Goal: Task Accomplishment & Management: Manage account settings

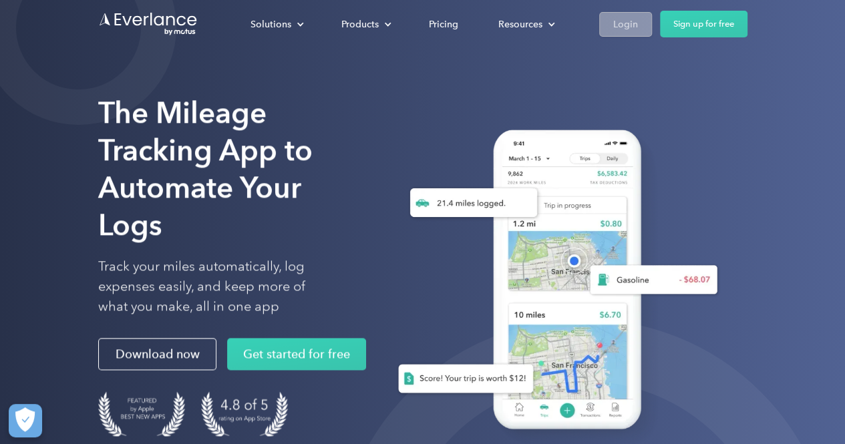
click at [638, 21] on link "Login" at bounding box center [625, 24] width 53 height 25
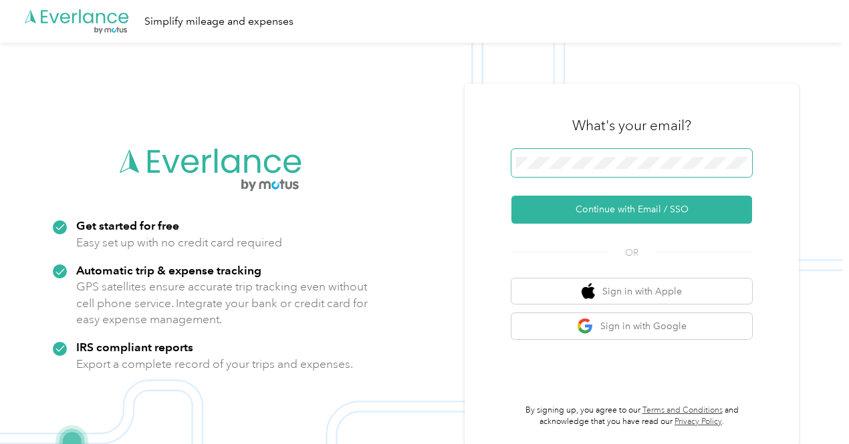
click at [628, 152] on span at bounding box center [631, 163] width 241 height 28
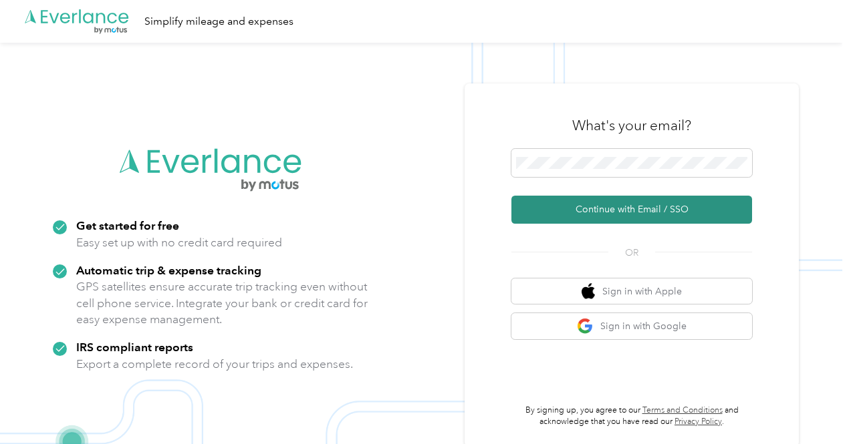
click at [627, 211] on button "Continue with Email / SSO" at bounding box center [631, 210] width 241 height 28
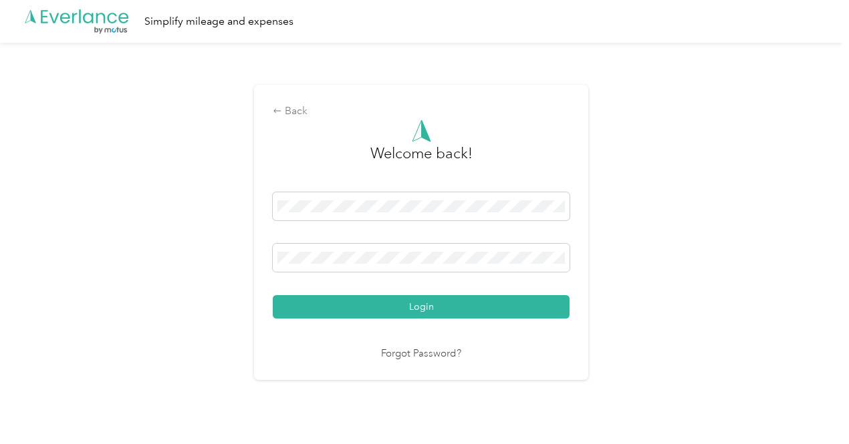
click at [439, 359] on link "Forgot Password?" at bounding box center [421, 354] width 80 height 15
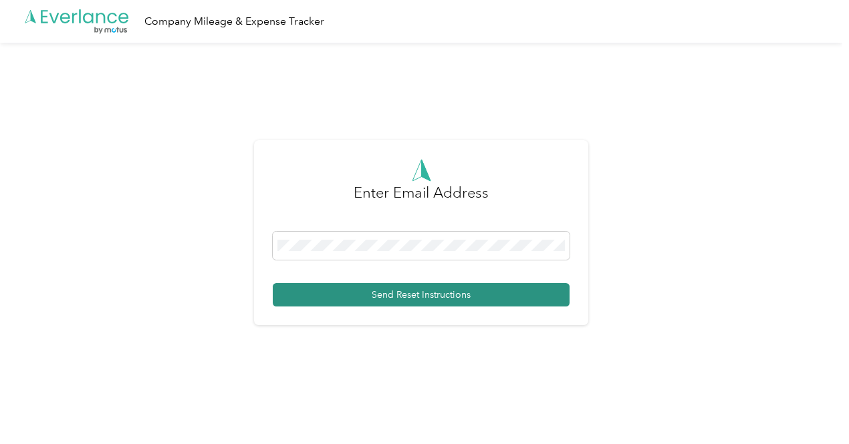
click at [426, 293] on button "Send Reset Instructions" at bounding box center [421, 294] width 297 height 23
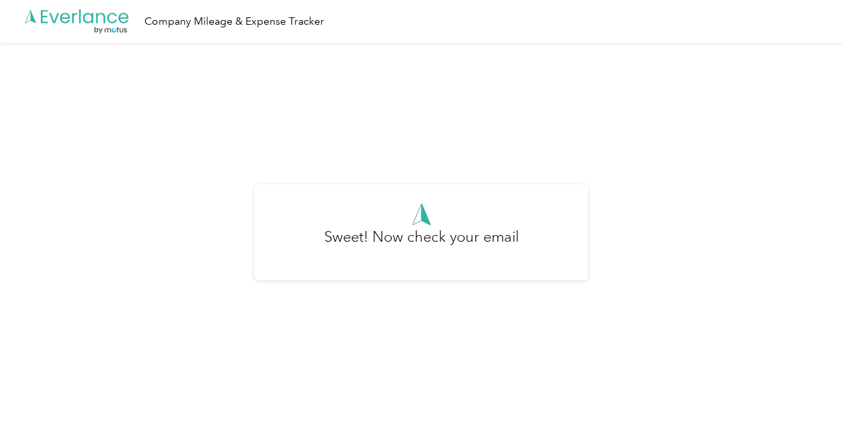
click at [86, 21] on icon at bounding box center [88, 18] width 10 height 11
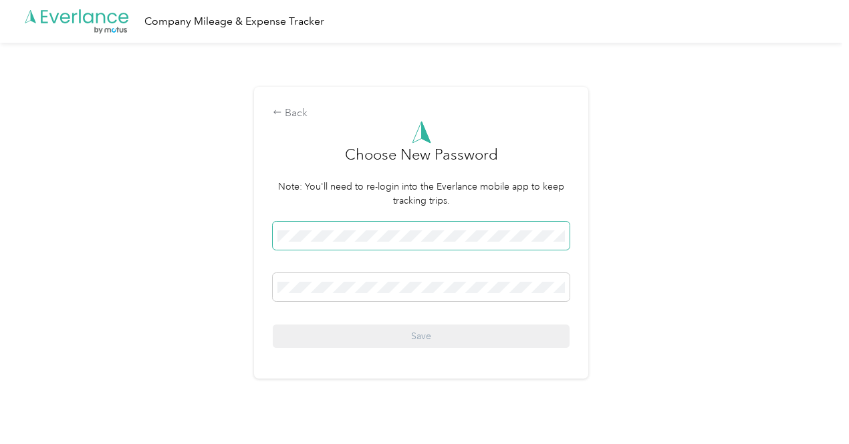
click at [376, 247] on span at bounding box center [421, 236] width 297 height 28
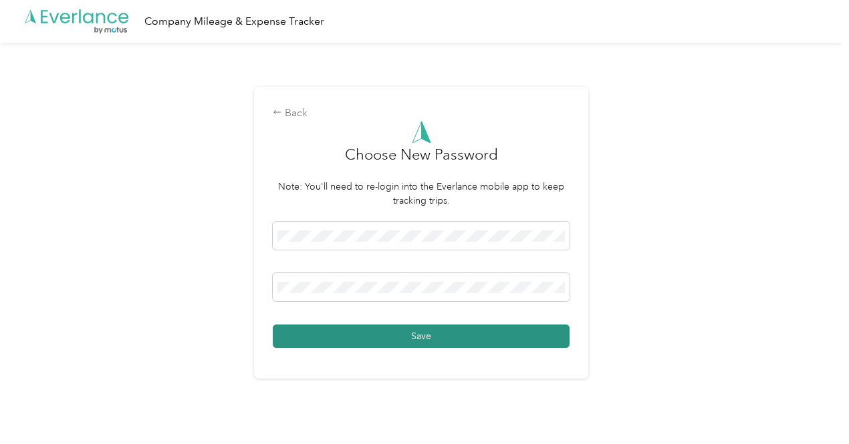
click at [439, 343] on button "Save" at bounding box center [421, 336] width 297 height 23
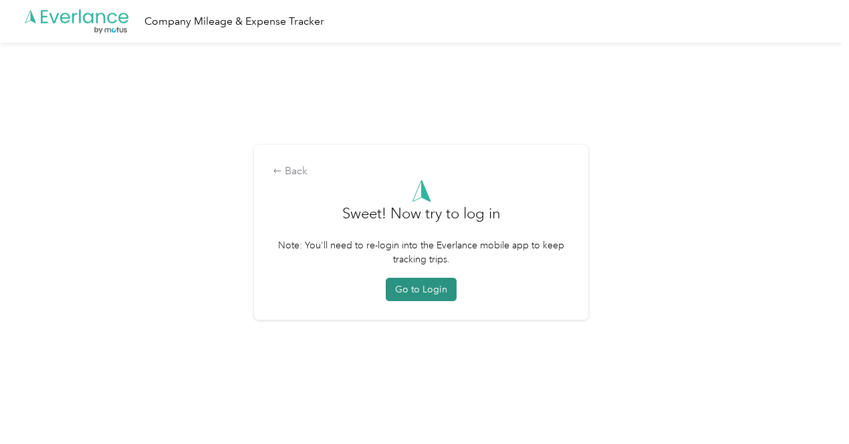
click at [432, 290] on button "Go to Login" at bounding box center [421, 289] width 71 height 23
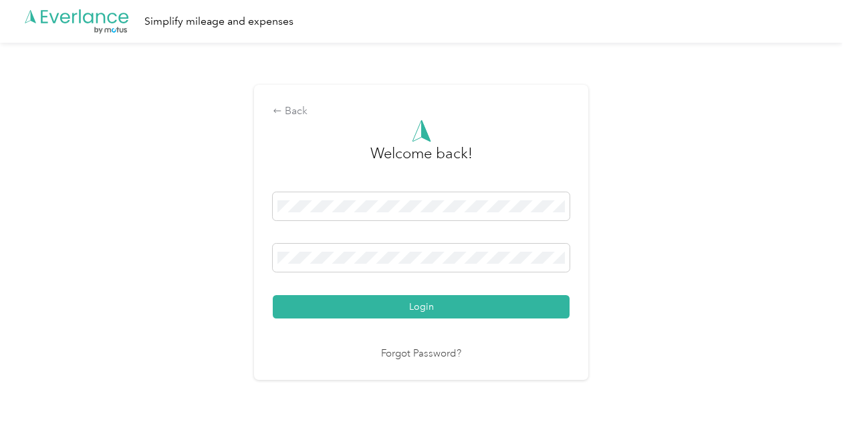
click at [438, 309] on button "Login" at bounding box center [421, 306] width 297 height 23
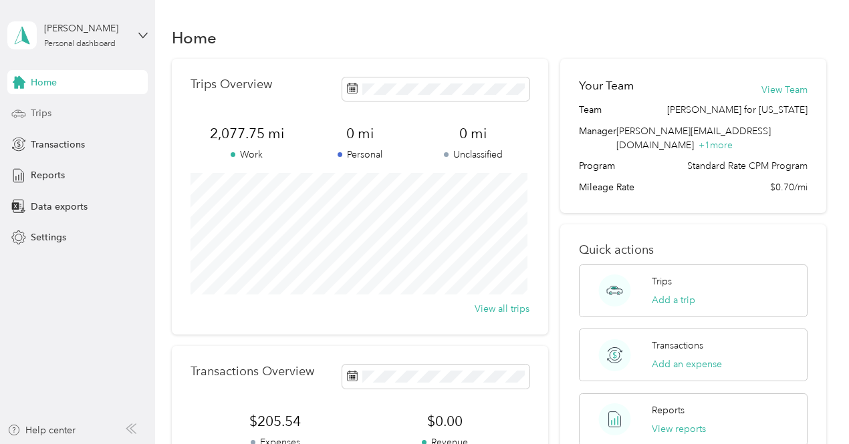
click at [44, 117] on span "Trips" at bounding box center [41, 113] width 21 height 14
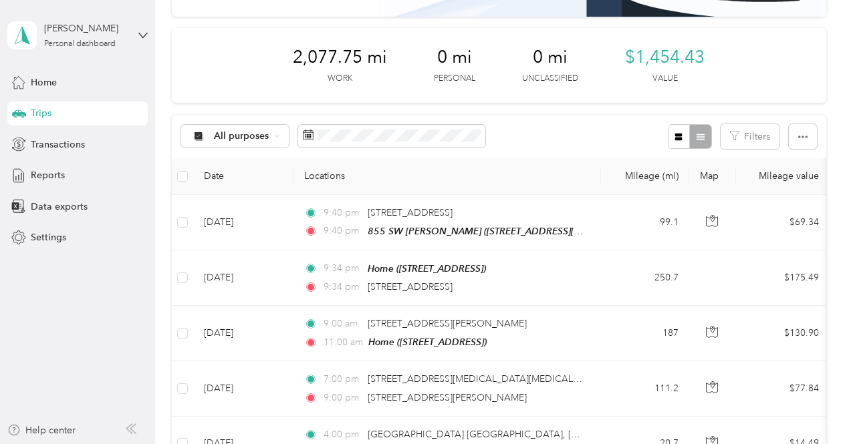
scroll to position [200, 0]
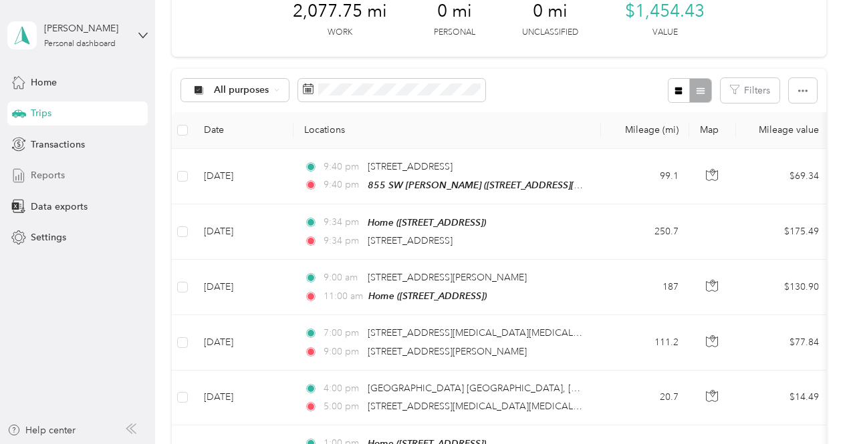
click at [63, 178] on span "Reports" at bounding box center [48, 175] width 34 height 14
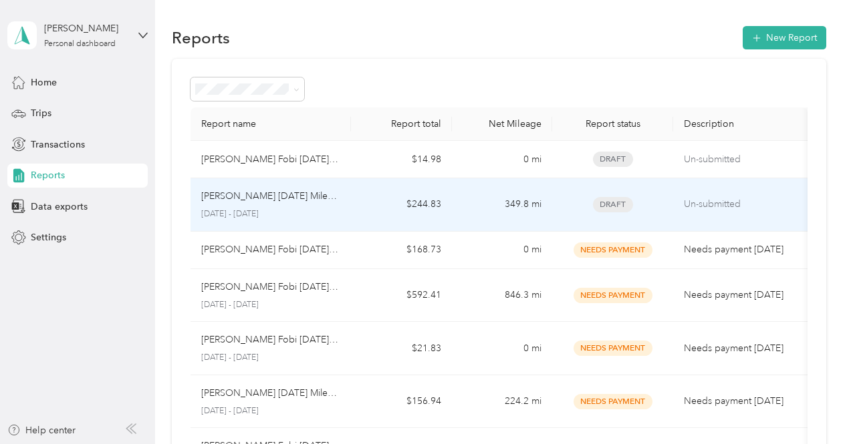
click at [380, 200] on td "$244.83" at bounding box center [401, 204] width 100 height 53
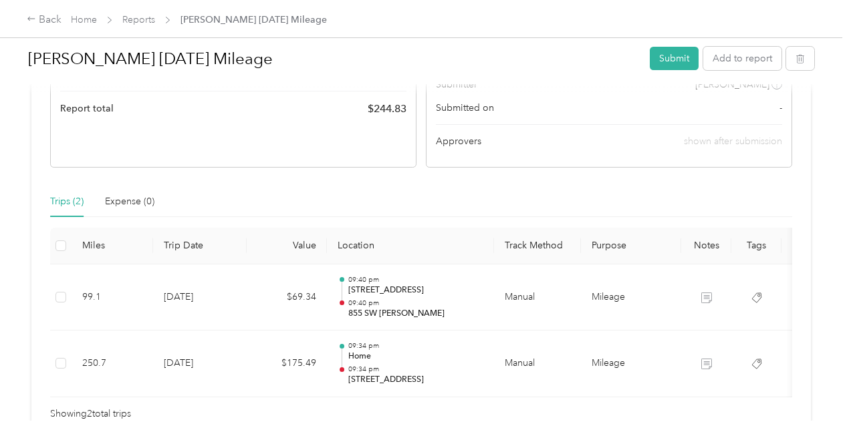
scroll to position [200, 0]
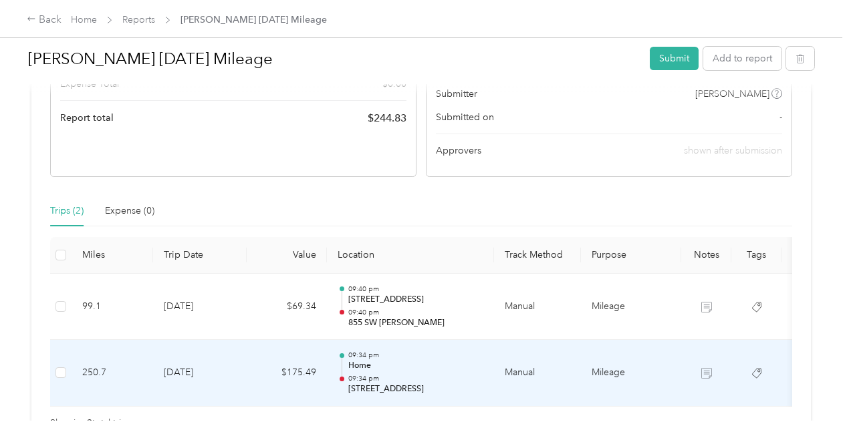
click at [241, 374] on td "[DATE]" at bounding box center [200, 373] width 94 height 67
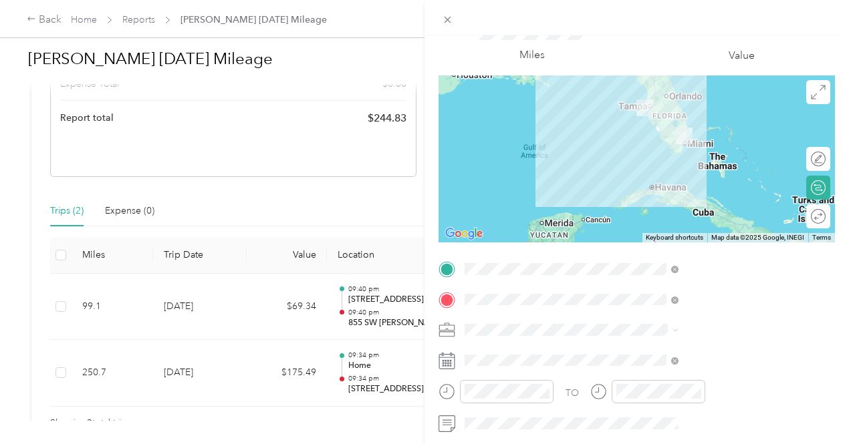
scroll to position [58, 0]
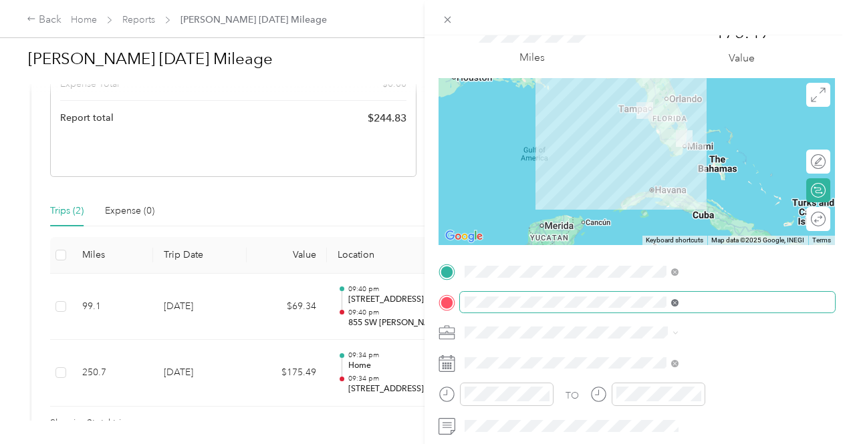
click at [678, 303] on icon at bounding box center [674, 302] width 7 height 7
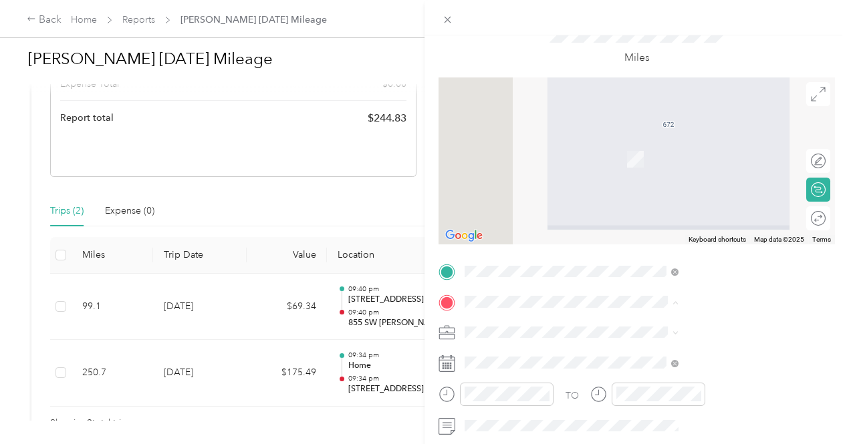
click at [674, 145] on span "[STREET_ADDRESS][US_STATE]" at bounding box center [698, 139] width 134 height 12
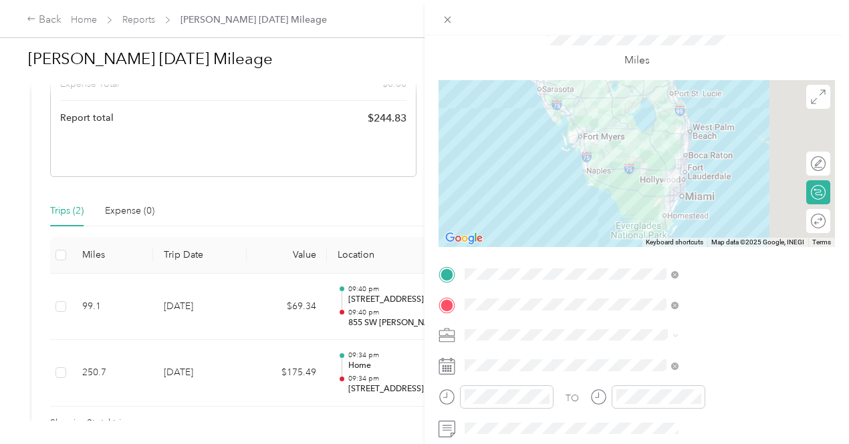
scroll to position [0, 0]
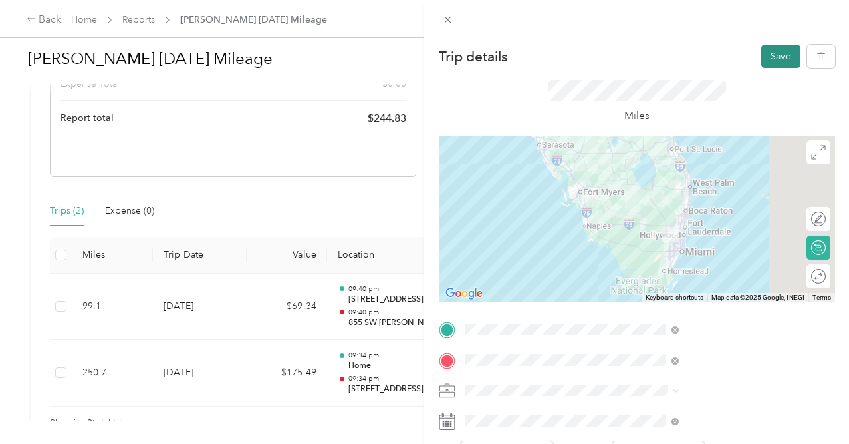
click at [762, 61] on button "Save" at bounding box center [780, 56] width 39 height 23
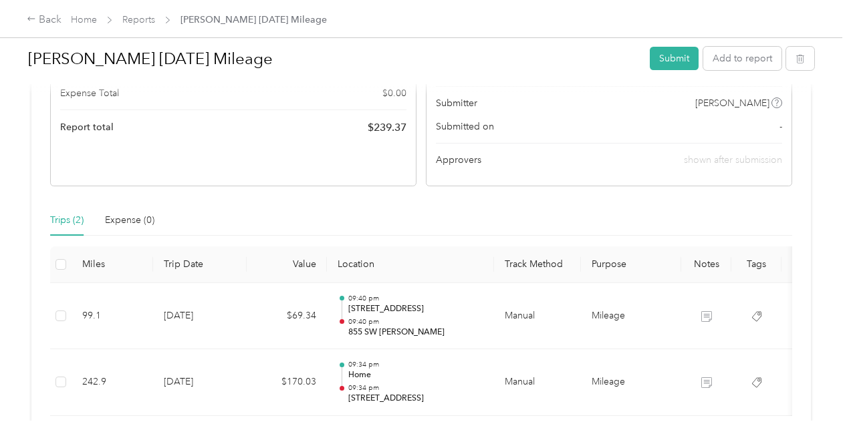
scroll to position [200, 0]
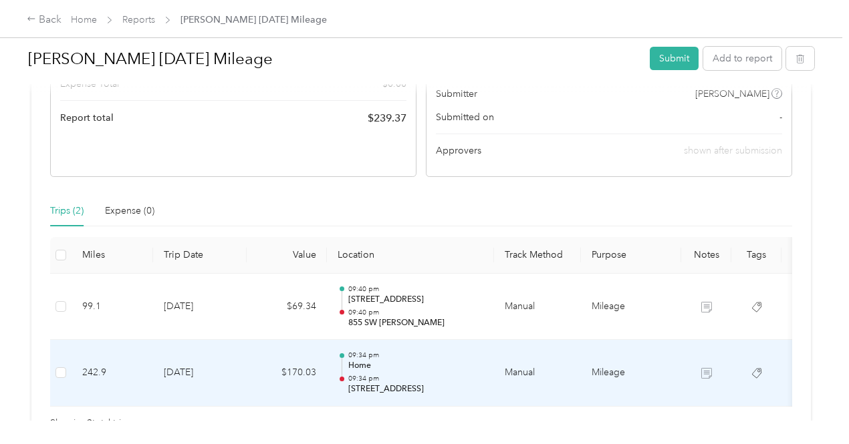
click at [438, 374] on p "09:34 pm" at bounding box center [415, 378] width 135 height 9
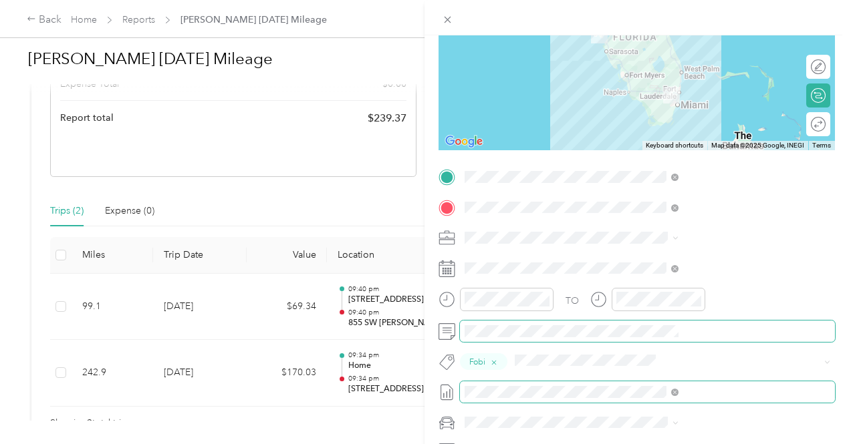
scroll to position [0, 0]
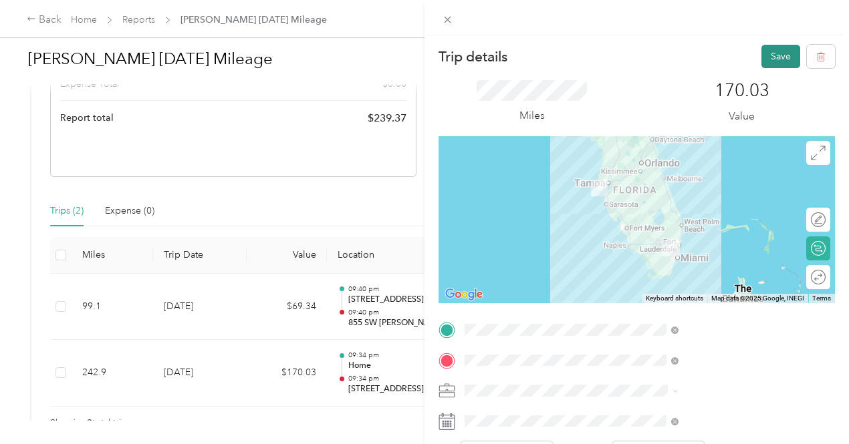
click at [775, 61] on button "Save" at bounding box center [780, 56] width 39 height 23
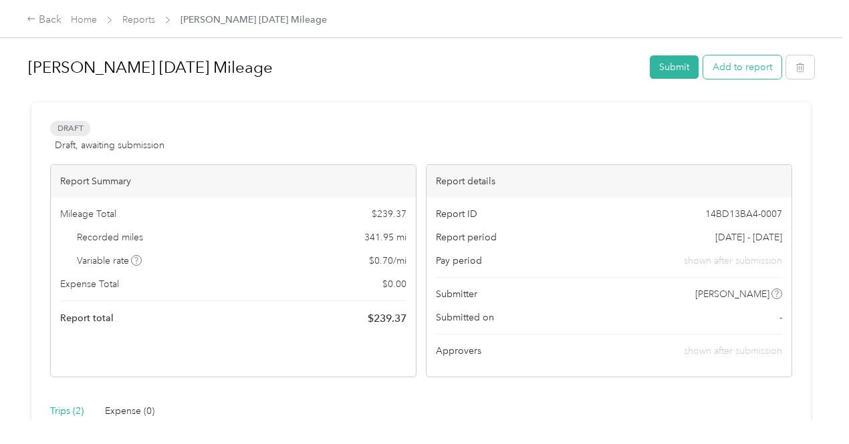
click at [763, 69] on button "Add to report" at bounding box center [742, 66] width 78 height 23
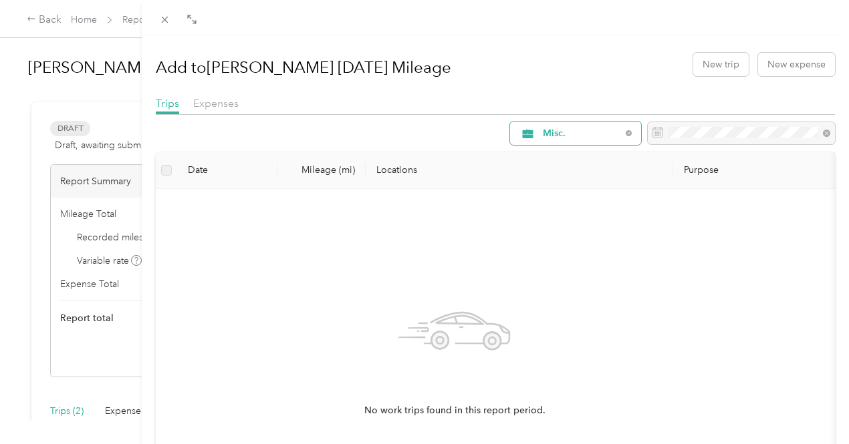
click at [589, 136] on span "Misc." at bounding box center [582, 133] width 78 height 9
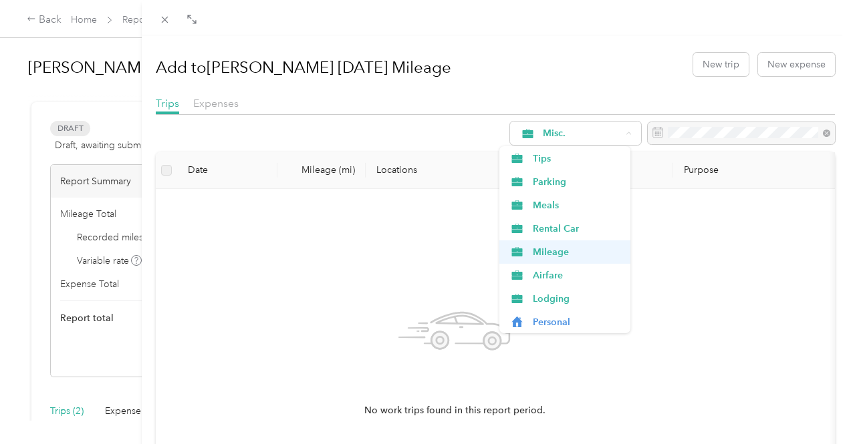
scroll to position [69, 0]
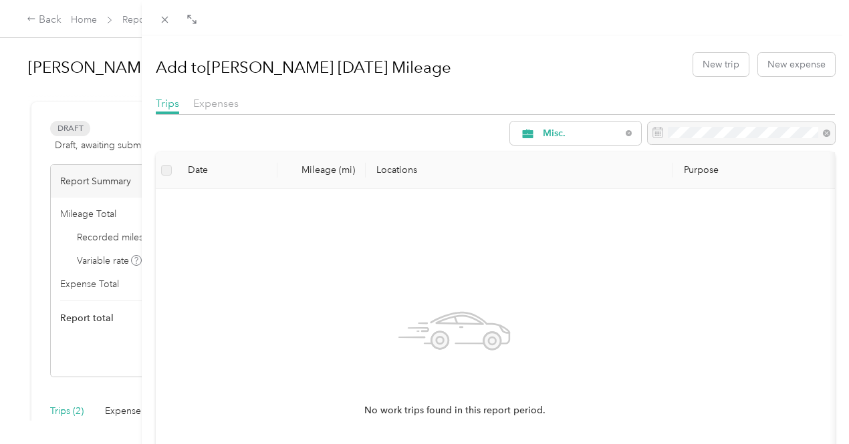
click at [559, 248] on span "Mileage" at bounding box center [577, 246] width 89 height 14
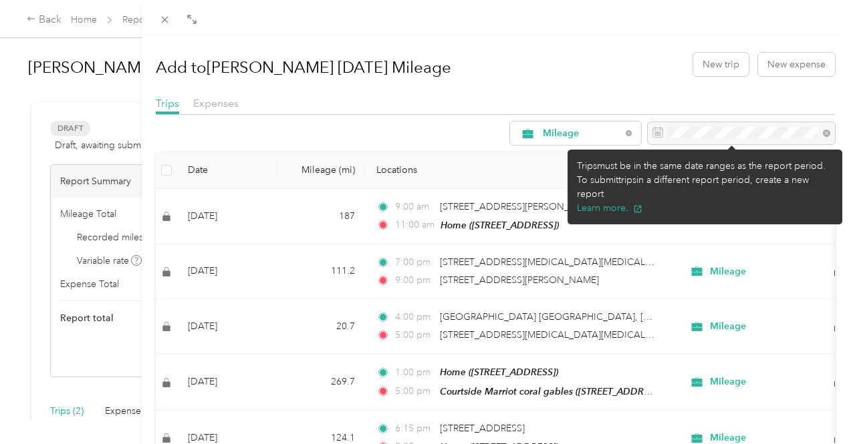
click at [738, 135] on div at bounding box center [740, 133] width 187 height 23
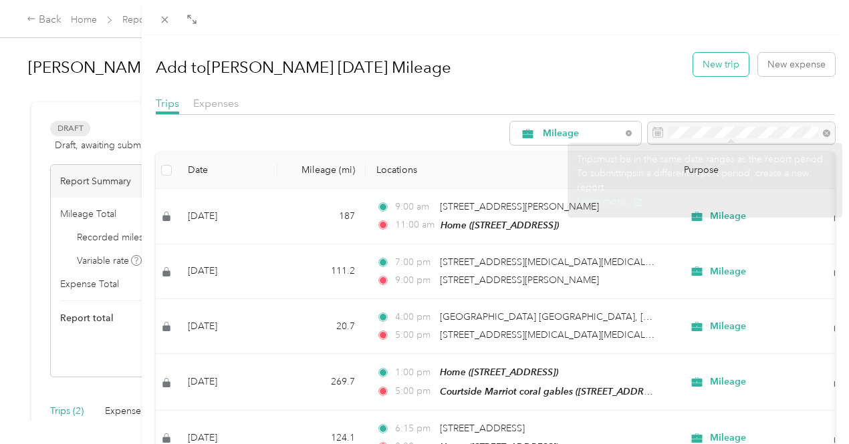
click at [706, 71] on button "New trip" at bounding box center [720, 64] width 55 height 23
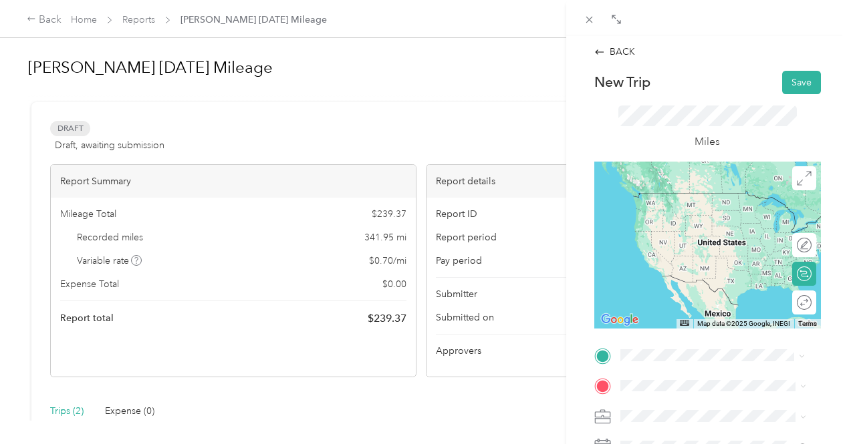
click at [740, 239] on span "[STREET_ADDRESS][US_STATE]" at bounding box center [712, 233] width 134 height 12
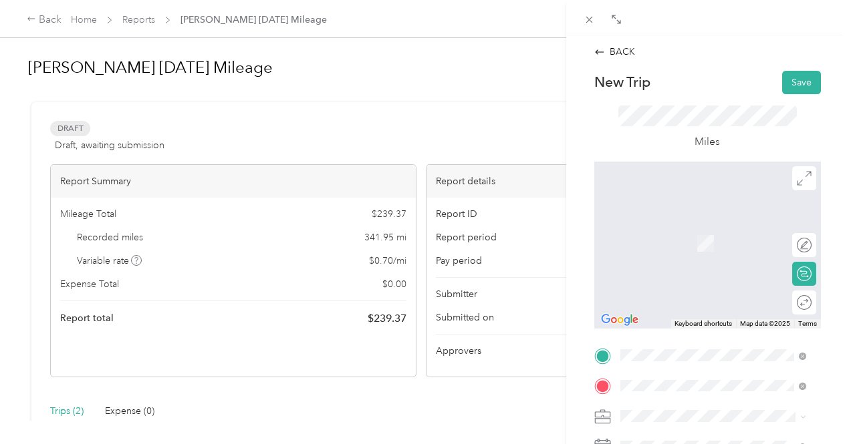
click at [696, 229] on span "[STREET_ADDRESS][US_STATE]" at bounding box center [712, 223] width 134 height 12
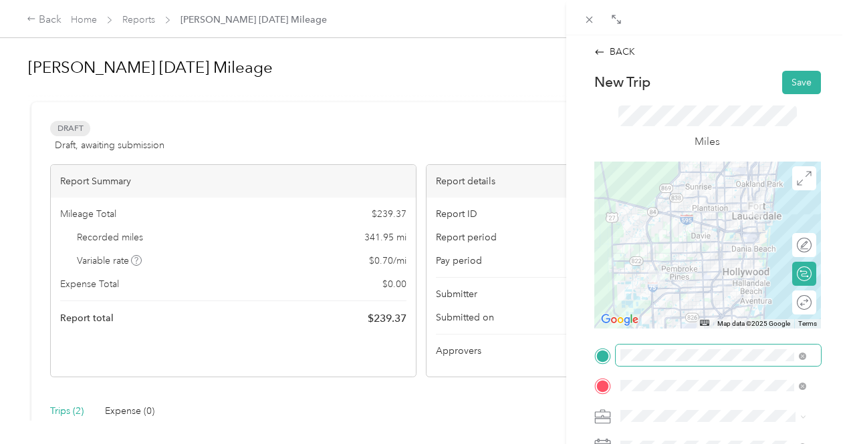
scroll to position [134, 0]
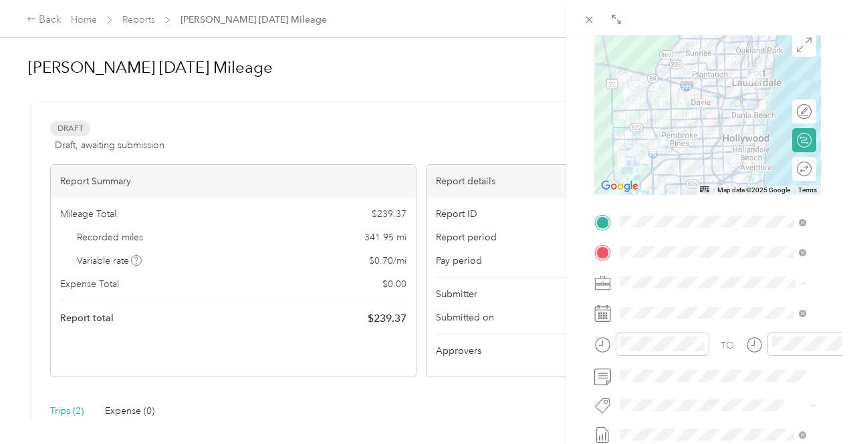
click at [676, 210] on div "Mileage" at bounding box center [713, 212] width 176 height 14
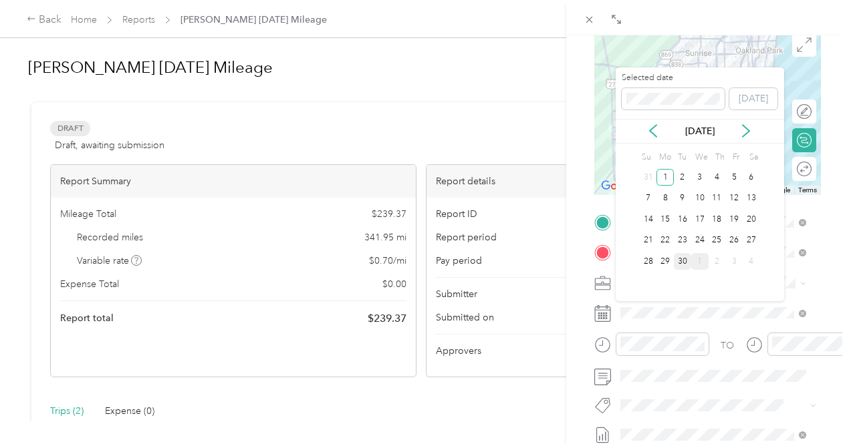
click at [679, 263] on div "30" at bounding box center [682, 261] width 17 height 17
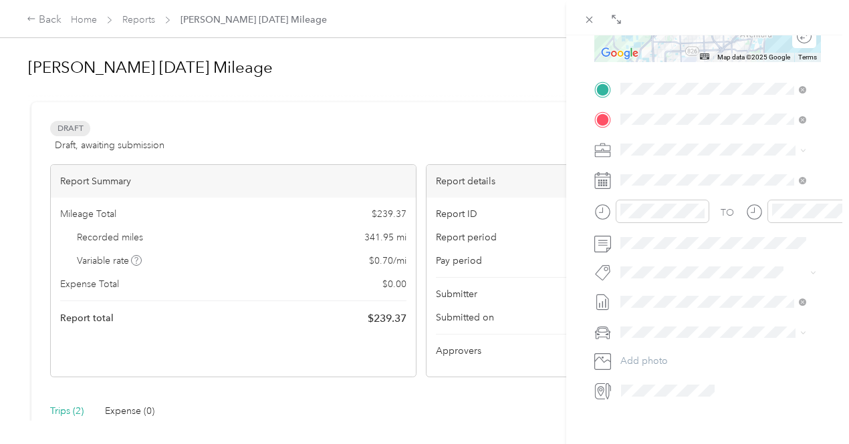
scroll to position [267, 0]
click at [636, 321] on span "Fobi" at bounding box center [642, 321] width 16 height 12
click at [647, 251] on span at bounding box center [717, 242] width 205 height 21
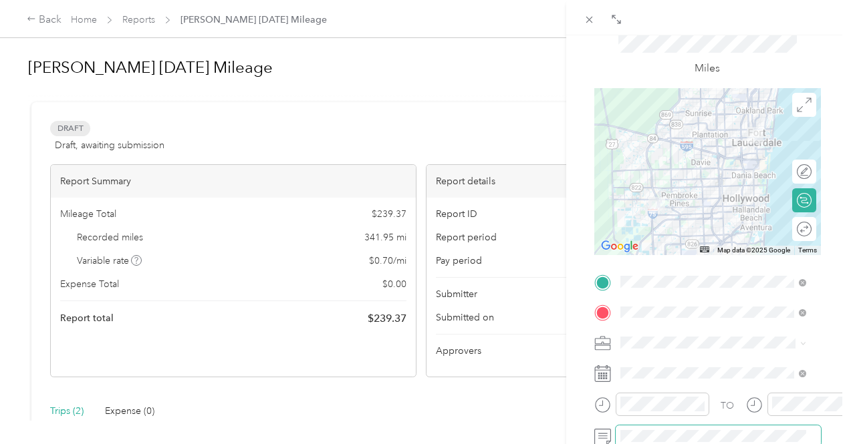
scroll to position [63, 0]
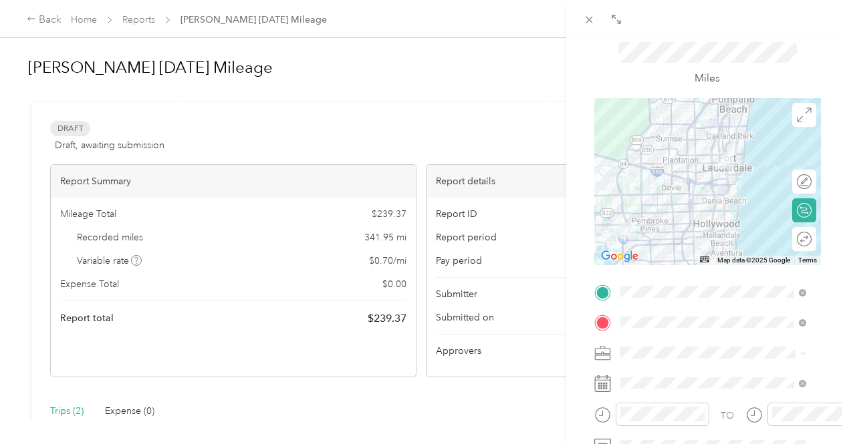
click at [682, 229] on div at bounding box center [707, 181] width 227 height 167
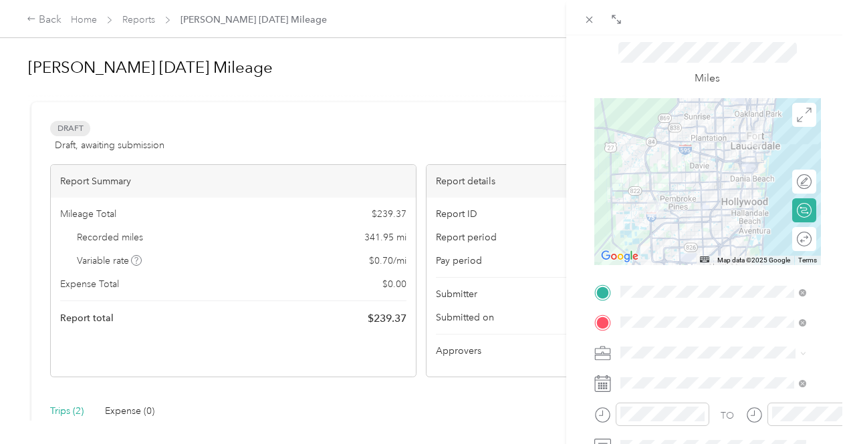
click at [644, 169] on div at bounding box center [707, 181] width 227 height 167
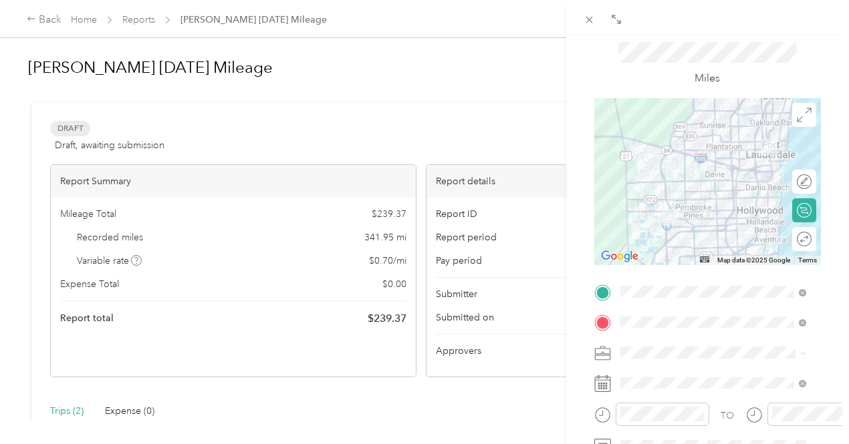
click at [727, 199] on div at bounding box center [707, 181] width 227 height 167
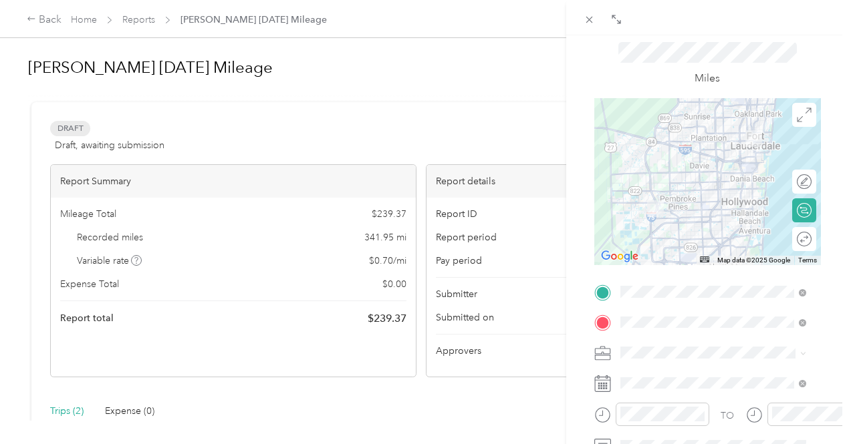
click at [642, 162] on div at bounding box center [707, 181] width 227 height 167
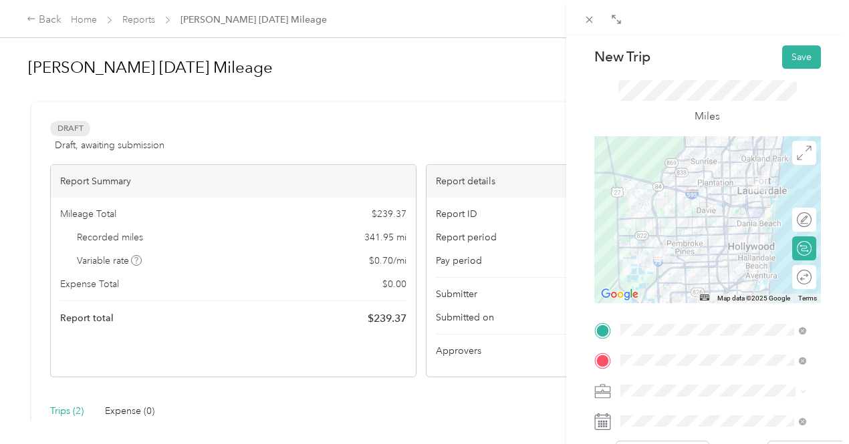
scroll to position [0, 0]
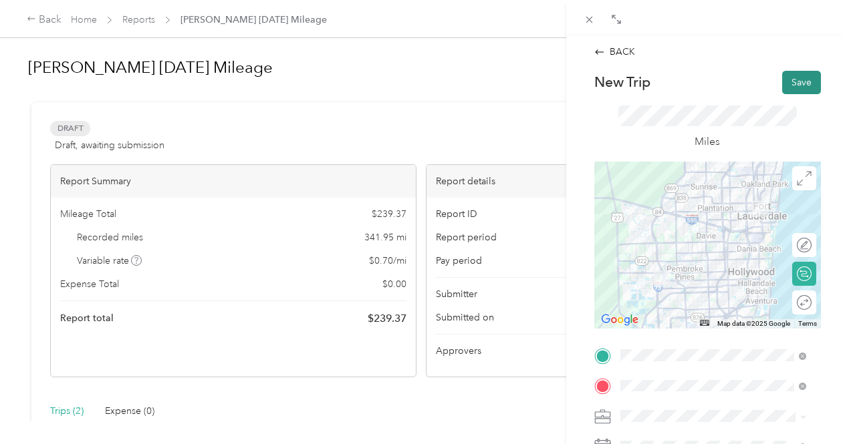
click at [794, 80] on button "Save" at bounding box center [801, 82] width 39 height 23
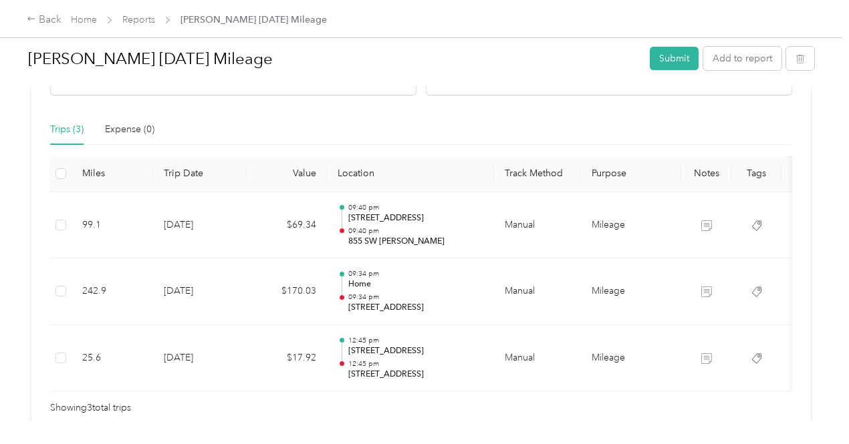
scroll to position [334, 0]
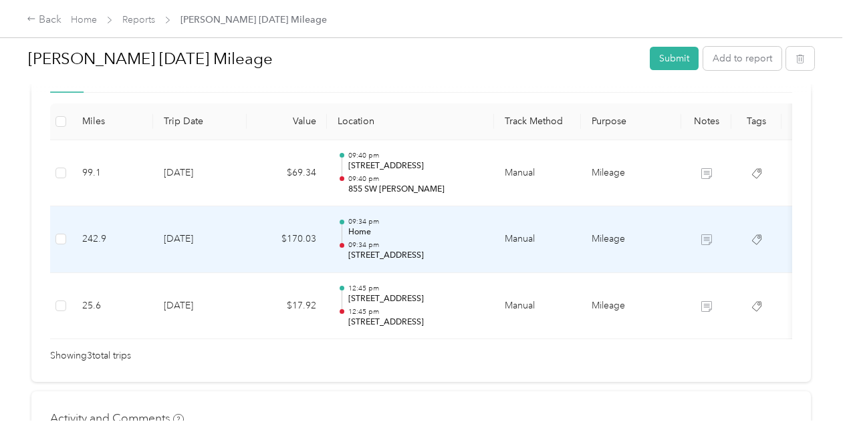
click at [424, 233] on p "Home" at bounding box center [415, 233] width 135 height 12
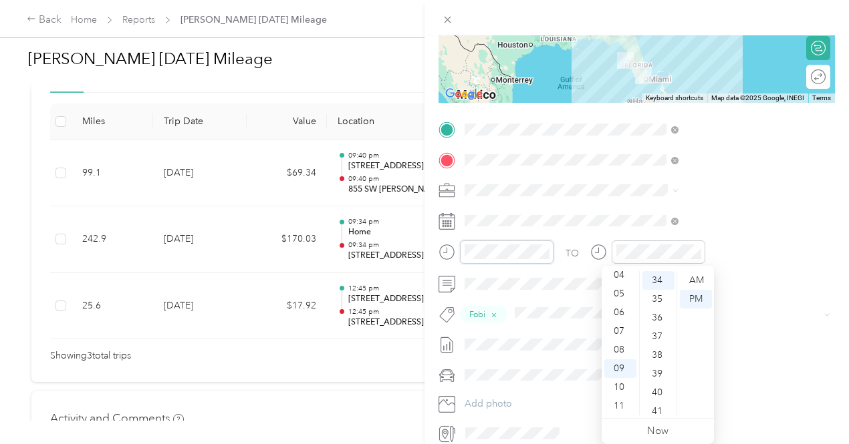
scroll to position [636, 0]
click at [620, 386] on div "10" at bounding box center [620, 387] width 32 height 19
click at [694, 276] on div "AM" at bounding box center [696, 280] width 32 height 19
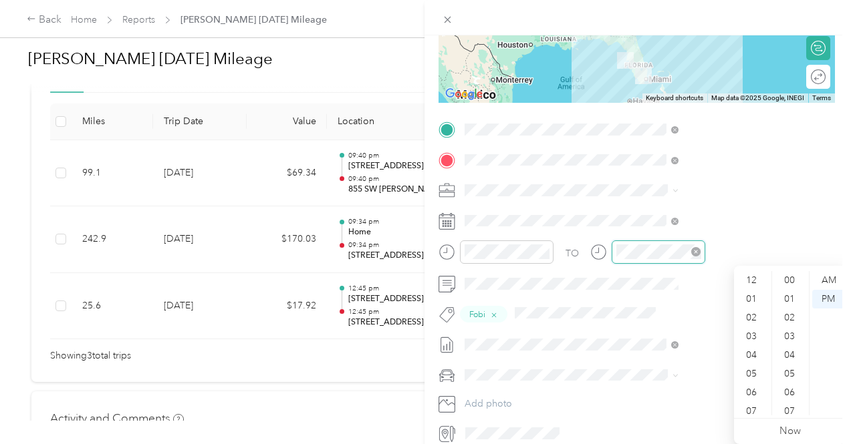
scroll to position [80, 0]
click at [750, 283] on div "01" at bounding box center [752, 286] width 32 height 19
click at [788, 287] on div "45" at bounding box center [790, 286] width 32 height 19
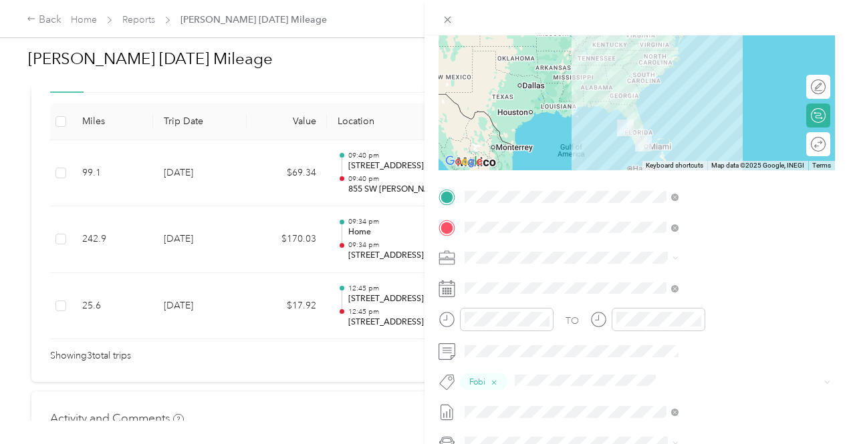
scroll to position [0, 0]
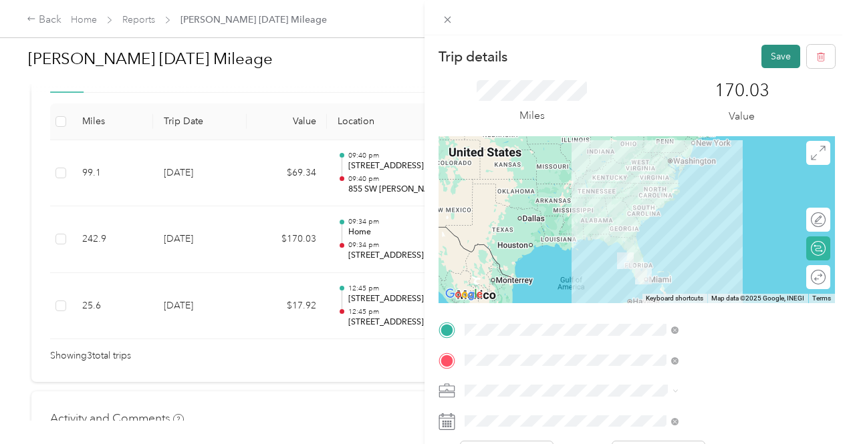
click at [762, 53] on button "Save" at bounding box center [780, 56] width 39 height 23
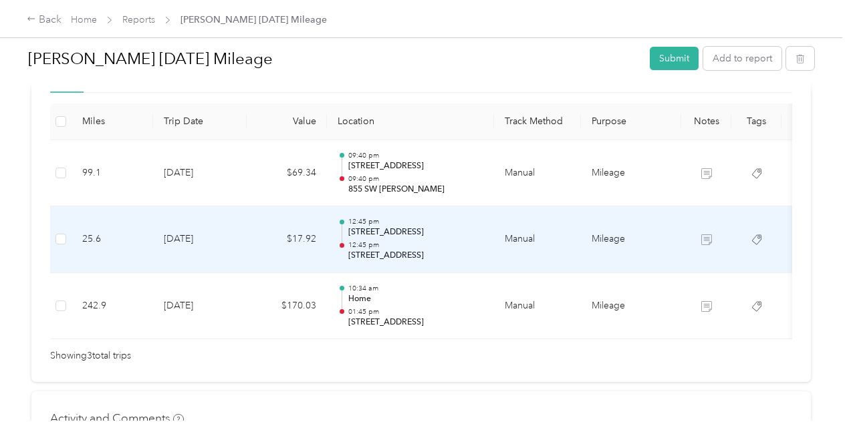
click at [462, 237] on div "12:45 pm 1640 Southwest 145th Avenue, Pembroke Pines 12:45 pm 450 E Las Olas Bl…" at bounding box center [415, 239] width 135 height 45
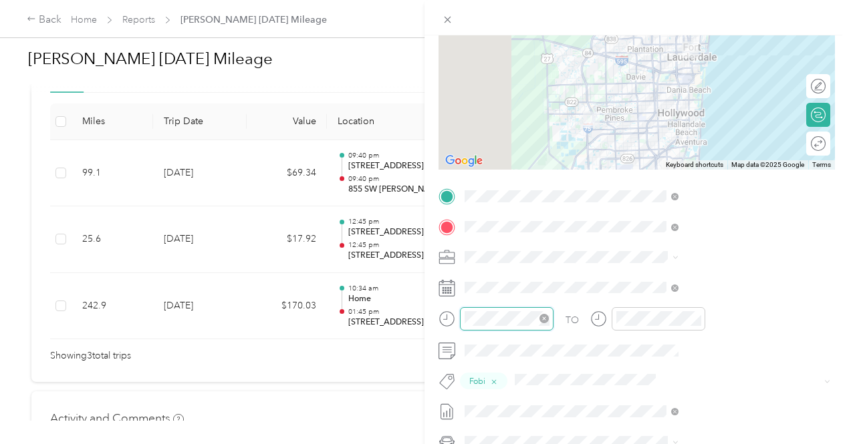
scroll to position [842, 0]
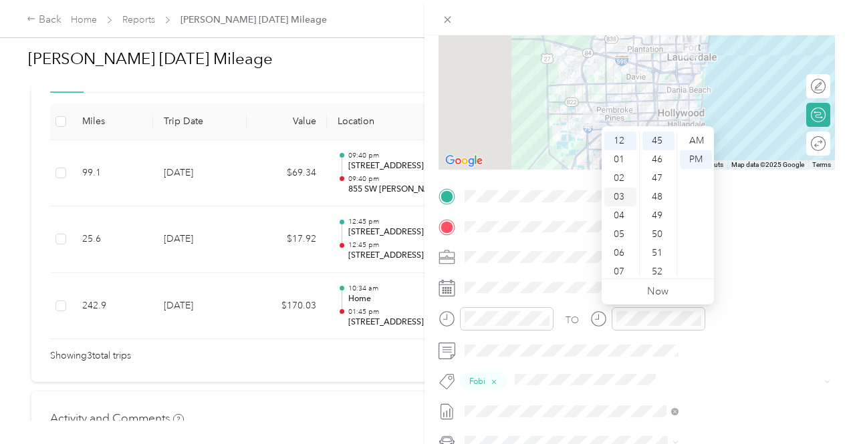
click at [621, 197] on div "03" at bounding box center [620, 197] width 32 height 19
click at [658, 141] on div "00" at bounding box center [658, 141] width 32 height 19
click at [710, 329] on div "TO" at bounding box center [636, 323] width 396 height 33
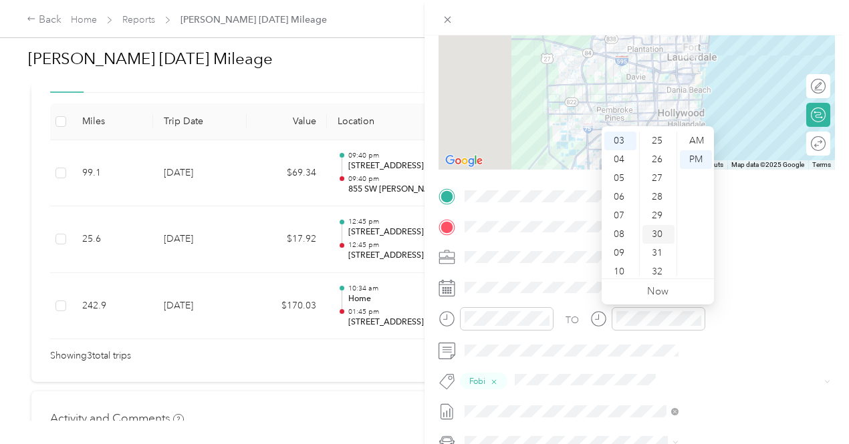
click at [659, 233] on div "30" at bounding box center [658, 234] width 32 height 19
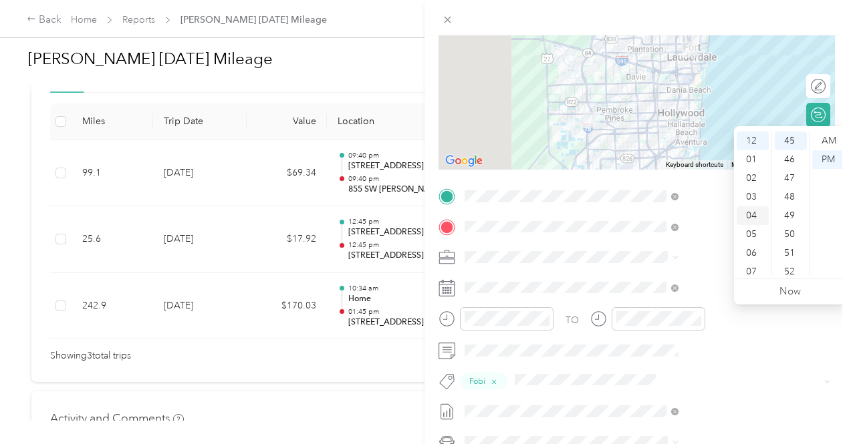
click at [758, 214] on div "04" at bounding box center [752, 215] width 32 height 19
click at [783, 136] on div "00" at bounding box center [790, 141] width 32 height 19
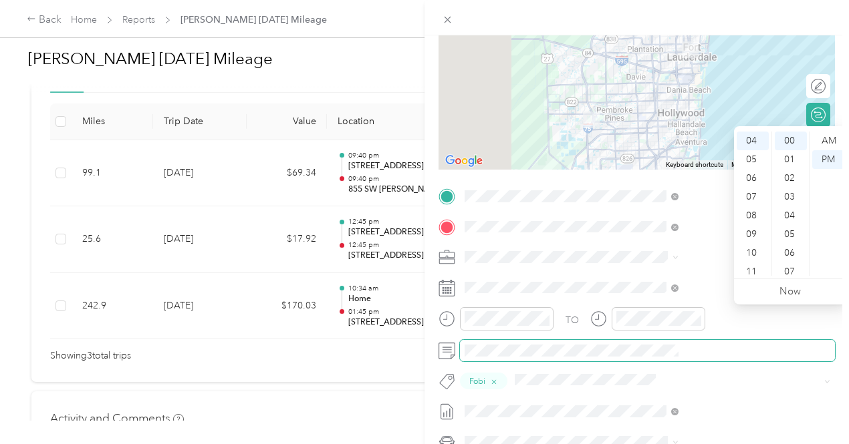
click at [802, 341] on span at bounding box center [647, 350] width 375 height 21
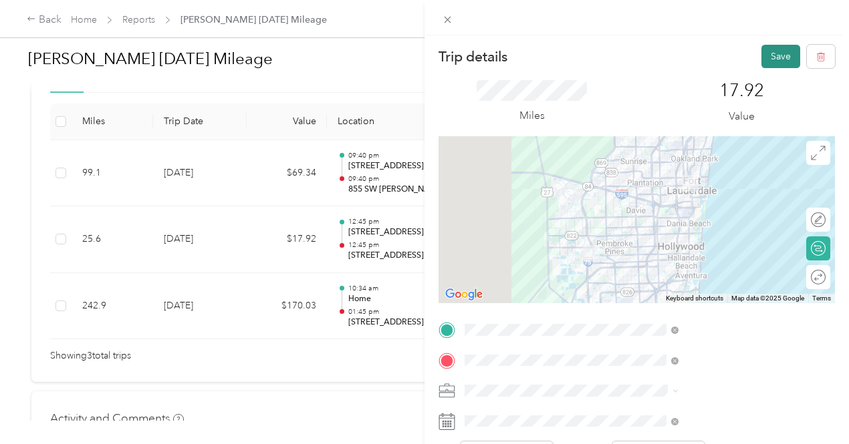
click at [766, 58] on button "Save" at bounding box center [780, 56] width 39 height 23
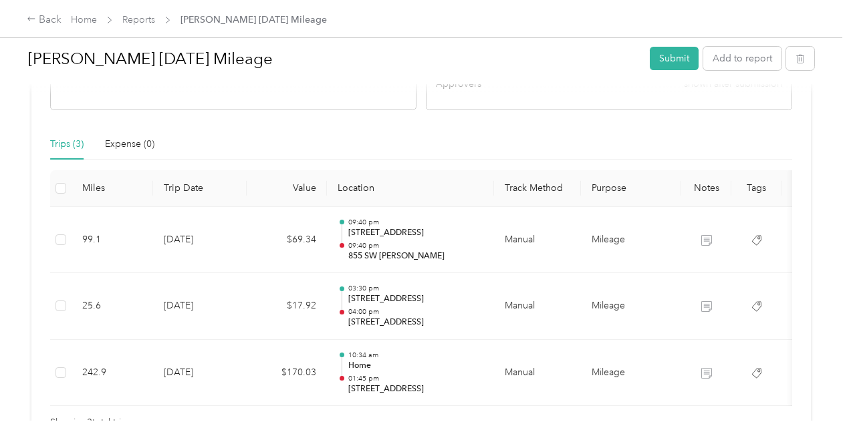
scroll to position [334, 0]
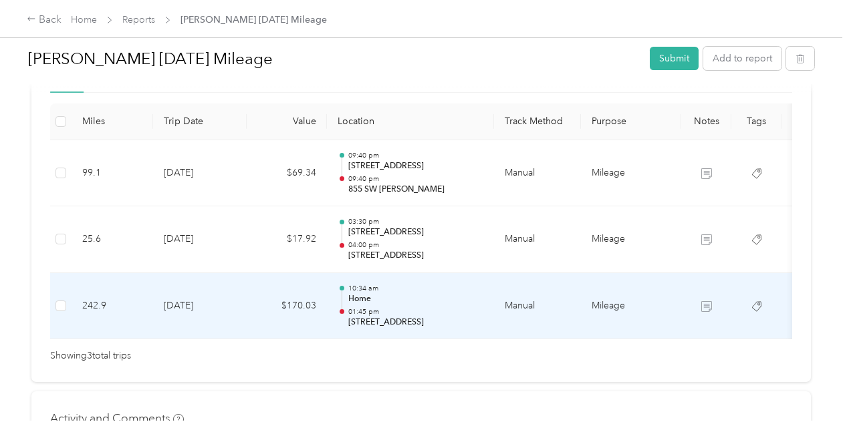
click at [431, 297] on p "Home" at bounding box center [415, 299] width 135 height 12
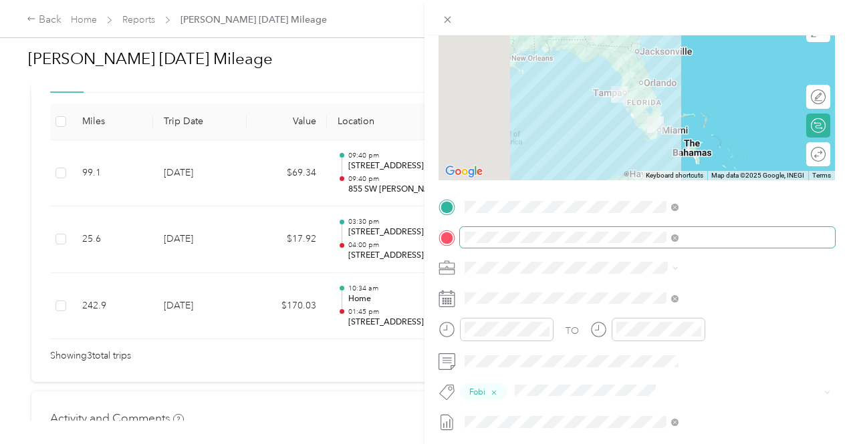
scroll to position [200, 0]
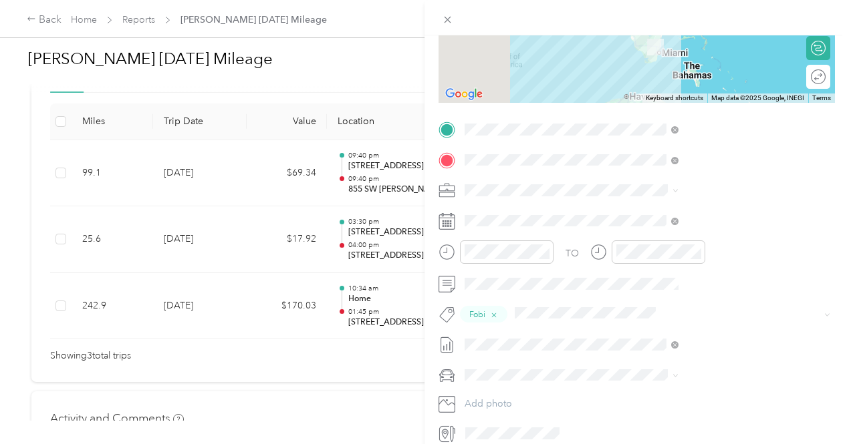
click at [438, 235] on div "Trip details Save This trip cannot be edited because it is either under review,…" at bounding box center [424, 222] width 849 height 444
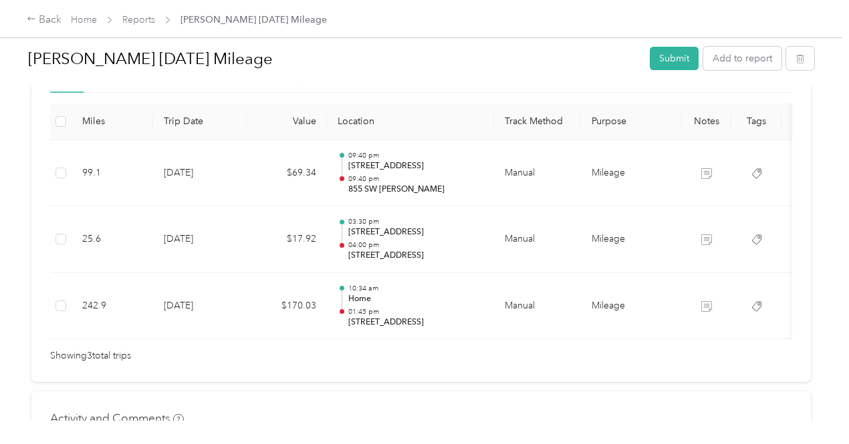
scroll to position [360, 0]
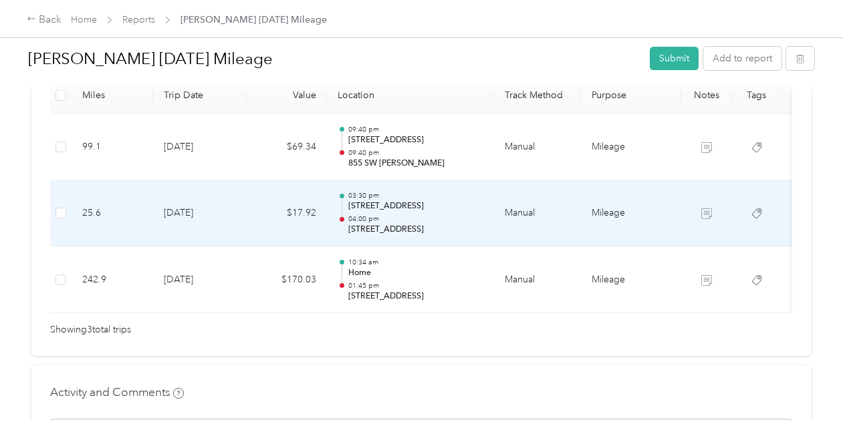
click at [442, 202] on p "[STREET_ADDRESS]" at bounding box center [415, 206] width 135 height 12
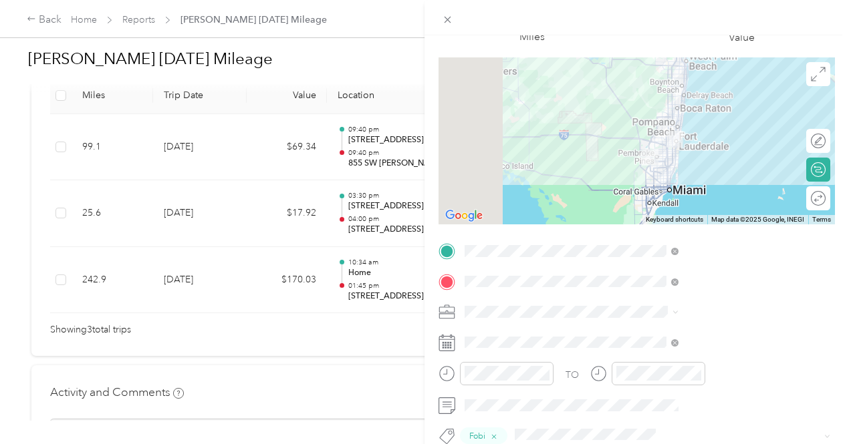
scroll to position [259, 0]
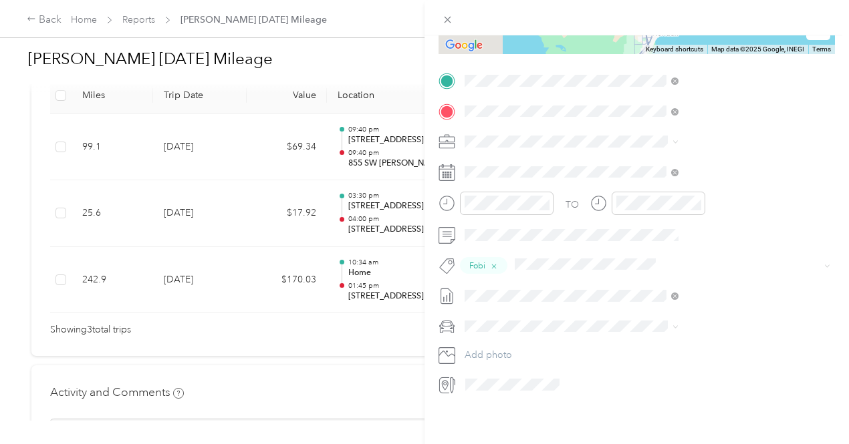
click at [412, 144] on div "Trip details Save This trip cannot be edited because it is either under review,…" at bounding box center [424, 222] width 849 height 444
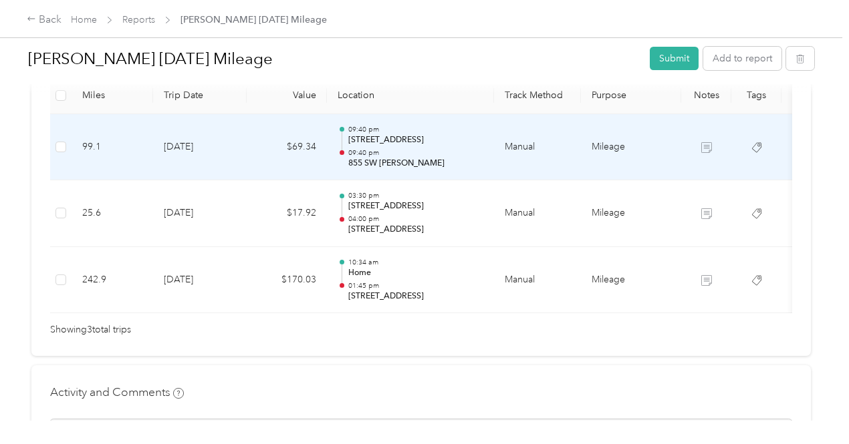
click at [414, 140] on p "[STREET_ADDRESS]" at bounding box center [415, 140] width 135 height 12
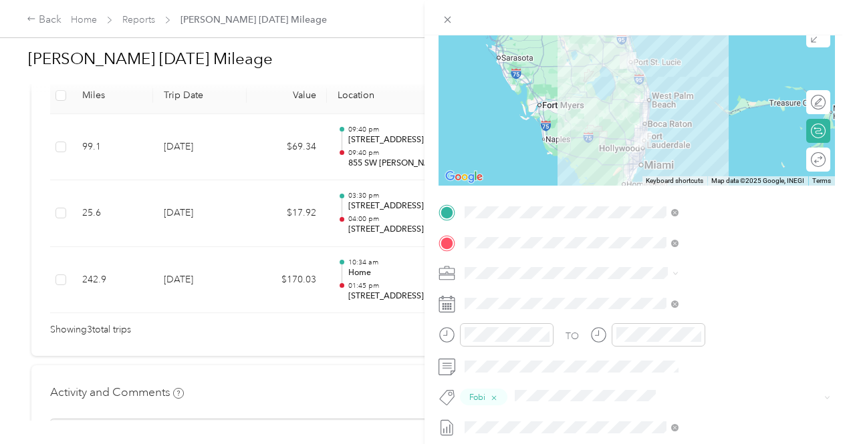
scroll to position [200, 0]
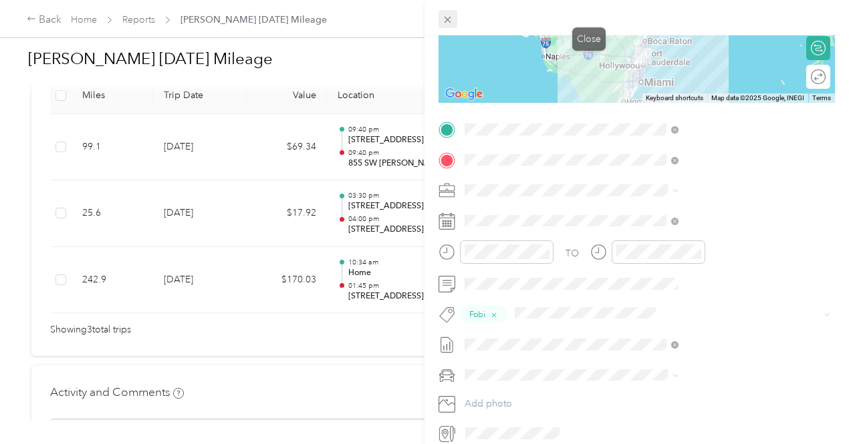
click at [457, 14] on span at bounding box center [447, 19] width 19 height 19
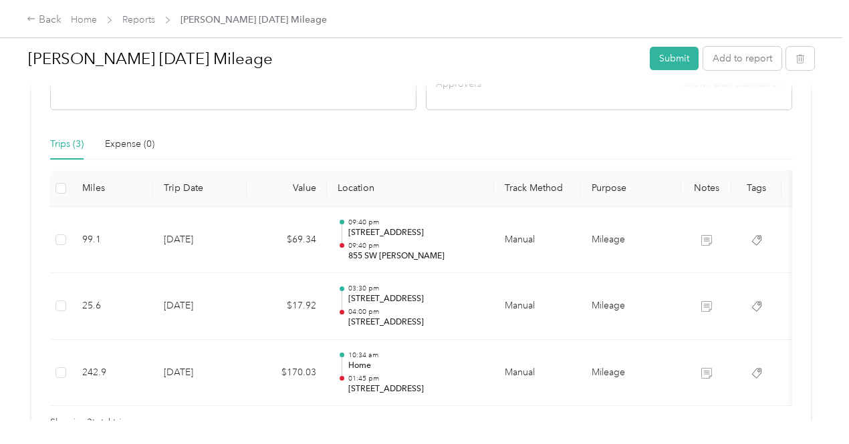
scroll to position [360, 0]
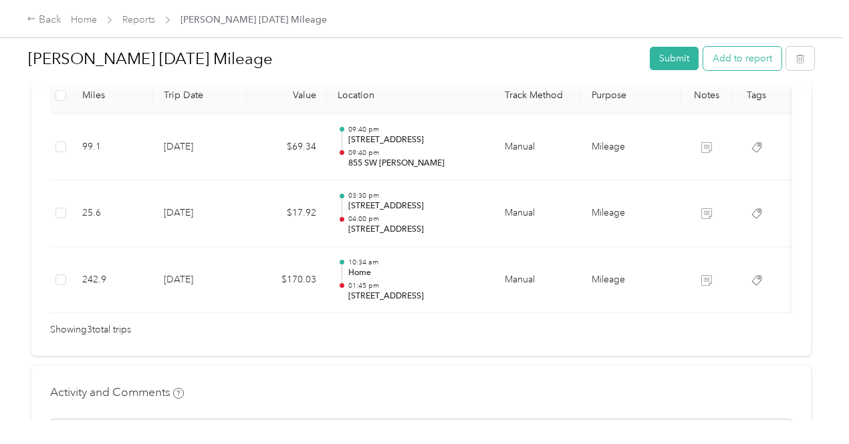
click at [746, 59] on button "Add to report" at bounding box center [742, 58] width 78 height 23
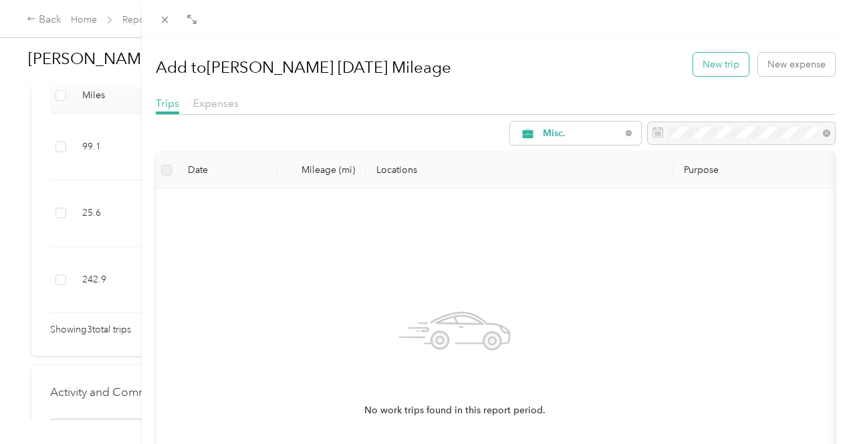
click at [699, 58] on button "New trip" at bounding box center [720, 64] width 55 height 23
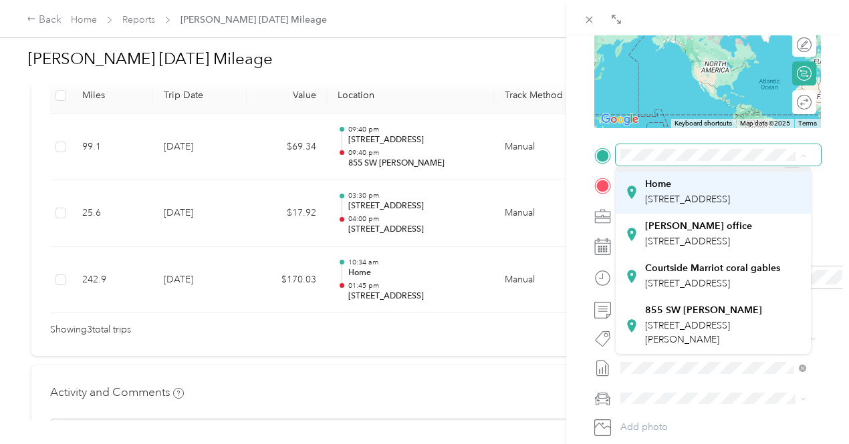
scroll to position [122, 0]
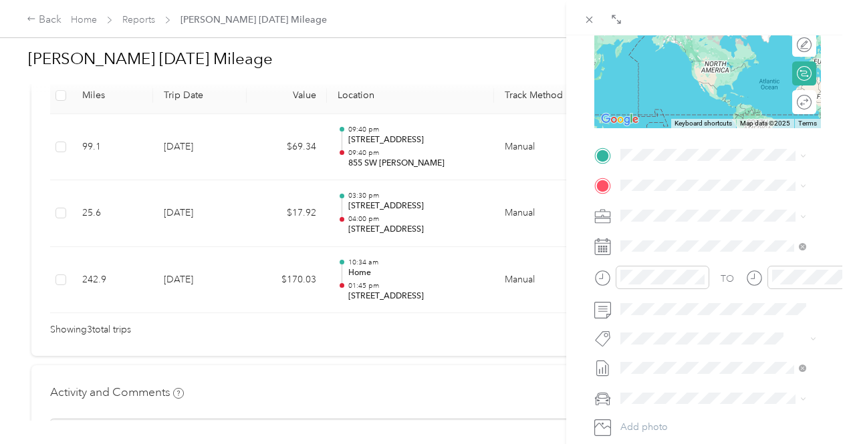
click at [696, 319] on div "855 SW [PERSON_NAME] [STREET_ADDRESS][PERSON_NAME]" at bounding box center [723, 324] width 156 height 42
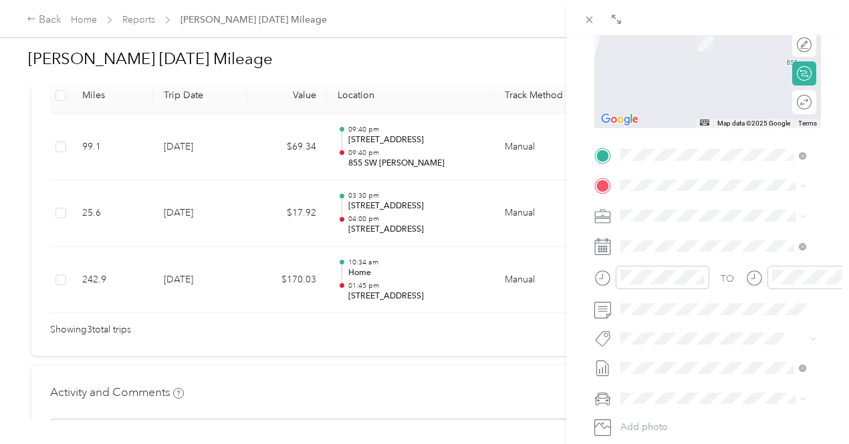
click at [697, 259] on span "[STREET_ADDRESS]" at bounding box center [687, 253] width 85 height 11
click at [728, 209] on span "[STREET_ADDRESS][US_STATE]" at bounding box center [712, 203] width 134 height 12
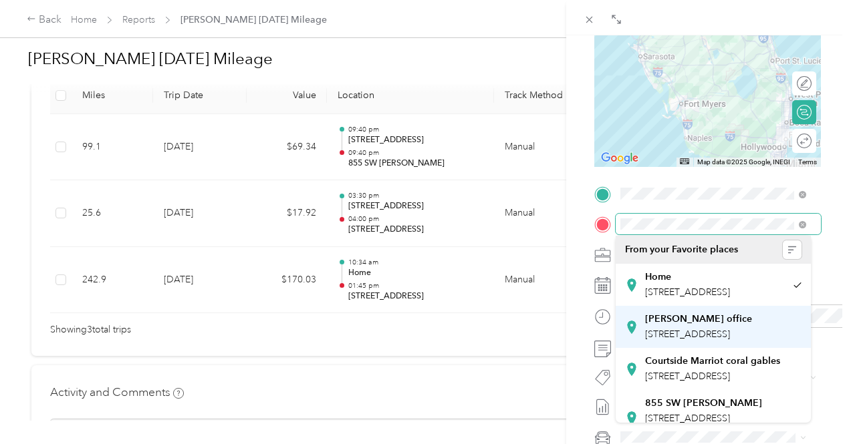
scroll to position [134, 0]
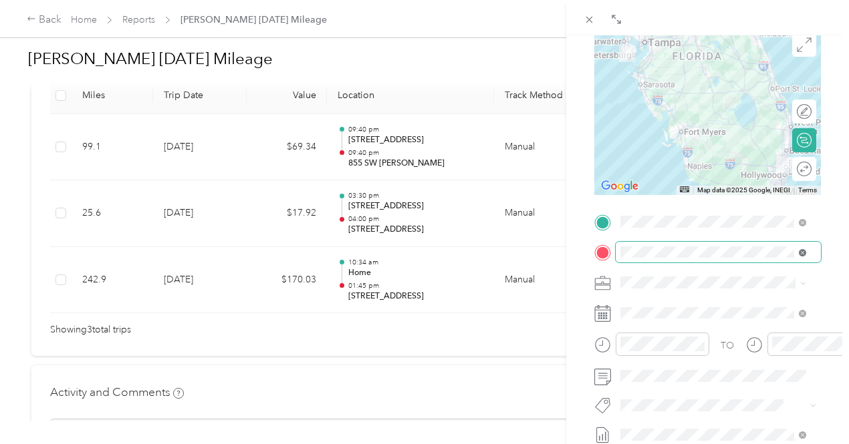
click at [801, 251] on icon at bounding box center [801, 252] width 7 height 7
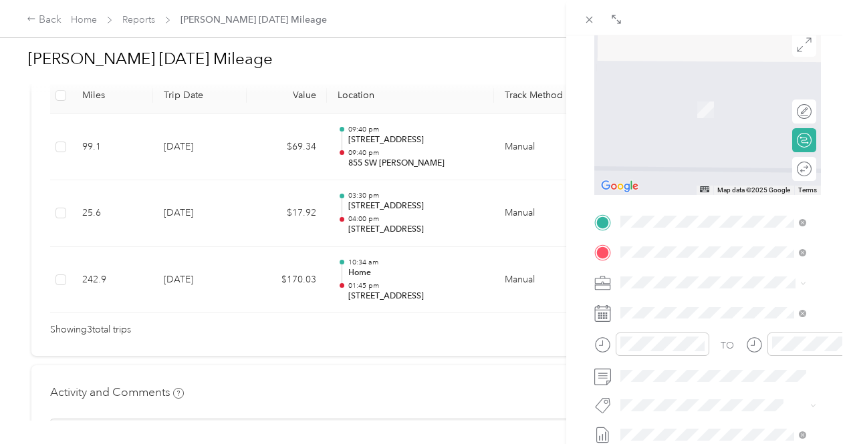
click at [731, 96] on span "[STREET_ADDRESS][US_STATE]" at bounding box center [712, 90] width 134 height 12
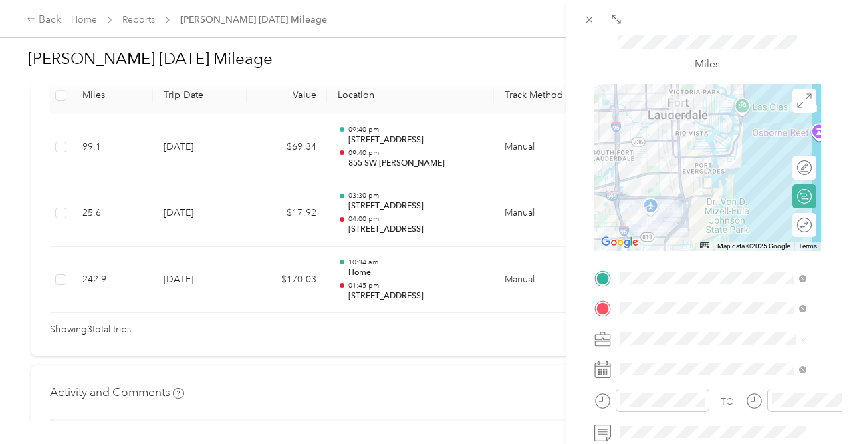
scroll to position [0, 0]
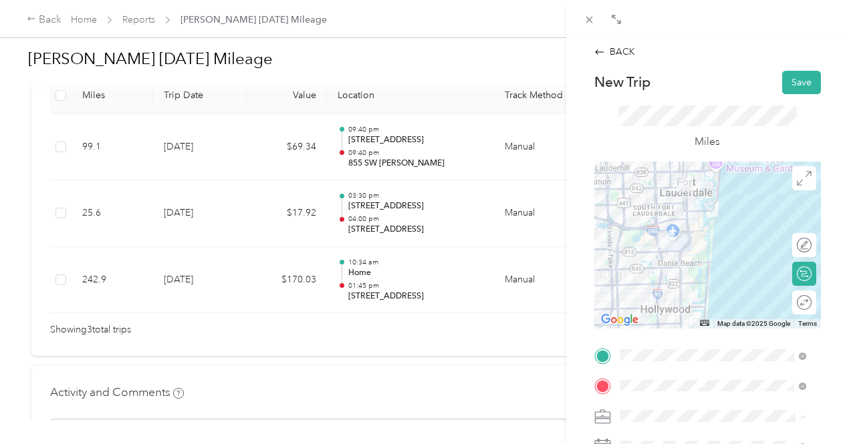
click at [671, 206] on div at bounding box center [707, 245] width 227 height 167
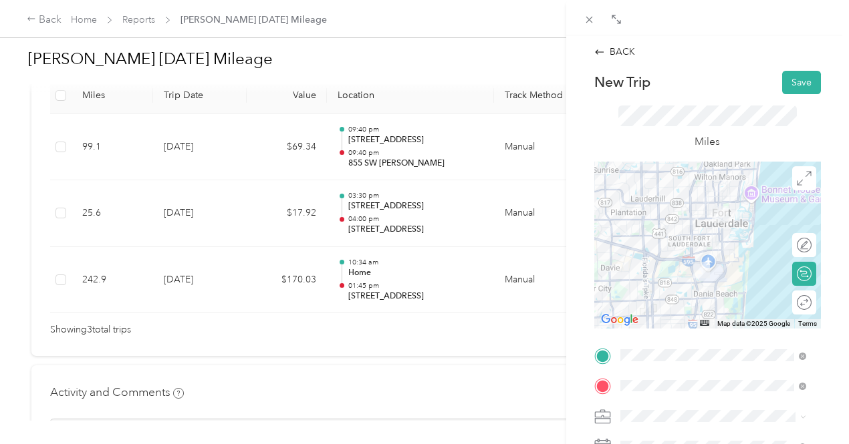
click at [684, 224] on div at bounding box center [707, 245] width 227 height 167
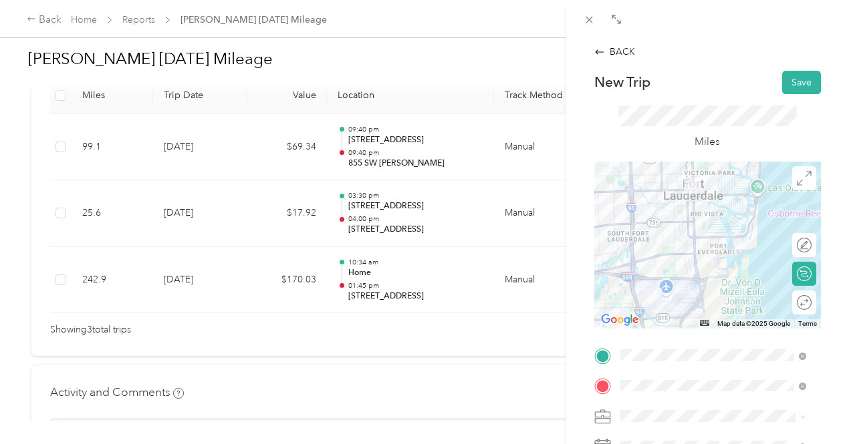
click at [689, 254] on div at bounding box center [707, 245] width 227 height 167
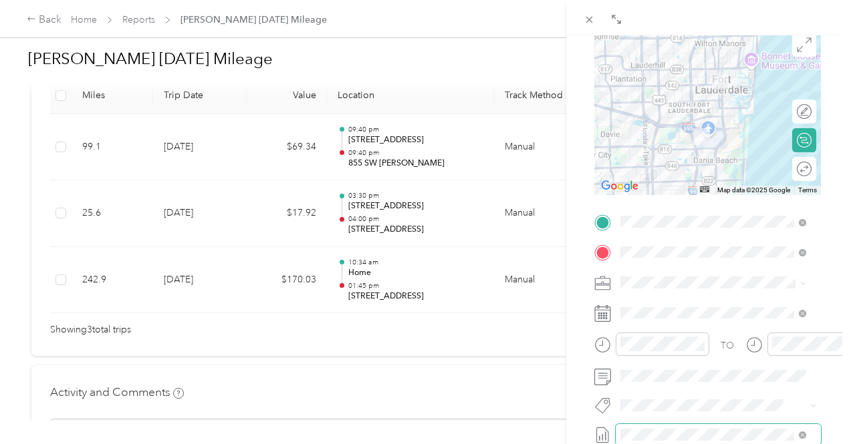
scroll to position [200, 0]
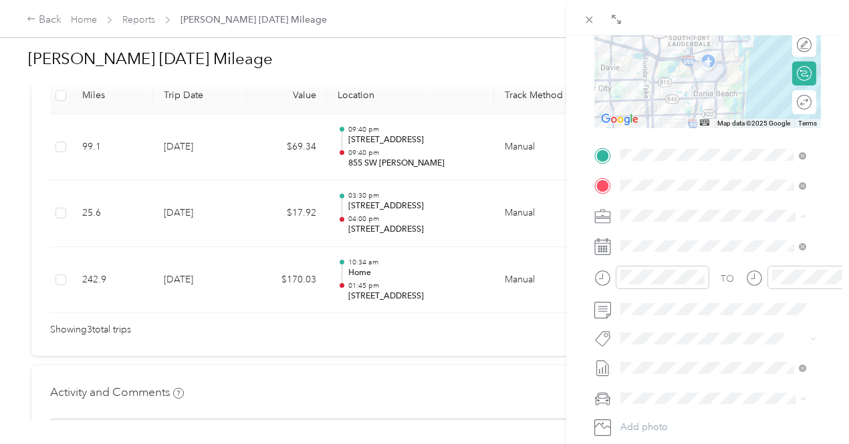
click at [667, 354] on div "Mileage" at bounding box center [713, 356] width 176 height 14
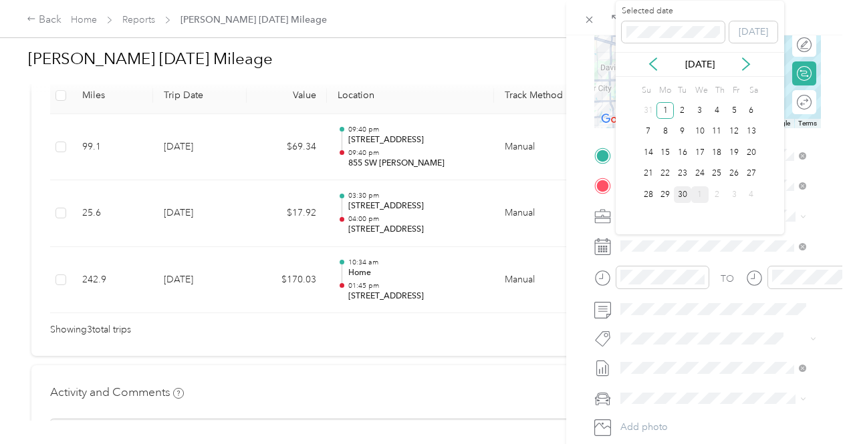
click at [682, 194] on div "30" at bounding box center [682, 194] width 17 height 17
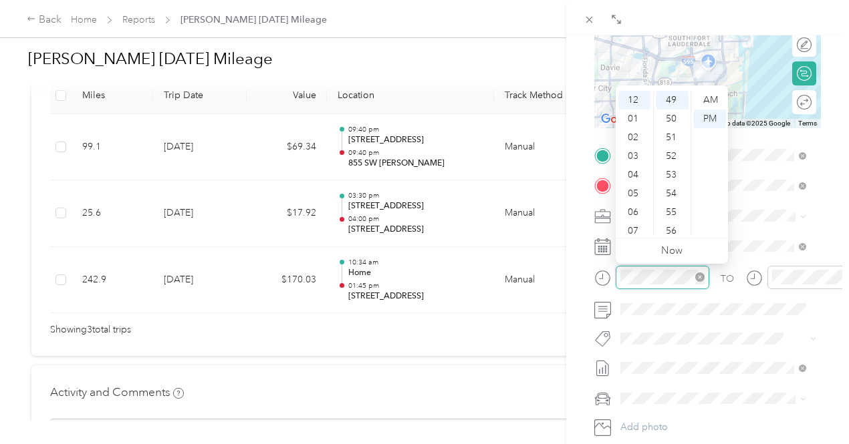
scroll to position [917, 0]
click at [634, 232] on div "07" at bounding box center [634, 231] width 32 height 19
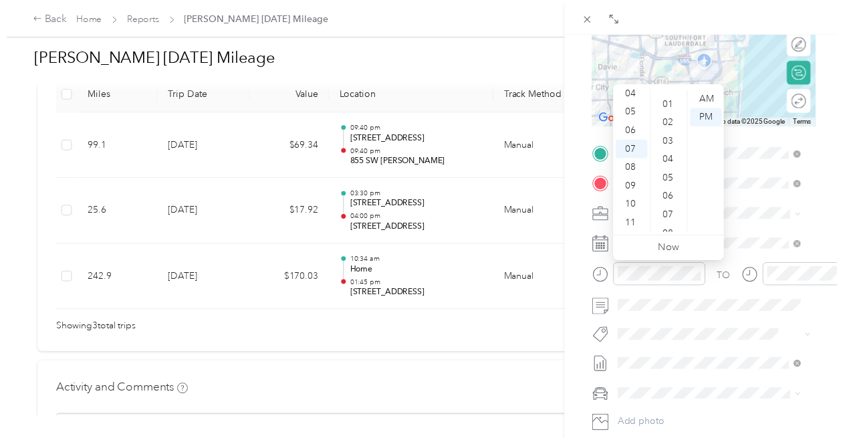
scroll to position [0, 0]
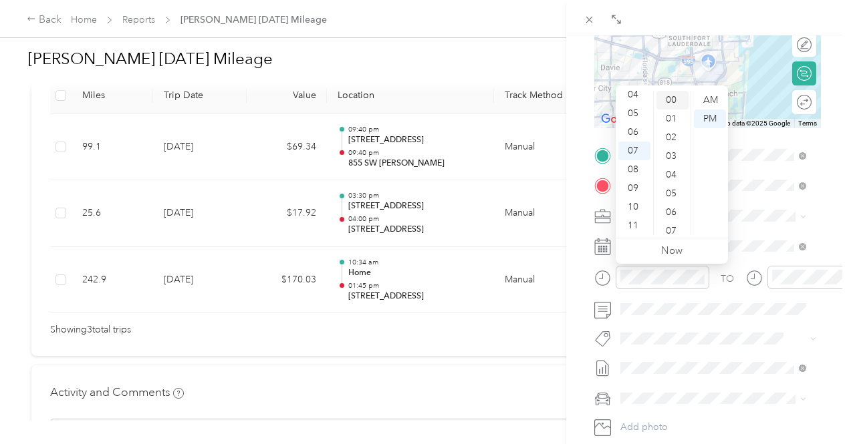
click at [670, 102] on div "00" at bounding box center [672, 100] width 32 height 19
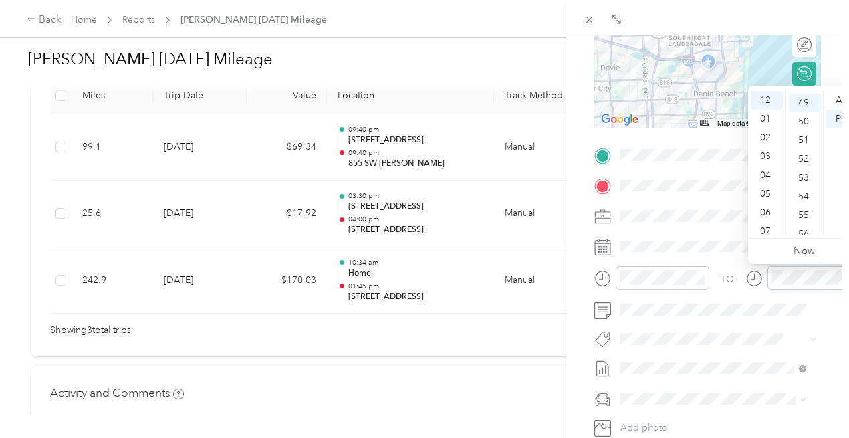
scroll to position [917, 0]
click at [769, 231] on div "07" at bounding box center [766, 231] width 32 height 19
click at [799, 144] on div "30" at bounding box center [804, 145] width 32 height 19
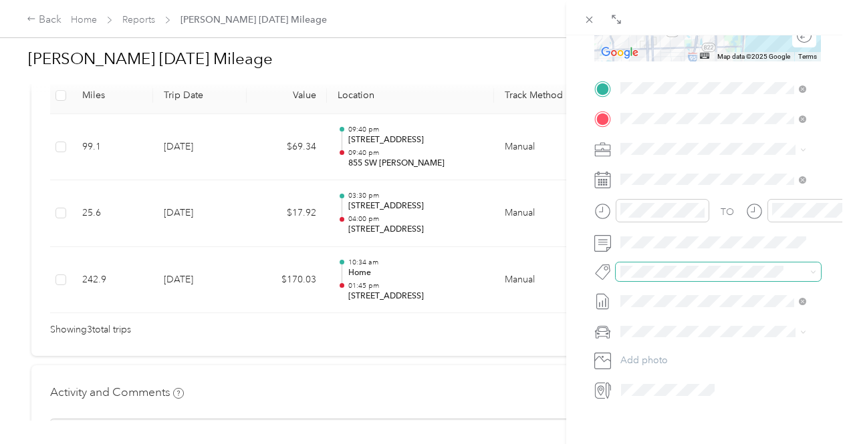
scroll to position [0, 0]
click at [645, 323] on span "Fobi" at bounding box center [642, 321] width 16 height 12
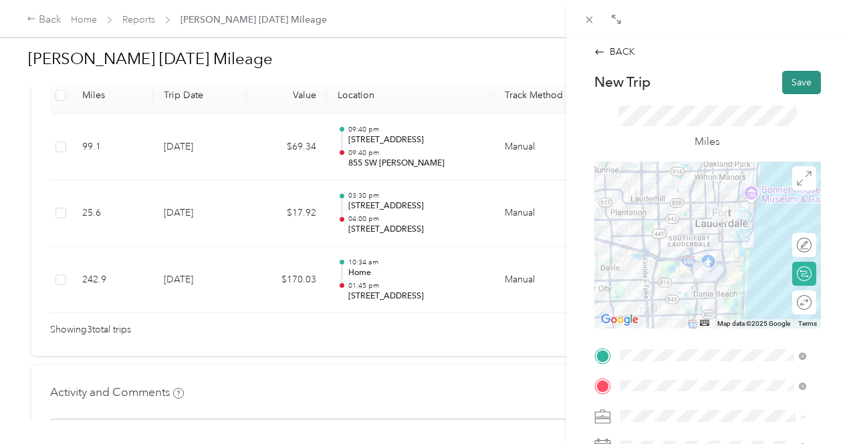
click at [798, 82] on button "Save" at bounding box center [801, 82] width 39 height 23
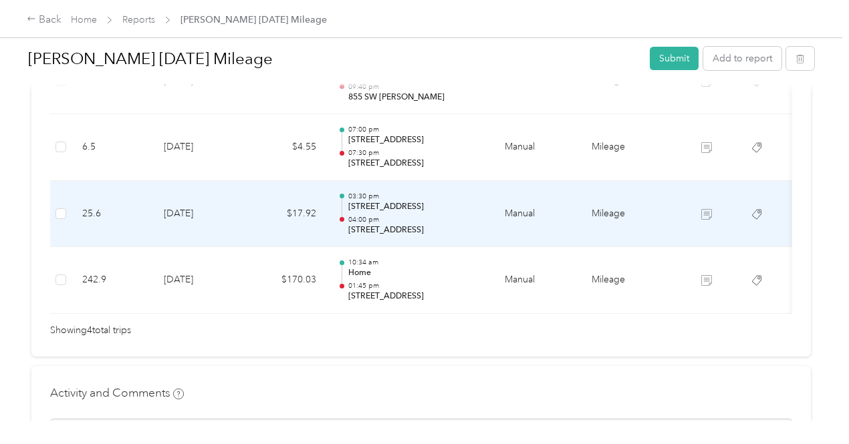
scroll to position [359, 0]
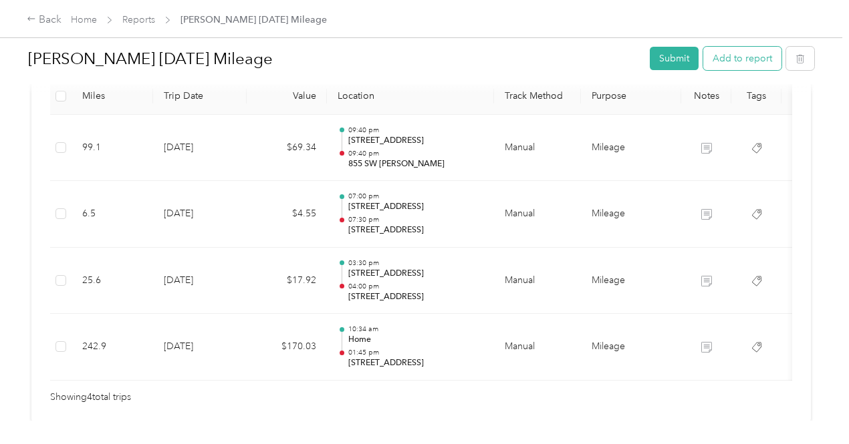
click at [744, 58] on button "Add to report" at bounding box center [742, 58] width 78 height 23
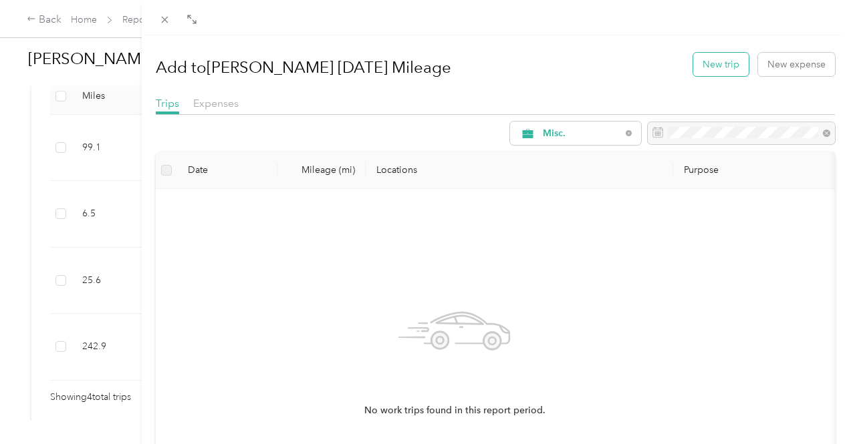
click at [706, 59] on button "New trip" at bounding box center [720, 64] width 55 height 23
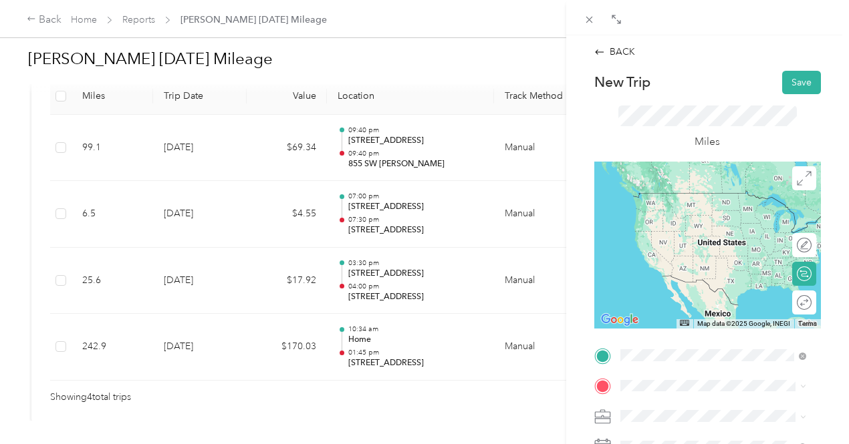
click at [712, 227] on span "[STREET_ADDRESS][US_STATE]" at bounding box center [712, 221] width 134 height 12
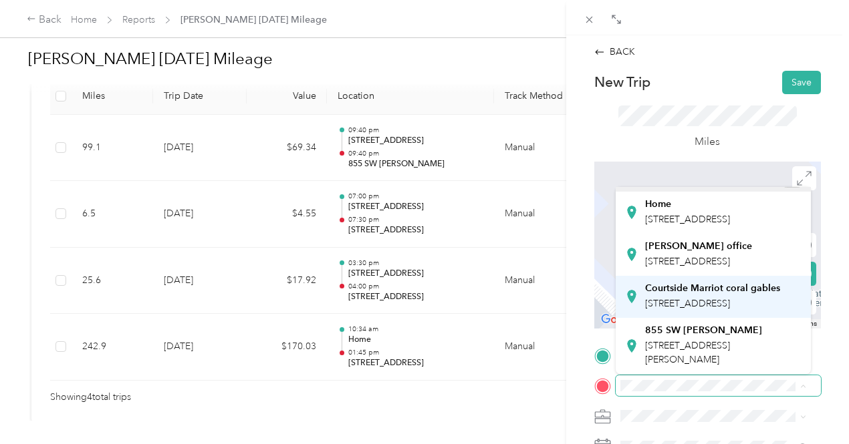
scroll to position [122, 0]
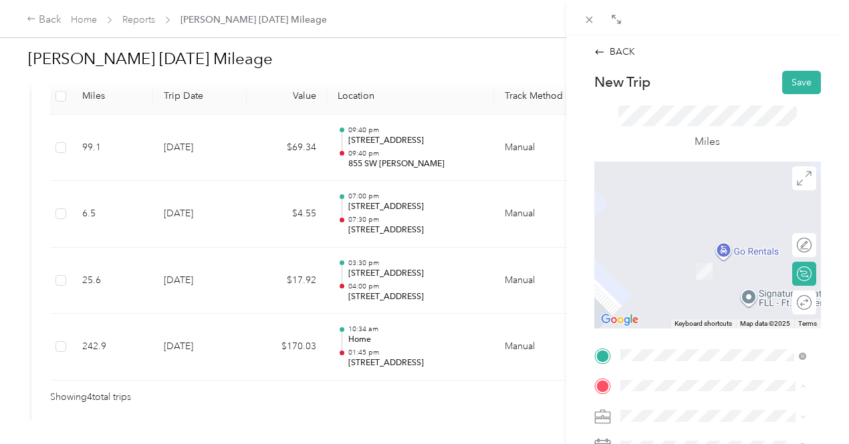
click at [708, 337] on div "855 SW [PERSON_NAME] [STREET_ADDRESS][PERSON_NAME]" at bounding box center [723, 346] width 156 height 42
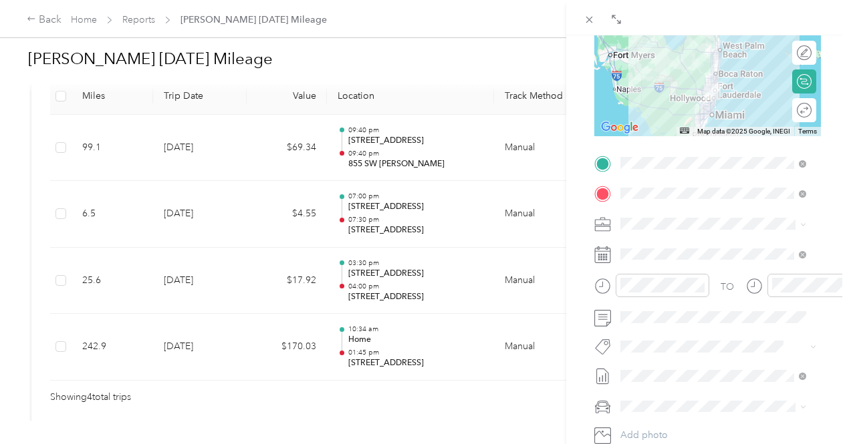
scroll to position [200, 0]
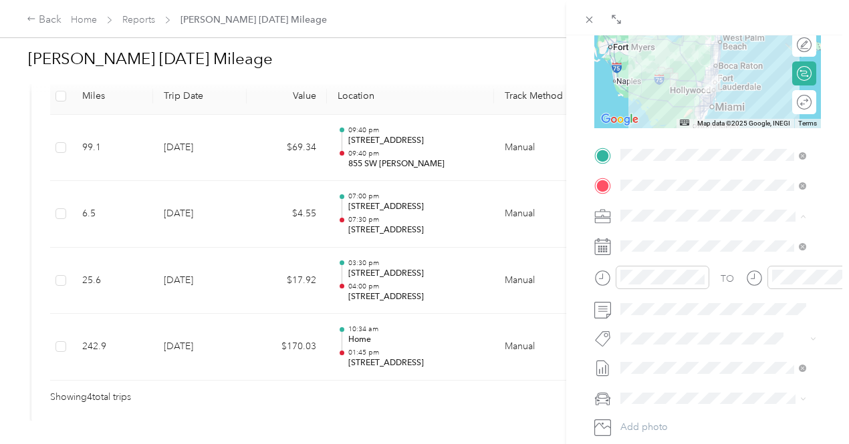
click at [675, 355] on div "Mileage" at bounding box center [713, 356] width 176 height 14
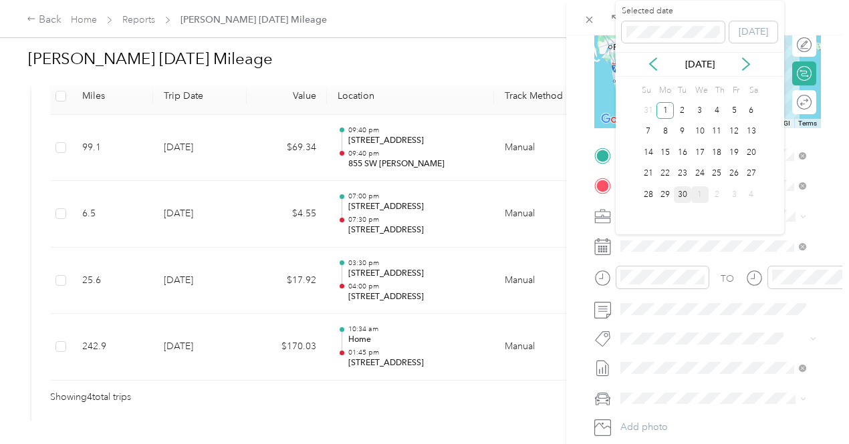
click at [680, 194] on div "30" at bounding box center [682, 194] width 17 height 17
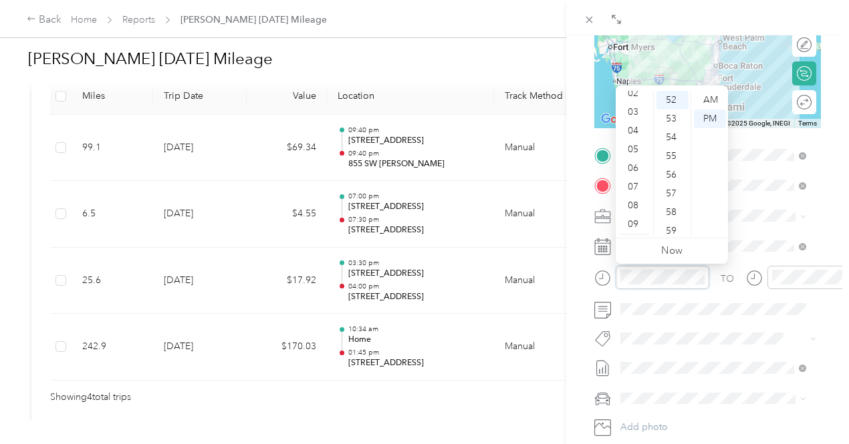
scroll to position [80, 0]
click at [637, 150] on div "07" at bounding box center [634, 151] width 32 height 19
click at [674, 147] on div "30" at bounding box center [672, 151] width 32 height 19
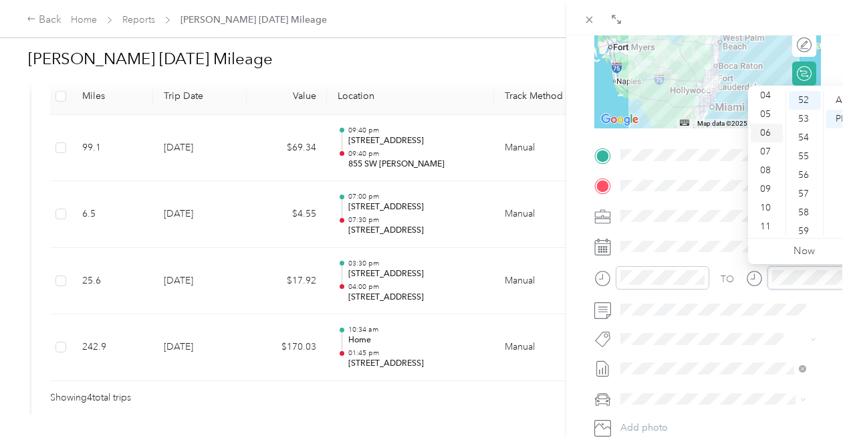
scroll to position [80, 0]
click at [766, 184] on div "09" at bounding box center [766, 188] width 32 height 19
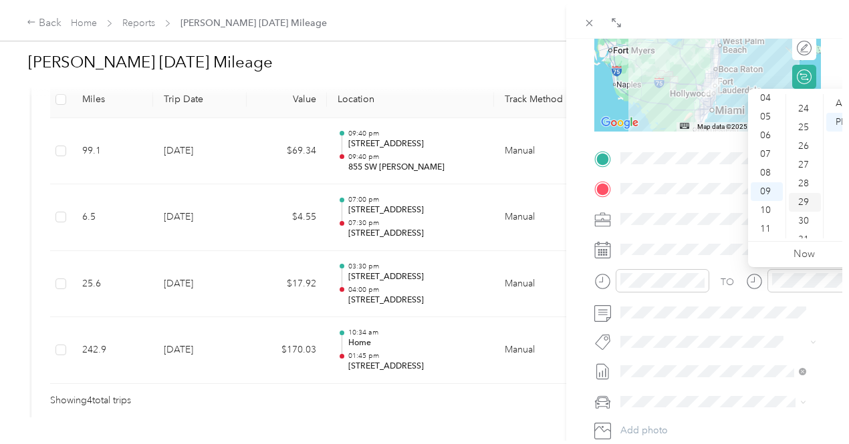
scroll to position [0, 0]
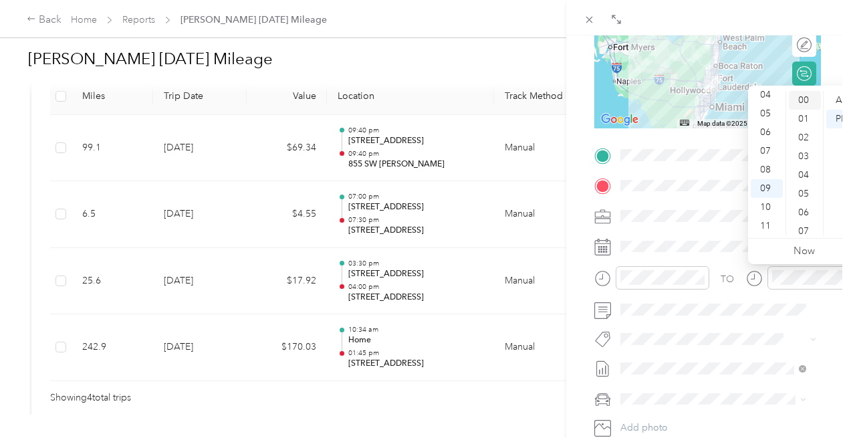
click at [807, 100] on div "00" at bounding box center [804, 100] width 32 height 19
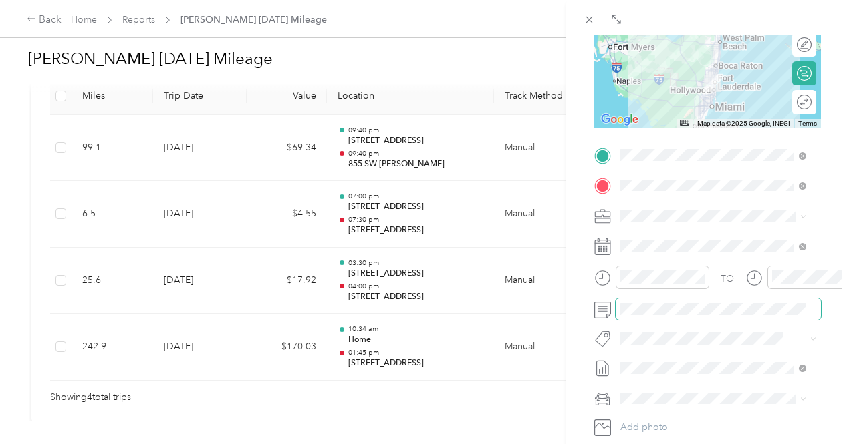
scroll to position [0, 26]
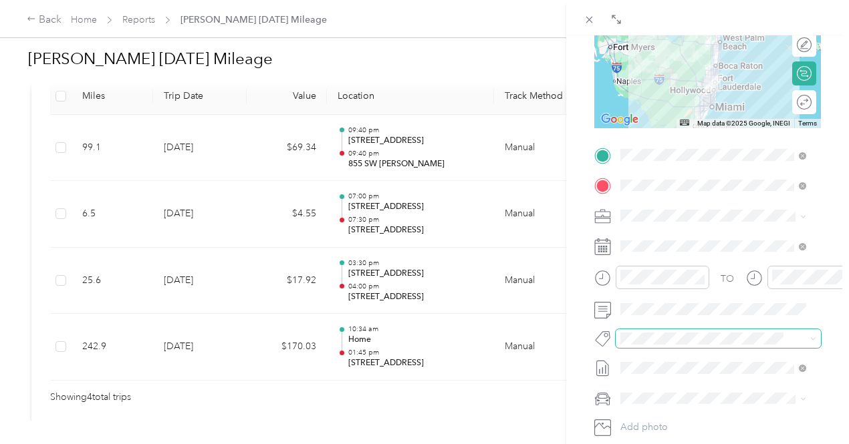
click at [666, 332] on span at bounding box center [706, 338] width 183 height 14
click at [645, 388] on span "Fobi" at bounding box center [642, 387] width 16 height 12
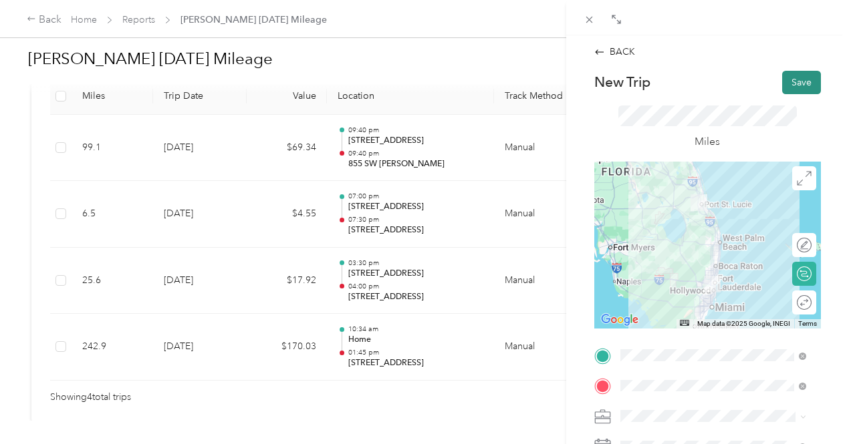
click at [795, 80] on button "Save" at bounding box center [801, 82] width 39 height 23
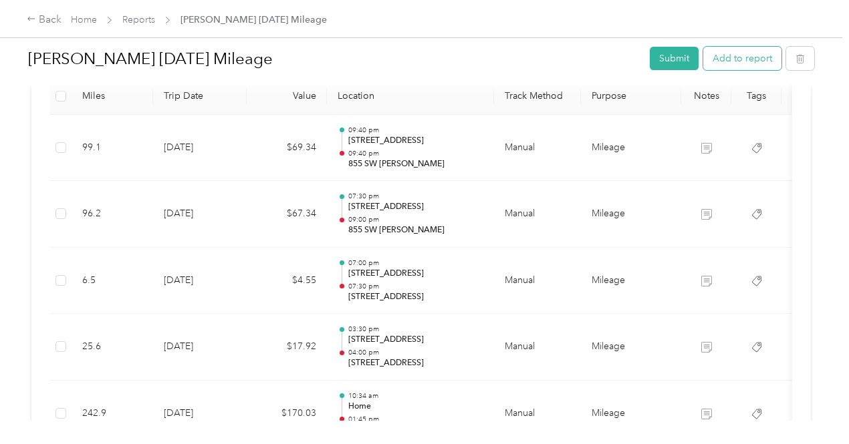
click at [737, 51] on button "Add to report" at bounding box center [742, 58] width 78 height 23
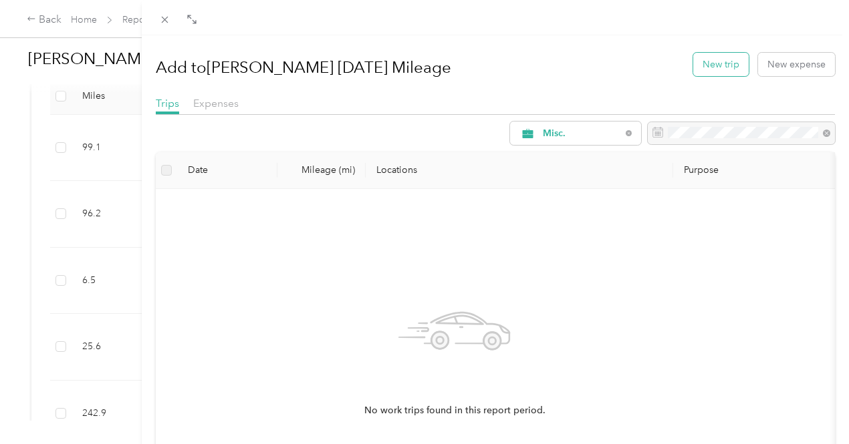
click at [709, 63] on button "New trip" at bounding box center [720, 64] width 55 height 23
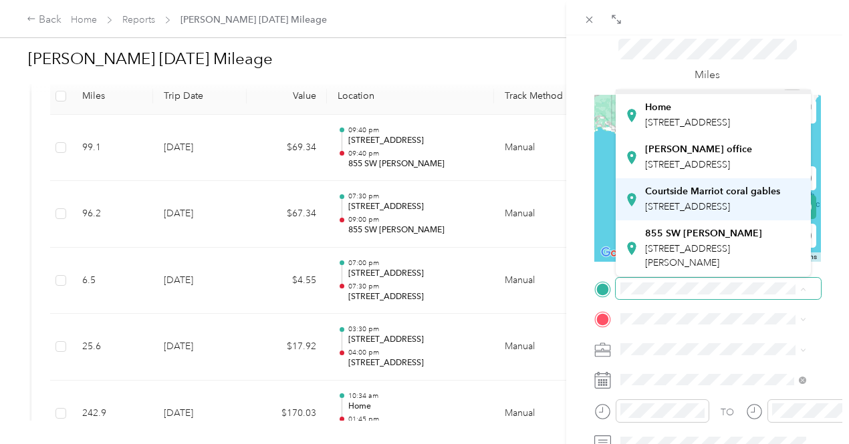
scroll to position [122, 0]
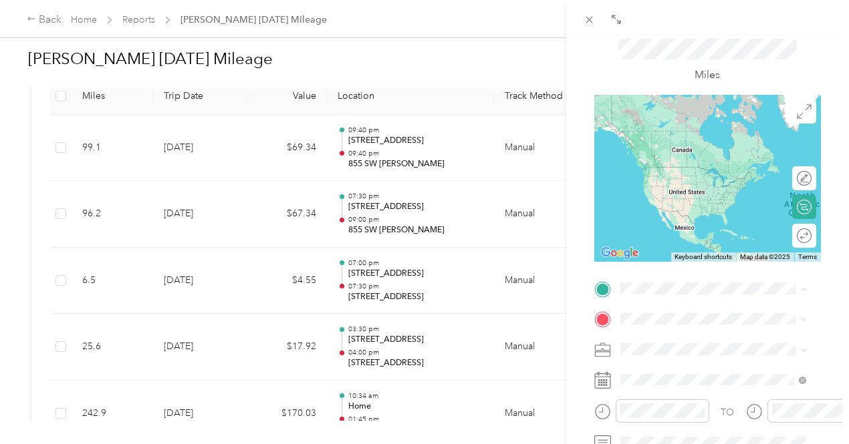
click at [718, 228] on div "855 SW [PERSON_NAME] [STREET_ADDRESS][PERSON_NAME]" at bounding box center [723, 249] width 156 height 42
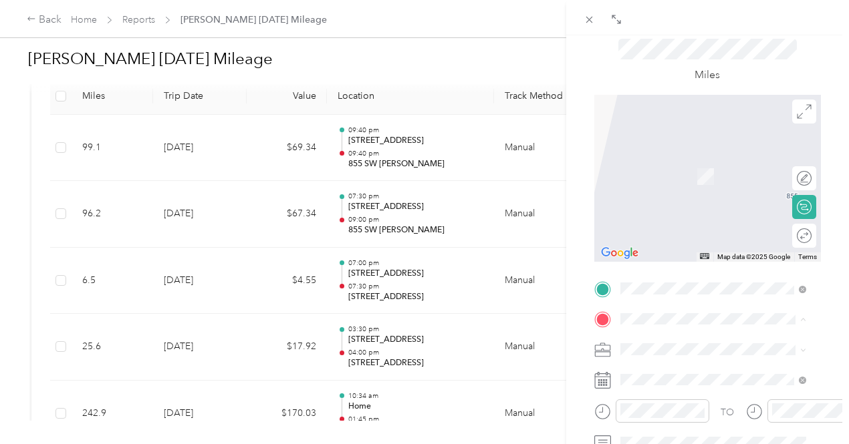
click at [706, 182] on span "[STREET_ADDRESS]" at bounding box center [687, 175] width 85 height 11
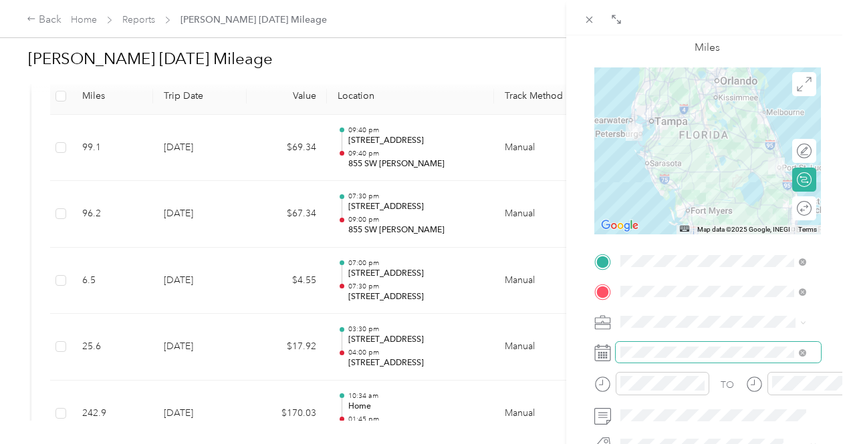
scroll to position [134, 0]
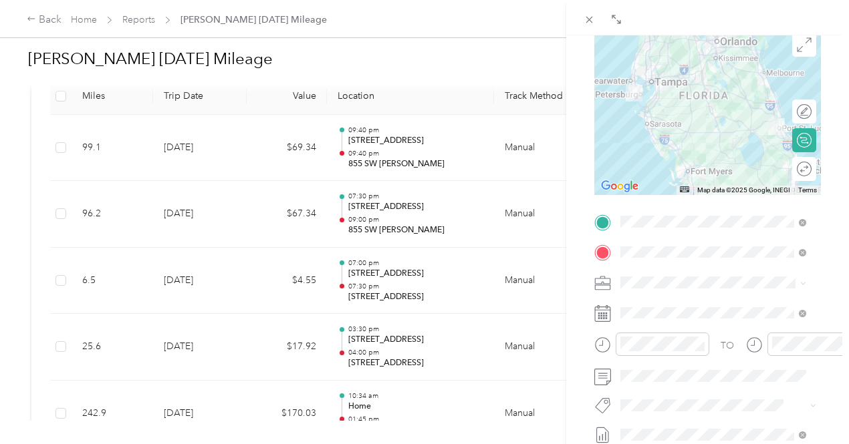
click at [672, 202] on li "Mileage" at bounding box center [712, 208] width 195 height 23
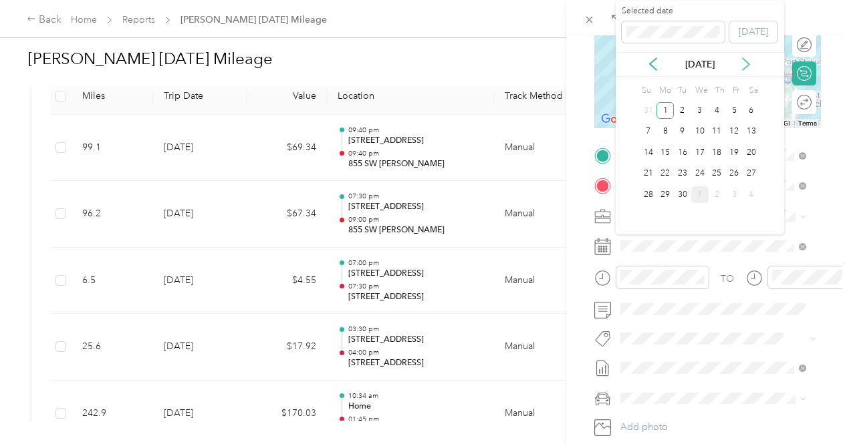
click at [748, 65] on icon at bounding box center [745, 64] width 7 height 12
click at [697, 109] on div "1" at bounding box center [699, 110] width 17 height 17
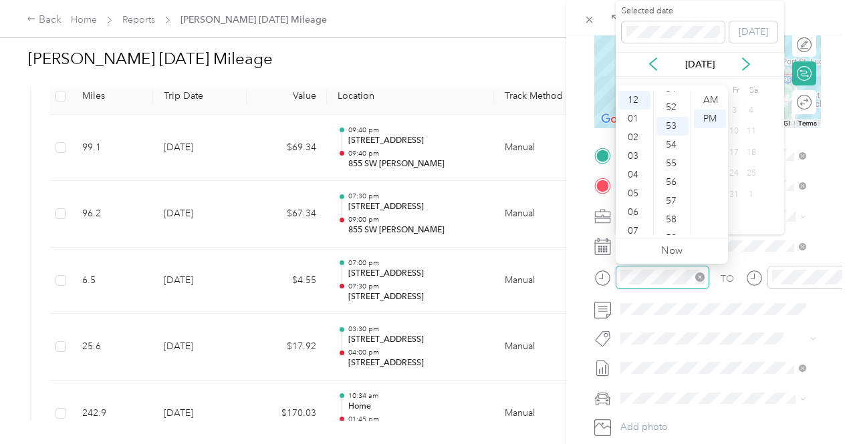
scroll to position [978, 0]
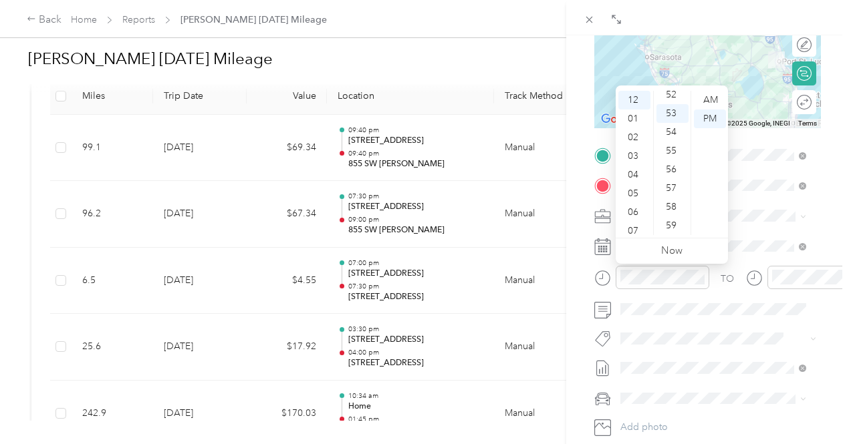
click at [740, 325] on div "TO Add photo" at bounding box center [707, 305] width 227 height 323
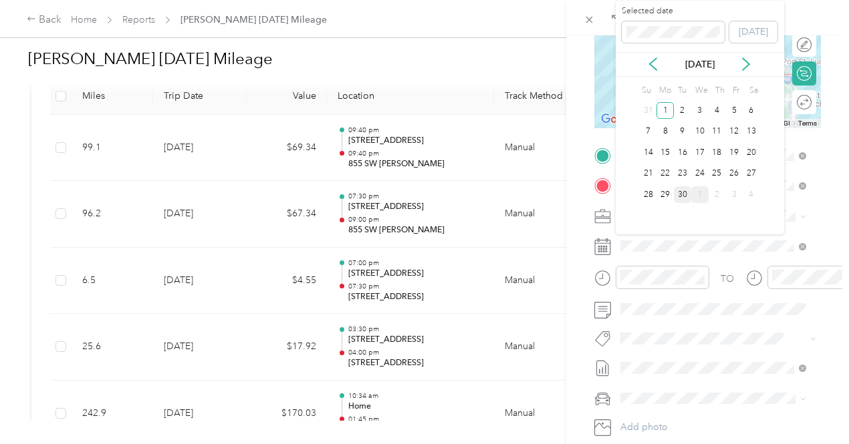
click at [686, 195] on div "30" at bounding box center [682, 194] width 17 height 17
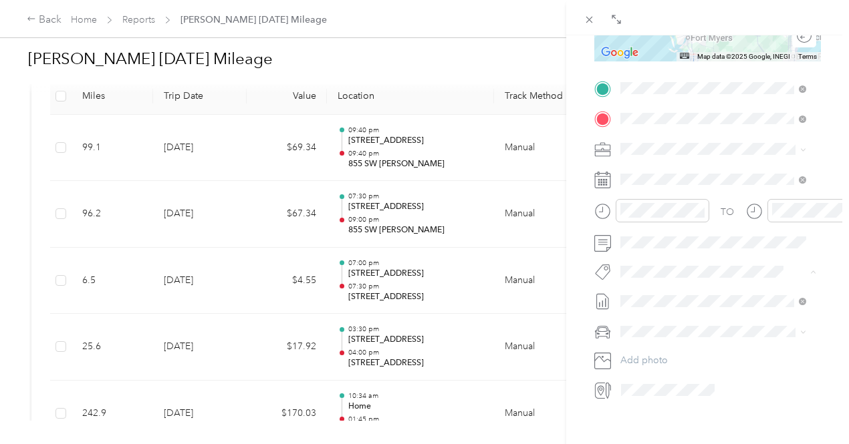
scroll to position [0, 0]
click at [655, 321] on button "Fobi" at bounding box center [642, 321] width 35 height 17
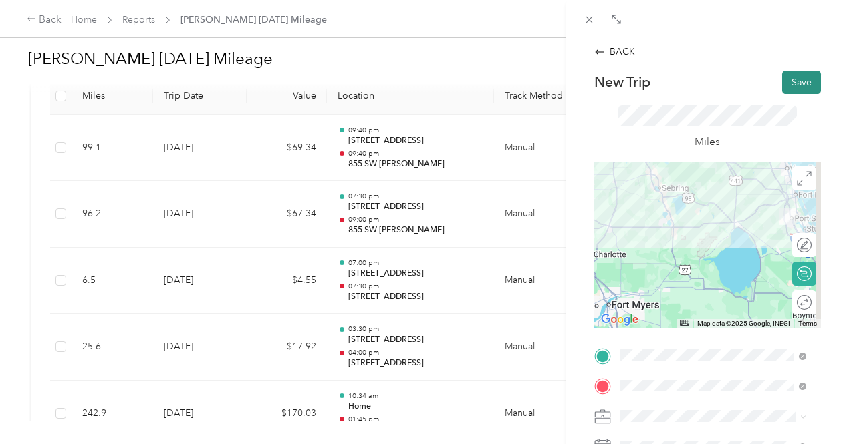
click at [790, 77] on button "Save" at bounding box center [801, 82] width 39 height 23
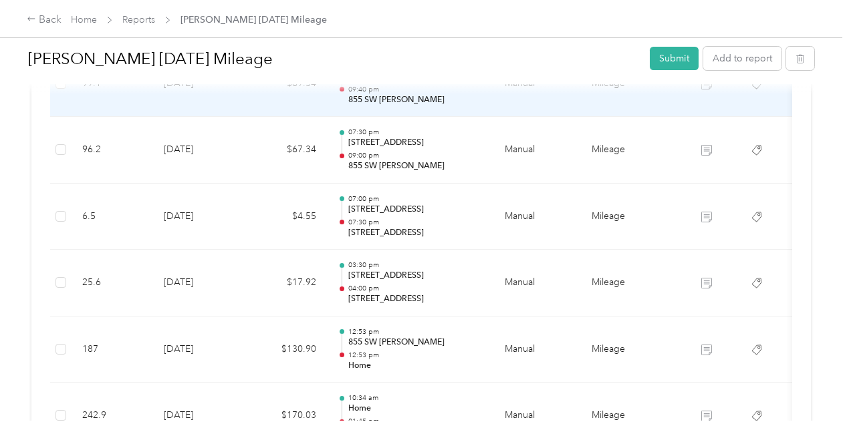
scroll to position [492, 0]
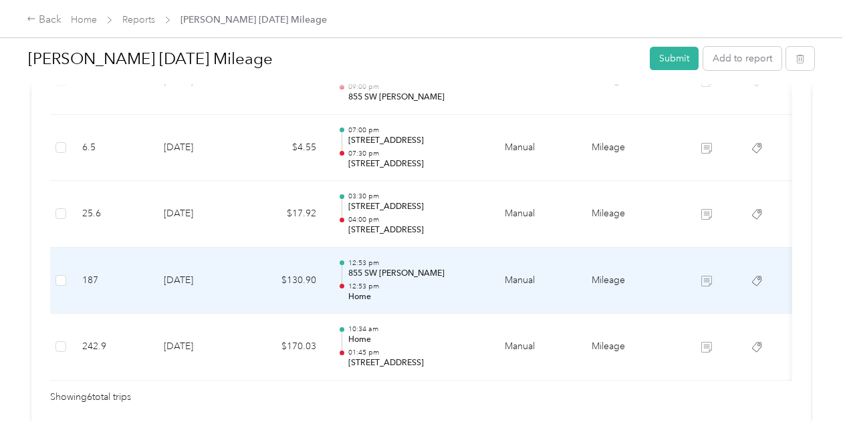
click at [408, 282] on p "12:53 pm" at bounding box center [415, 286] width 135 height 9
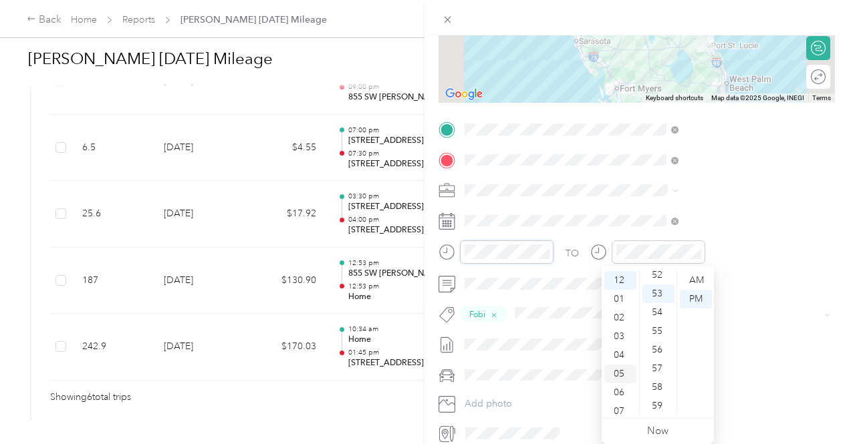
scroll to position [80, 0]
click at [621, 408] on div "11" at bounding box center [620, 406] width 32 height 19
click at [659, 281] on div "00" at bounding box center [658, 280] width 32 height 19
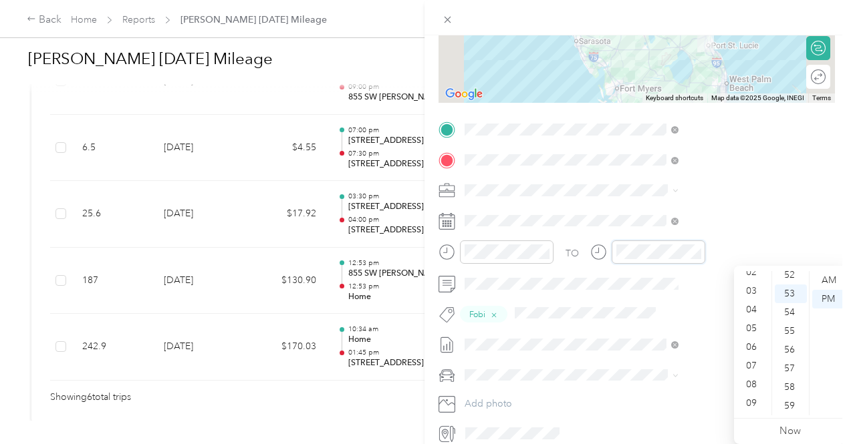
scroll to position [80, 0]
click at [754, 405] on div "11" at bounding box center [752, 406] width 32 height 19
click at [831, 286] on form "Trip details Save This trip cannot be edited because it is either under review,…" at bounding box center [636, 144] width 424 height 600
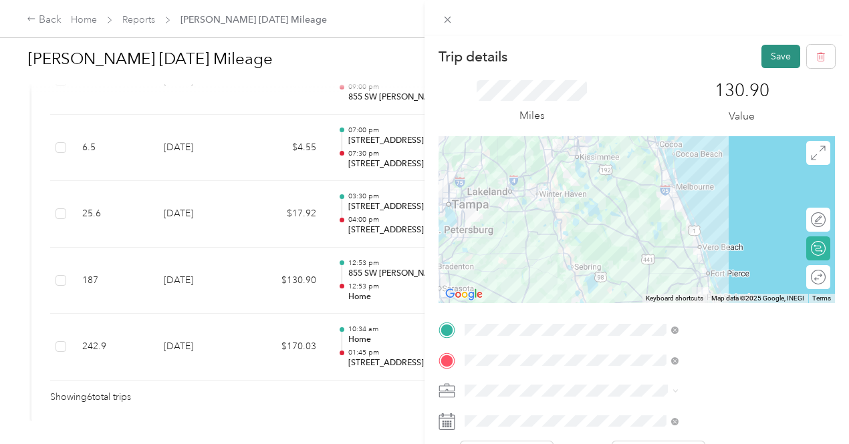
click at [773, 59] on button "Save" at bounding box center [780, 56] width 39 height 23
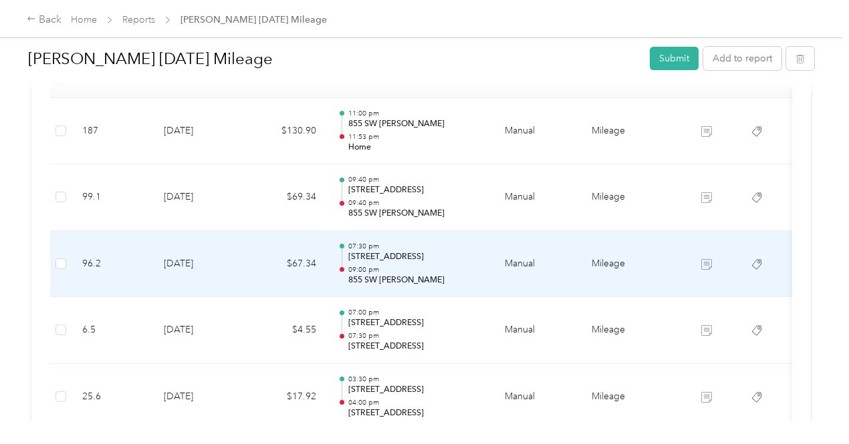
scroll to position [359, 0]
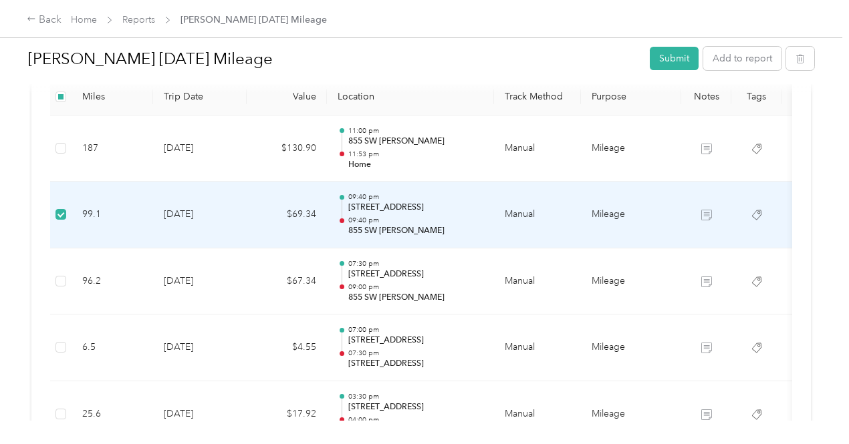
drag, startPoint x: 470, startPoint y: 217, endPoint x: 441, endPoint y: 224, distance: 29.5
click at [441, 225] on p "855 SW [PERSON_NAME]" at bounding box center [415, 231] width 135 height 12
click at [384, 225] on p "855 SW [PERSON_NAME]" at bounding box center [415, 231] width 135 height 12
click at [423, 205] on p "[STREET_ADDRESS]" at bounding box center [415, 208] width 135 height 12
click at [132, 204] on td "99.1" at bounding box center [112, 215] width 82 height 67
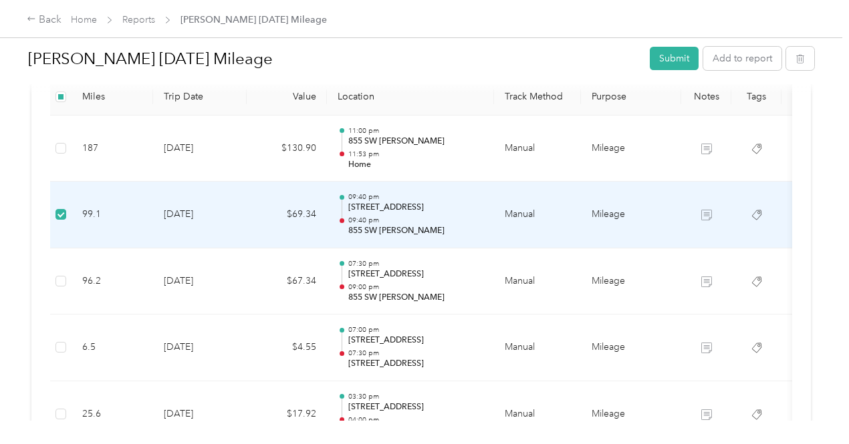
click at [426, 211] on p "[STREET_ADDRESS]" at bounding box center [415, 208] width 135 height 12
click at [426, 210] on p "[STREET_ADDRESS]" at bounding box center [415, 208] width 135 height 12
click at [487, 219] on td "09:40 pm 450 E Las Olas Blvd, Fort Lauderdale, FL, United States 09:40 pm 855 S…" at bounding box center [410, 215] width 167 height 67
click at [796, 58] on icon "button" at bounding box center [799, 58] width 9 height 9
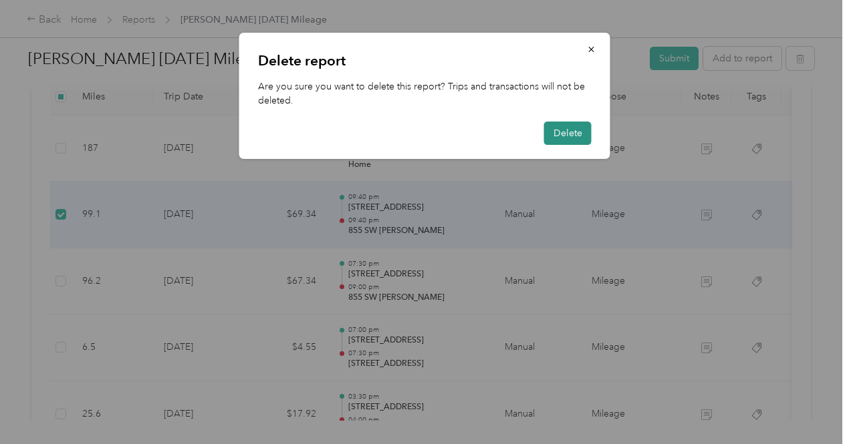
click at [571, 136] on button "Delete" at bounding box center [567, 133] width 47 height 23
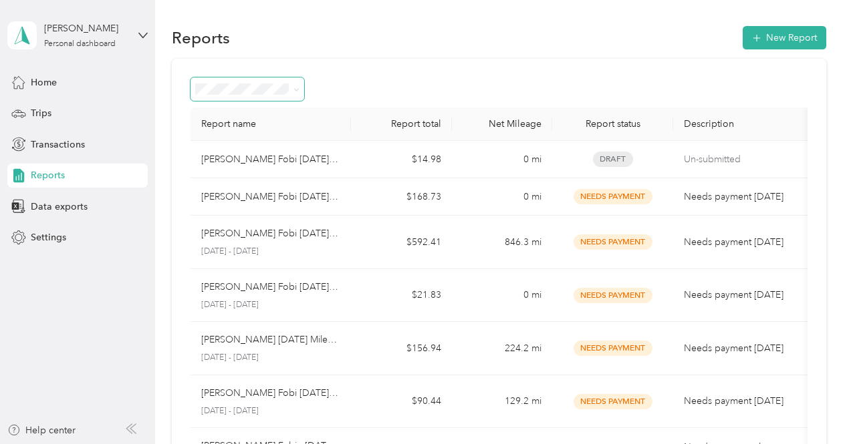
click at [275, 97] on span at bounding box center [247, 89] width 114 height 23
click at [362, 43] on div "Reports New Report" at bounding box center [499, 37] width 654 height 28
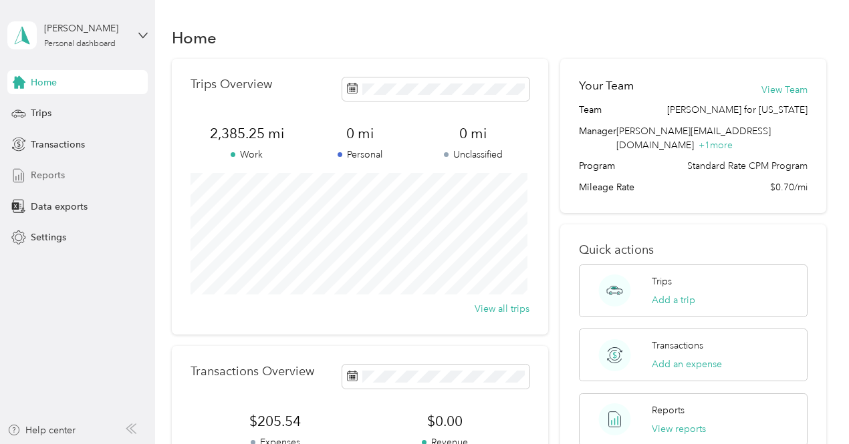
click at [65, 174] on div "Reports" at bounding box center [77, 176] width 140 height 24
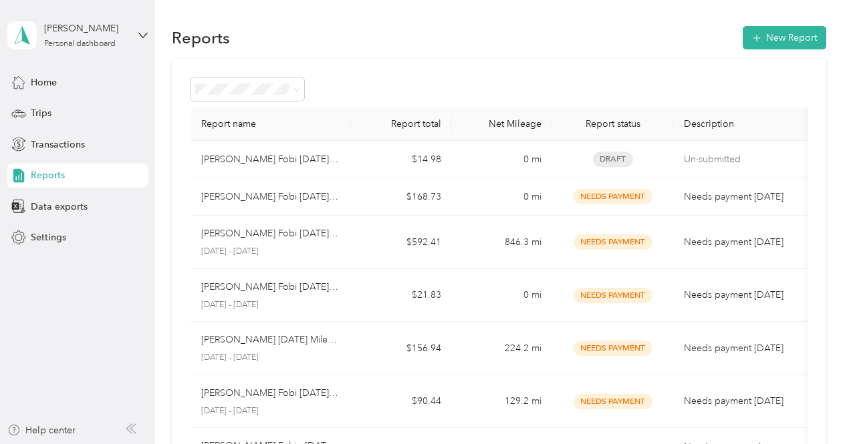
drag, startPoint x: 71, startPoint y: 427, endPoint x: 80, endPoint y: 434, distance: 11.5
click at [78, 434] on div "Help center" at bounding box center [77, 434] width 141 height 21
click at [127, 427] on icon at bounding box center [131, 429] width 11 height 11
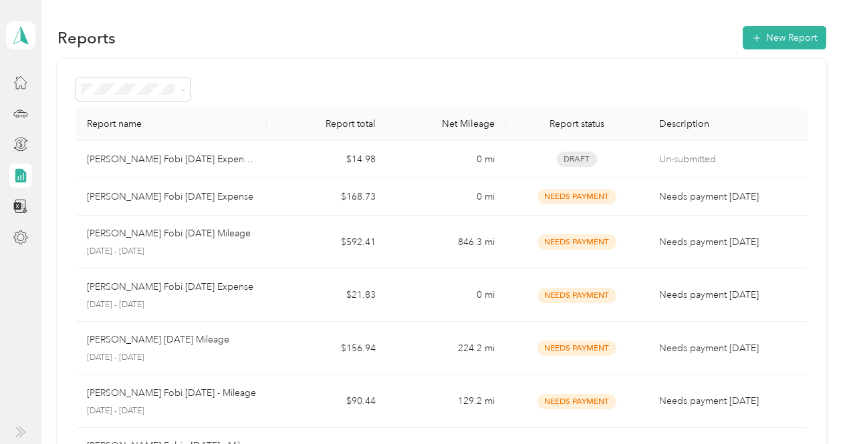
click at [23, 431] on icon at bounding box center [20, 432] width 11 height 11
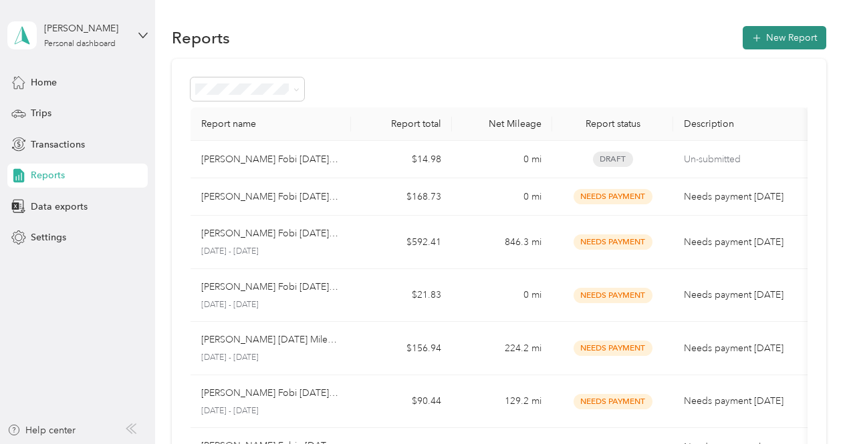
click at [806, 37] on button "New Report" at bounding box center [784, 37] width 84 height 23
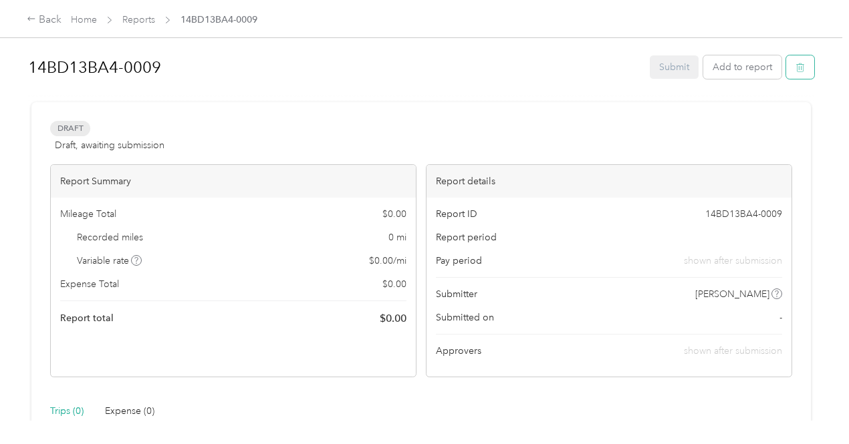
click at [796, 69] on icon "button" at bounding box center [799, 67] width 9 height 9
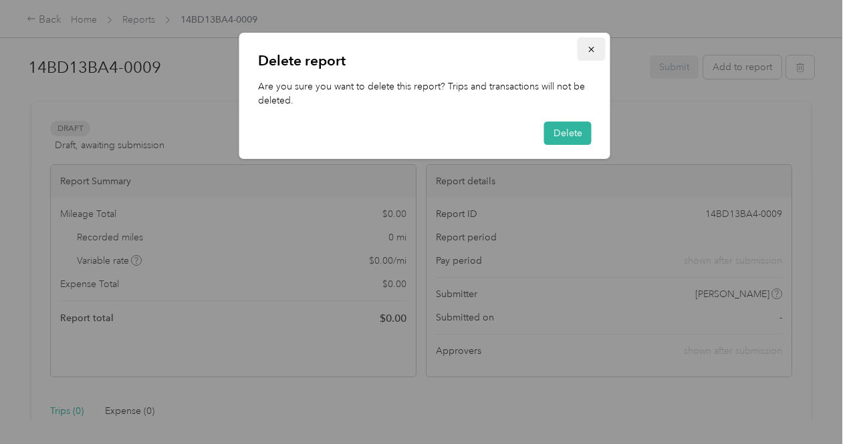
click at [590, 49] on icon "button" at bounding box center [590, 49] width 5 height 5
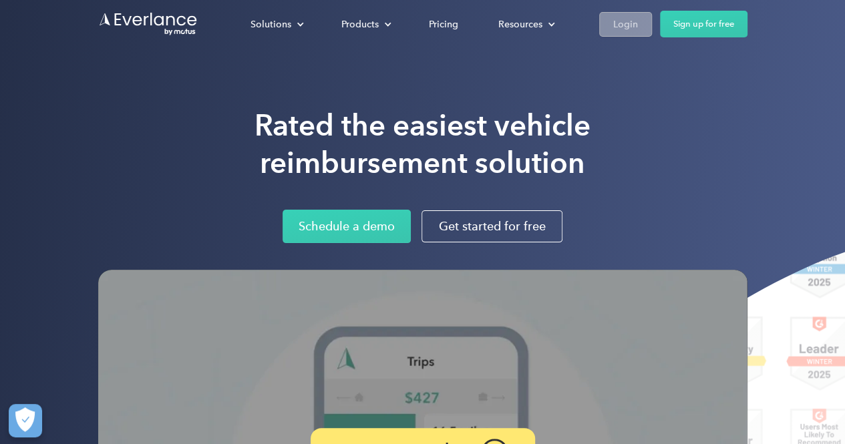
click at [616, 19] on div "Login" at bounding box center [625, 24] width 25 height 17
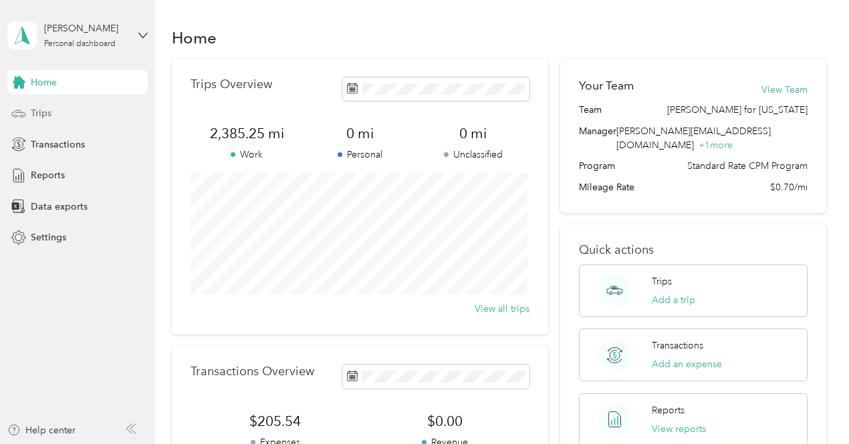
click at [72, 112] on div "Trips" at bounding box center [77, 114] width 140 height 24
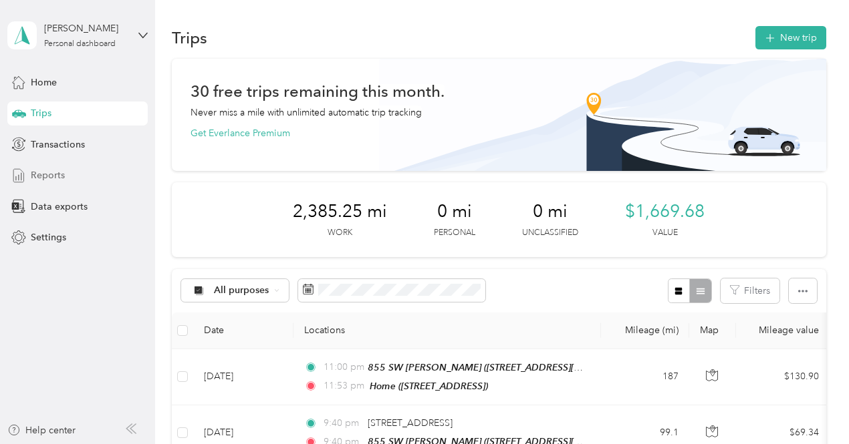
click at [74, 173] on div "Reports" at bounding box center [77, 176] width 140 height 24
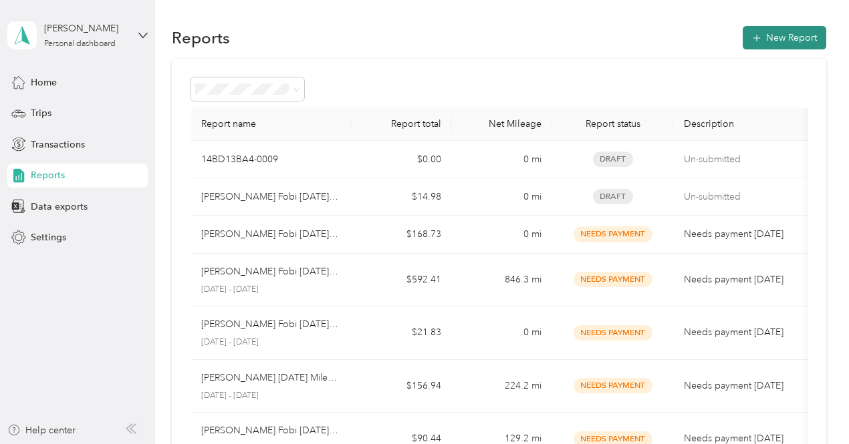
click at [772, 39] on button "New Report" at bounding box center [784, 37] width 84 height 23
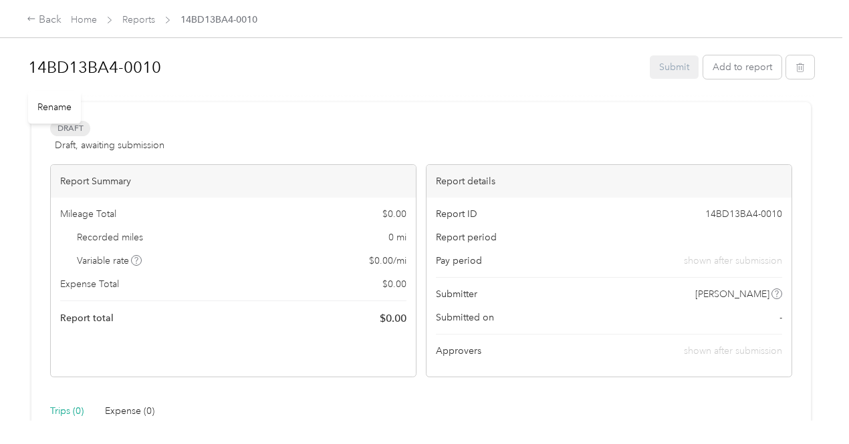
click at [146, 63] on h1 "14BD13BA4-0010" at bounding box center [334, 67] width 612 height 32
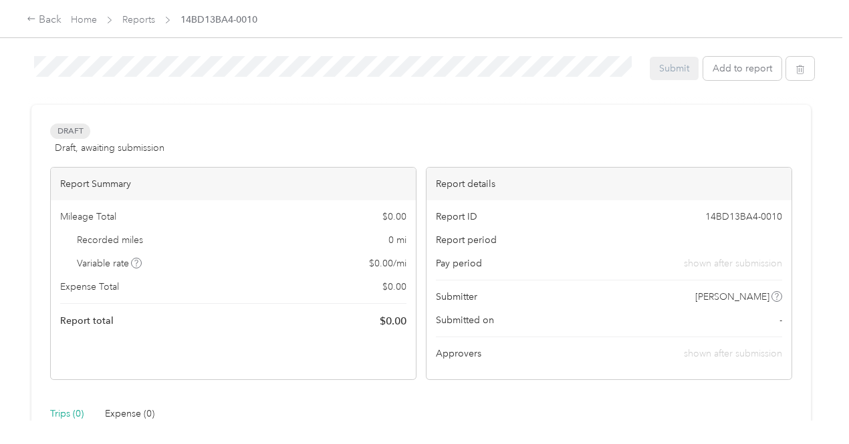
click at [0, 65] on div "14BD13BA4-0010 Submit Add to report Draft Draft, awaiting submission View activ…" at bounding box center [421, 210] width 842 height 421
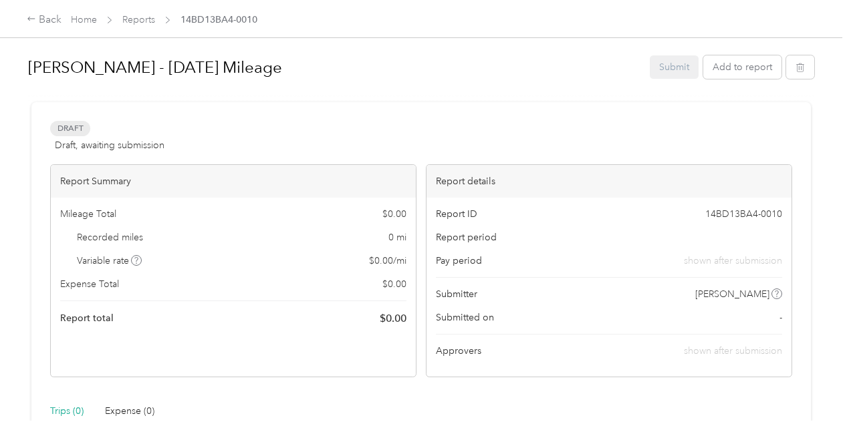
drag, startPoint x: 436, startPoint y: 113, endPoint x: 515, endPoint y: 117, distance: 79.6
click at [437, 115] on div "Draft Draft, awaiting submission View activity & comments Report Summary Mileag…" at bounding box center [420, 405] width 779 height 606
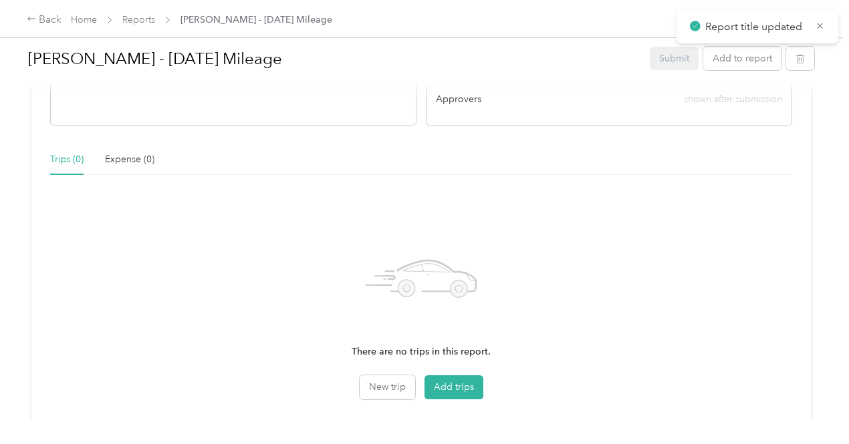
scroll to position [267, 0]
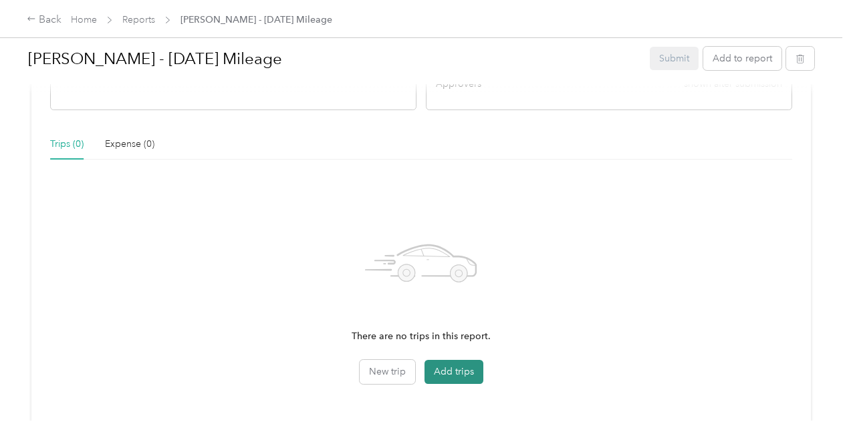
click at [424, 374] on button "Add trips" at bounding box center [453, 372] width 59 height 24
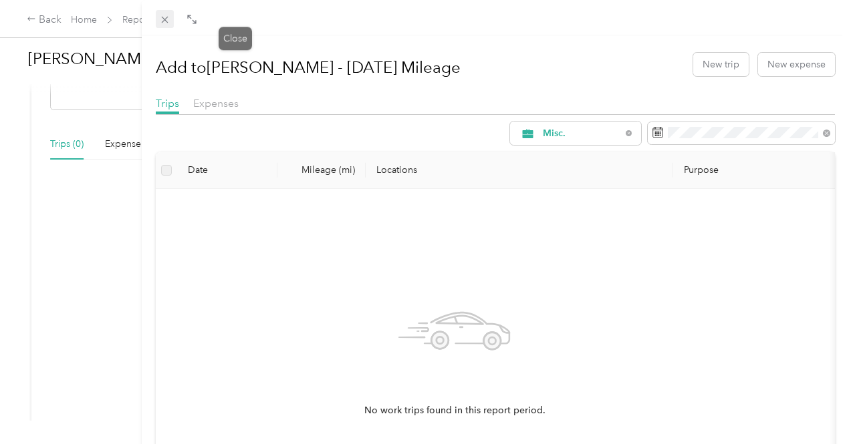
click at [170, 20] on icon at bounding box center [164, 19] width 11 height 11
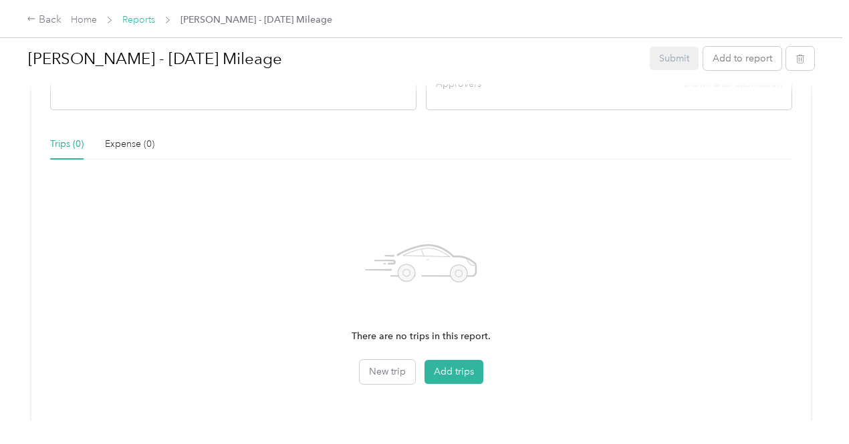
click at [148, 19] on link "Reports" at bounding box center [138, 19] width 33 height 11
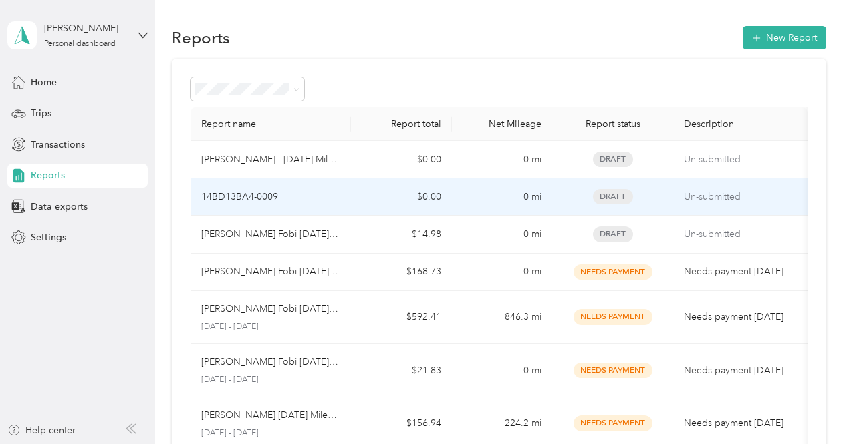
click at [291, 192] on div "14BD13BA4-0009" at bounding box center [271, 197] width 140 height 15
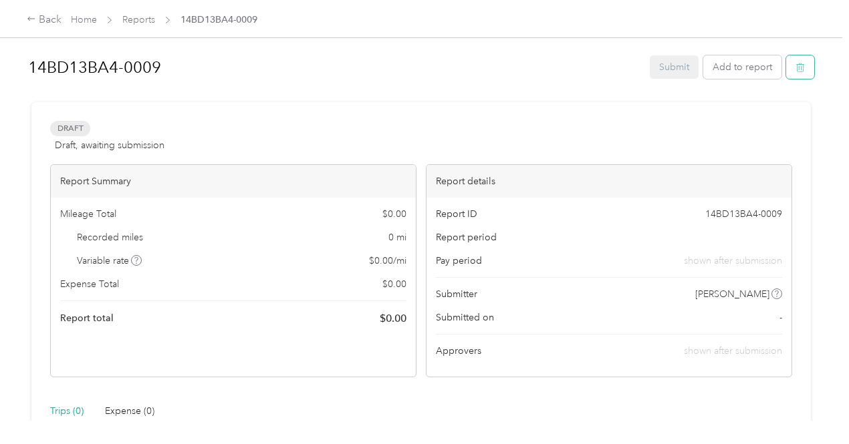
click at [808, 67] on button "button" at bounding box center [800, 66] width 28 height 23
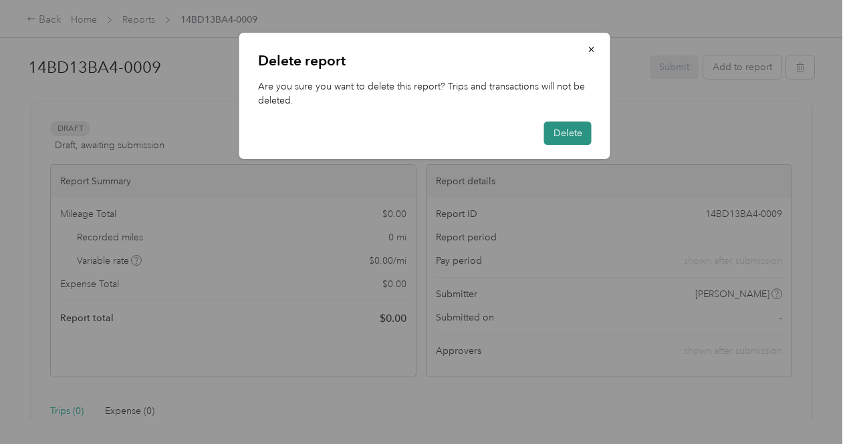
click at [569, 123] on button "Delete" at bounding box center [567, 133] width 47 height 23
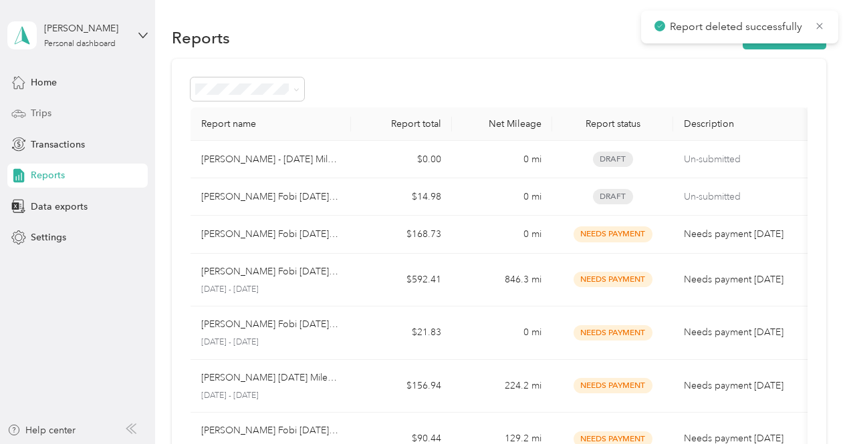
click at [54, 118] on div "Trips" at bounding box center [77, 114] width 140 height 24
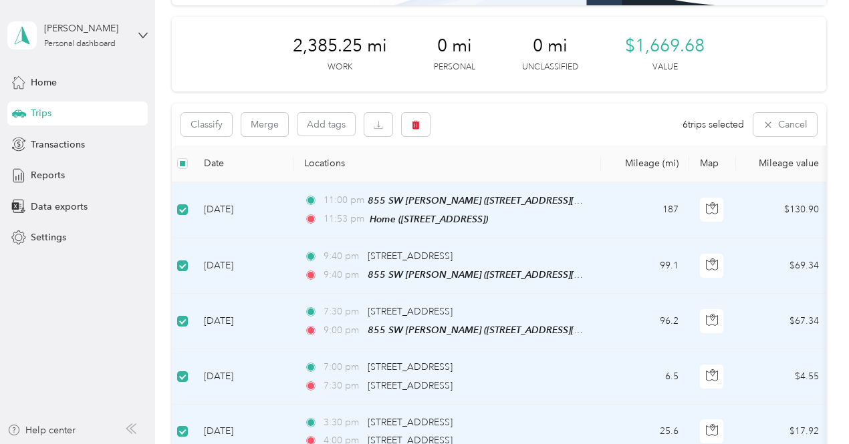
scroll to position [134, 0]
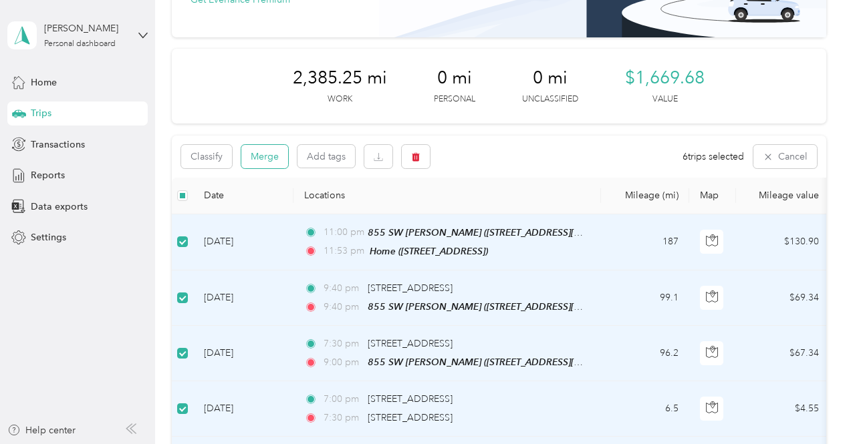
click at [267, 158] on button "Merge" at bounding box center [264, 156] width 47 height 23
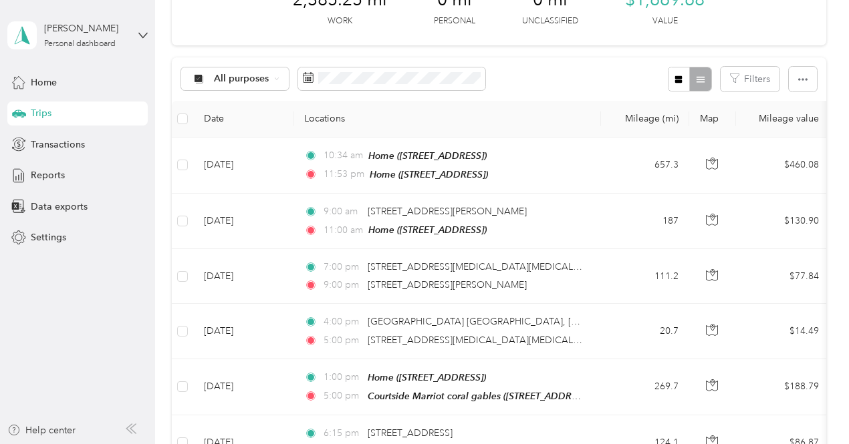
scroll to position [200, 0]
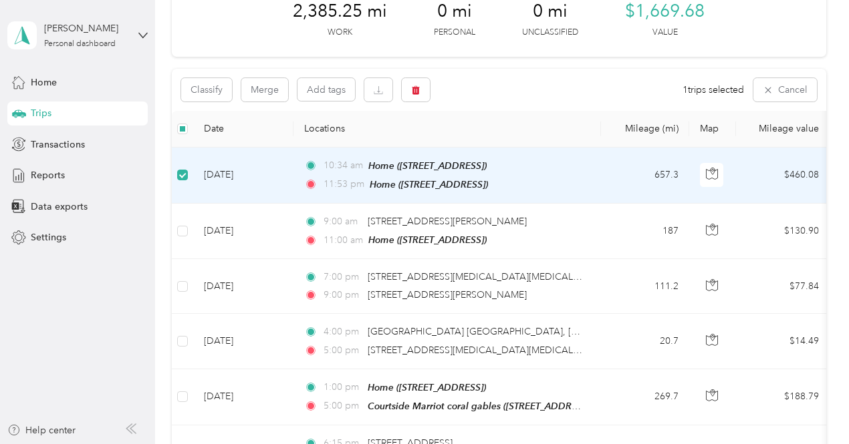
click at [438, 154] on td "10:34 am Home ([STREET_ADDRESS]) 11:53 pm Home ([STREET_ADDRESS])" at bounding box center [446, 176] width 307 height 56
click at [267, 158] on td "[DATE]" at bounding box center [243, 176] width 100 height 56
click at [675, 179] on td "657.3" at bounding box center [645, 176] width 88 height 56
click at [653, 175] on td "657.3" at bounding box center [645, 176] width 88 height 56
click at [625, 173] on td "657.3" at bounding box center [645, 176] width 88 height 56
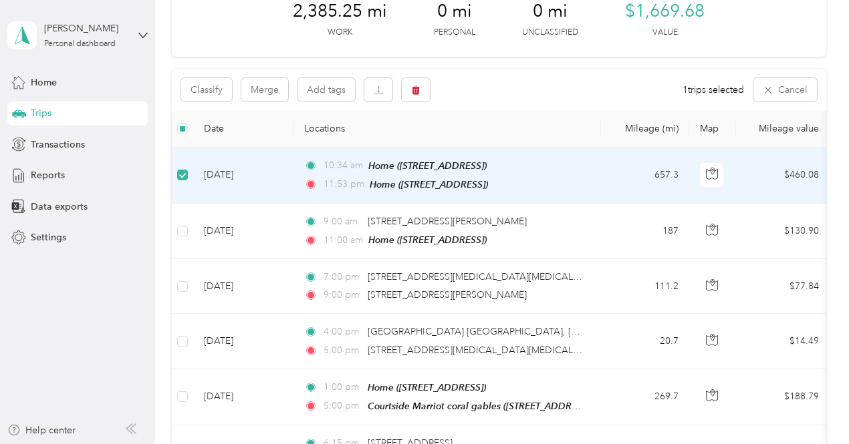
click at [275, 168] on td "[DATE]" at bounding box center [243, 176] width 100 height 56
click at [772, 90] on button "Cancel" at bounding box center [784, 89] width 63 height 23
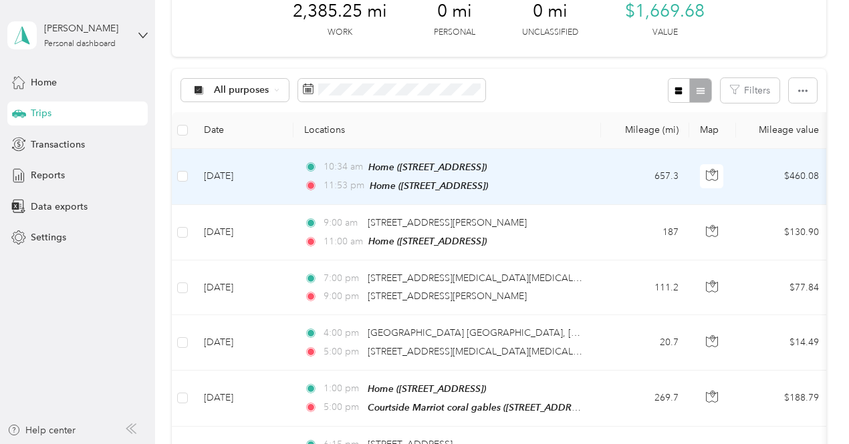
click at [736, 172] on td "$460.08" at bounding box center [783, 177] width 94 height 56
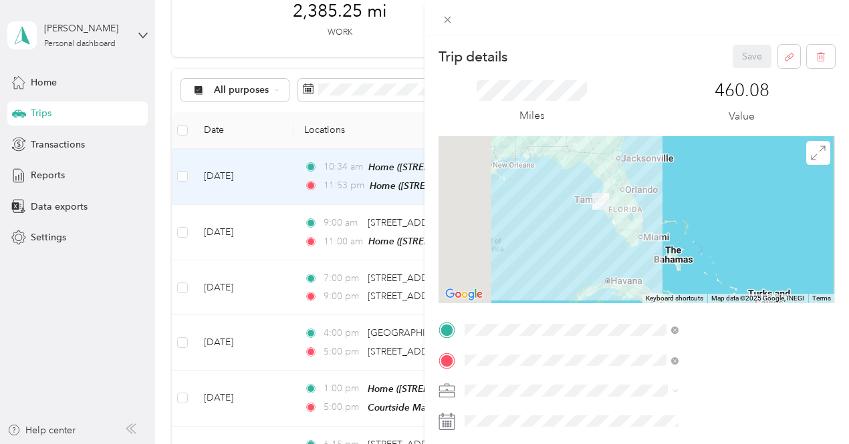
scroll to position [287, 0]
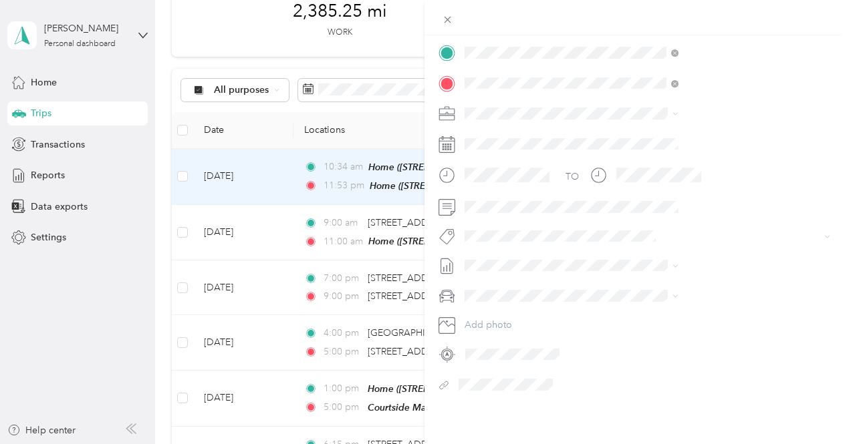
click at [630, 374] on div at bounding box center [644, 384] width 381 height 21
click at [457, 18] on span at bounding box center [447, 19] width 19 height 19
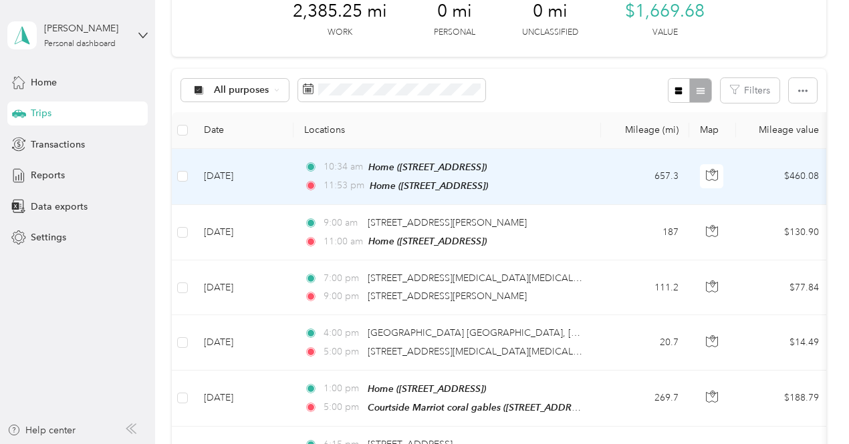
click at [230, 166] on td "[DATE]" at bounding box center [243, 177] width 100 height 56
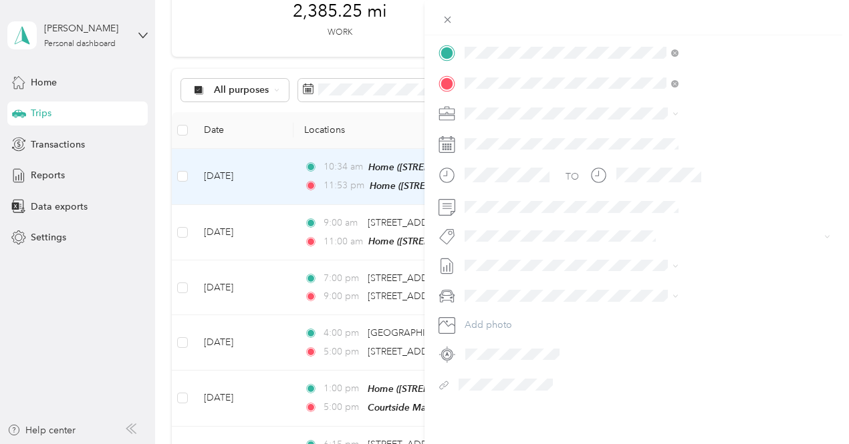
scroll to position [287, 0]
click at [539, 89] on div "Trip details Save This trip cannot be edited because it is either under review,…" at bounding box center [424, 222] width 849 height 444
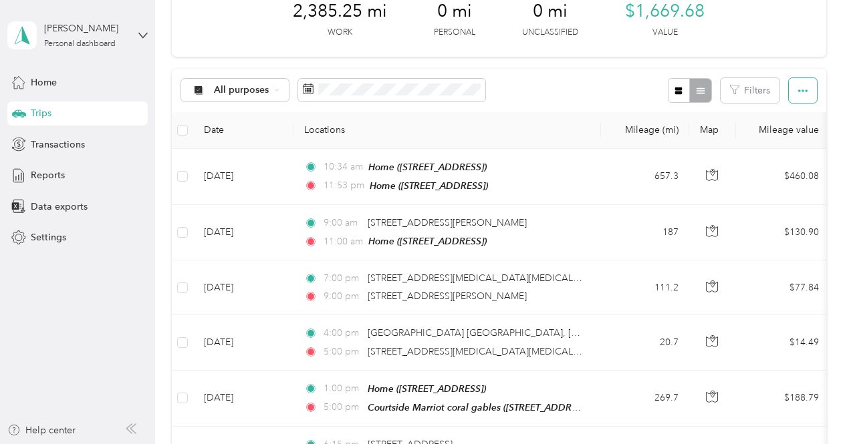
click at [798, 90] on icon "button" at bounding box center [802, 91] width 9 height 3
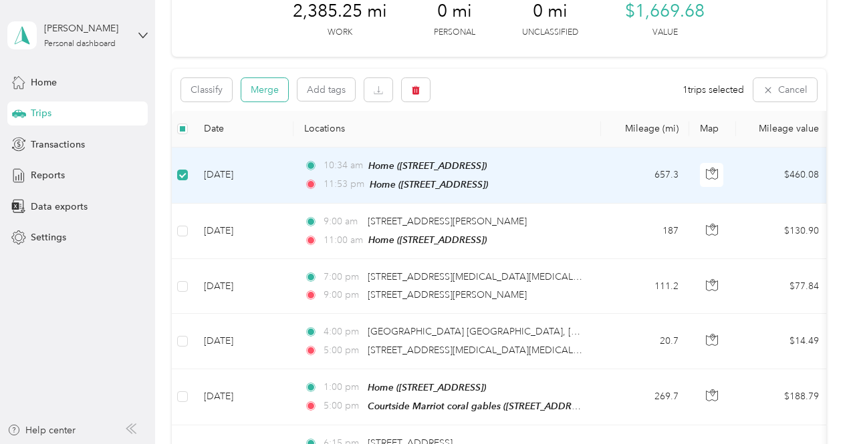
click at [261, 90] on button "Merge" at bounding box center [264, 89] width 47 height 23
click at [416, 88] on icon "button" at bounding box center [416, 90] width 8 height 9
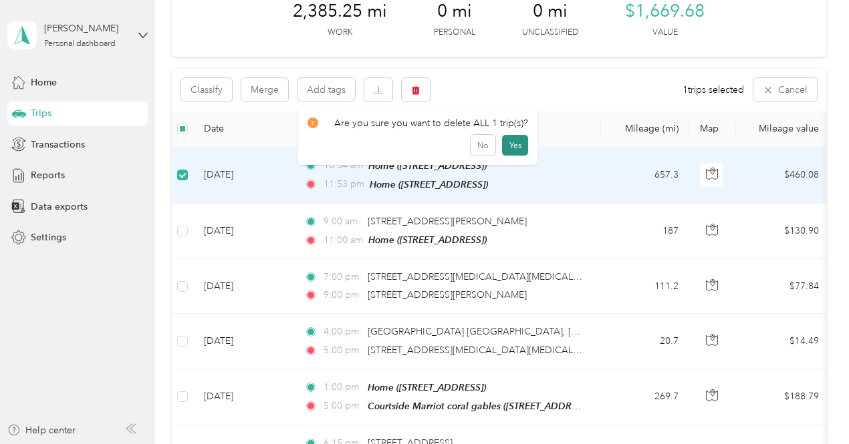
click at [513, 146] on button "Yes" at bounding box center [515, 145] width 26 height 21
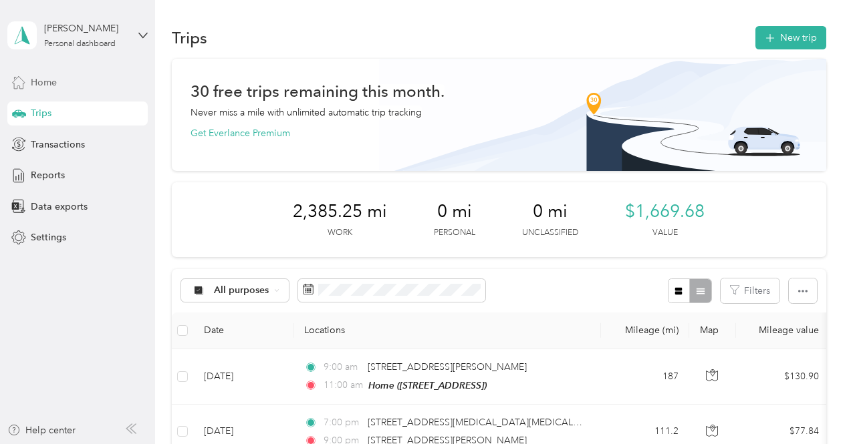
click at [50, 88] on span "Home" at bounding box center [44, 83] width 26 height 14
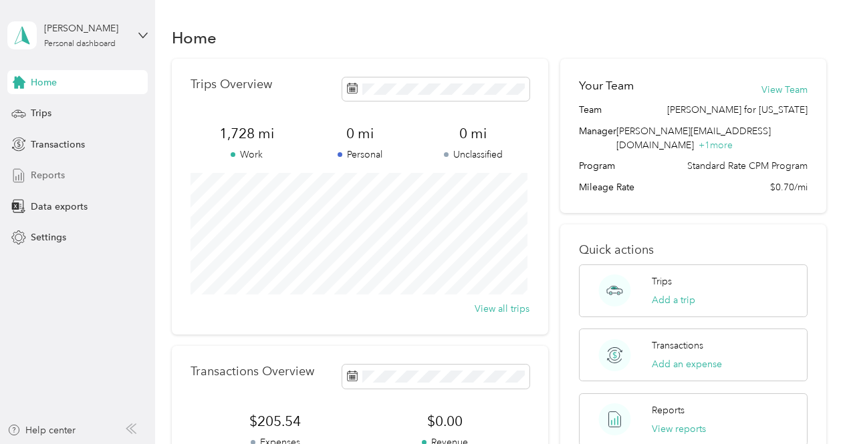
click at [39, 175] on span "Reports" at bounding box center [48, 175] width 34 height 14
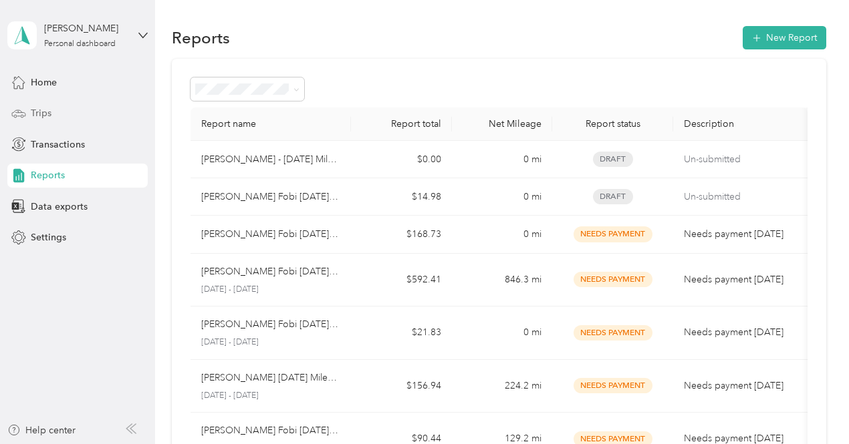
click at [49, 114] on span "Trips" at bounding box center [41, 113] width 21 height 14
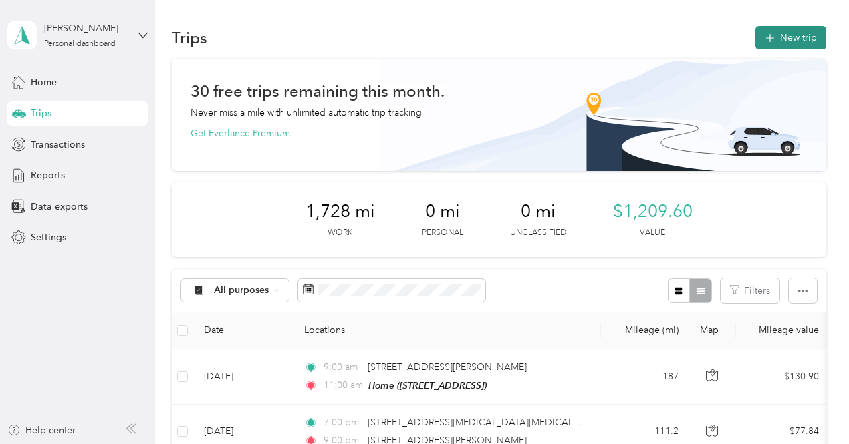
click at [786, 34] on button "New trip" at bounding box center [790, 37] width 71 height 23
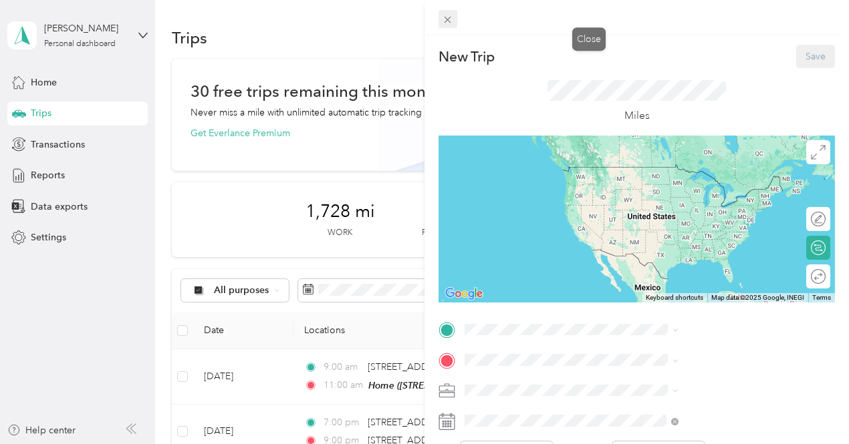
click at [453, 15] on icon at bounding box center [447, 19] width 11 height 11
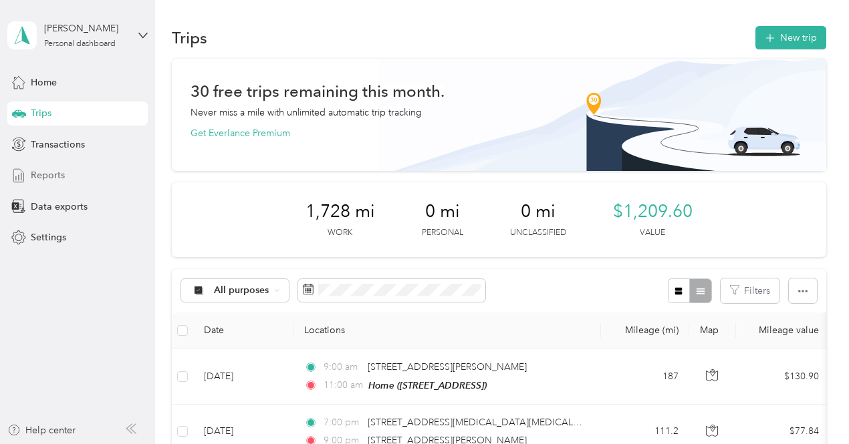
click at [65, 182] on div "Reports" at bounding box center [77, 176] width 140 height 24
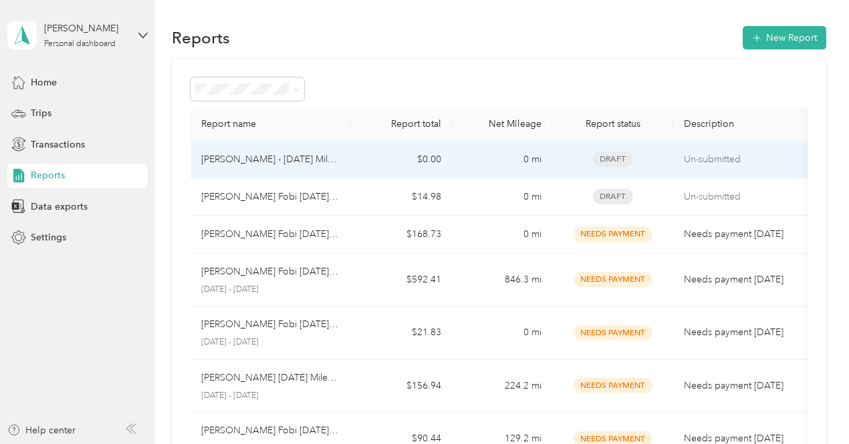
click at [351, 159] on td "$0.00" at bounding box center [401, 159] width 100 height 37
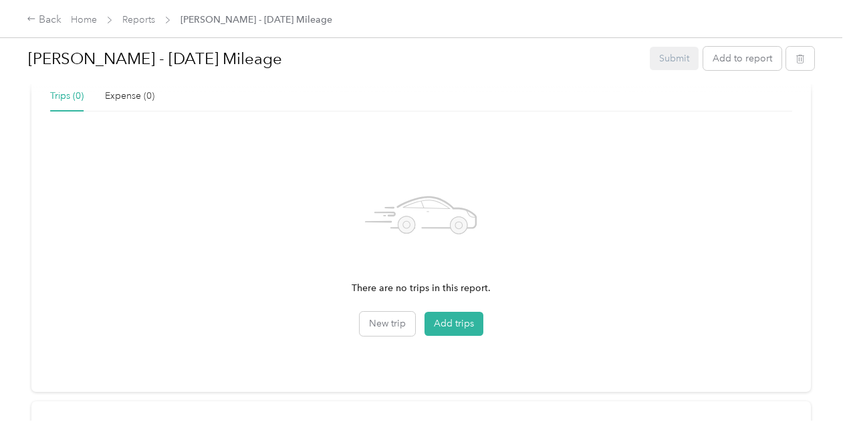
scroll to position [334, 0]
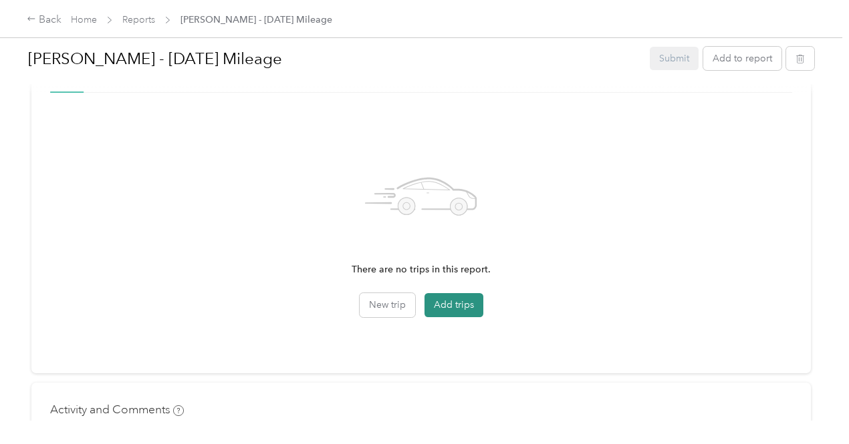
click at [424, 309] on button "Add trips" at bounding box center [453, 305] width 59 height 24
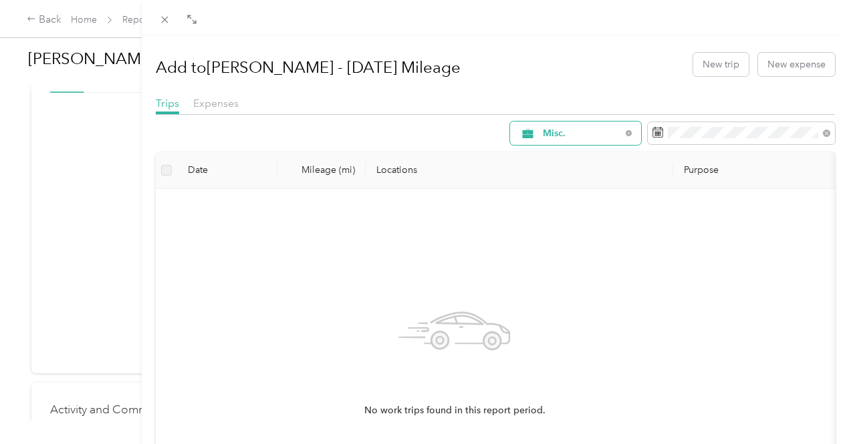
click at [579, 133] on span "Misc." at bounding box center [582, 133] width 78 height 9
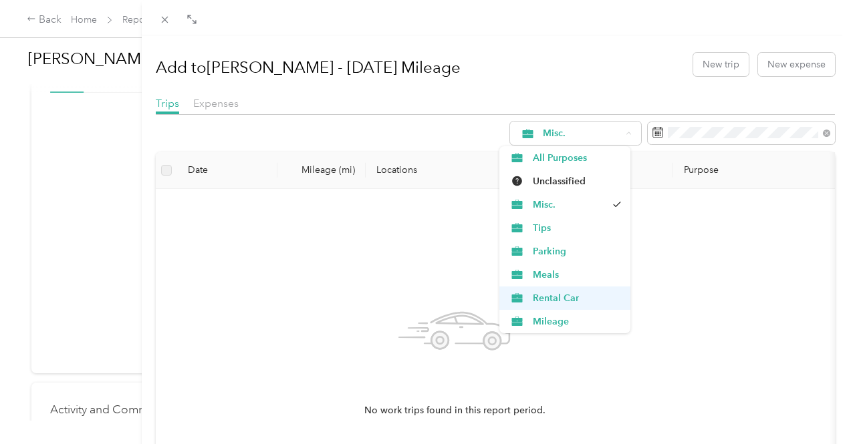
scroll to position [69, 0]
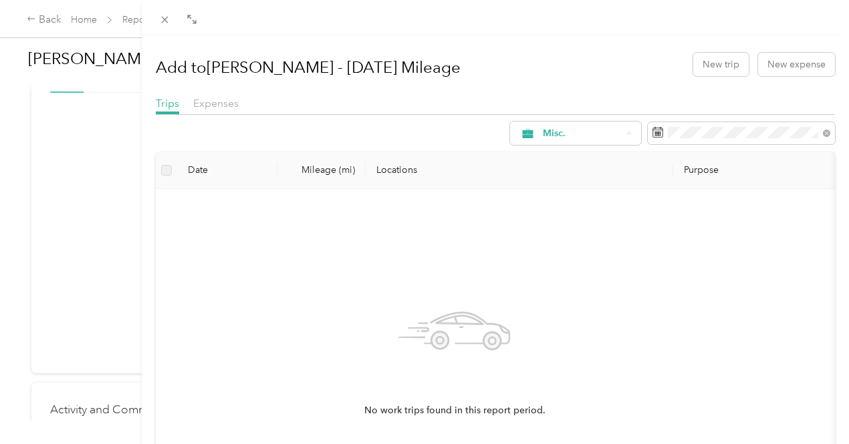
click at [569, 252] on span "Mileage" at bounding box center [577, 252] width 89 height 14
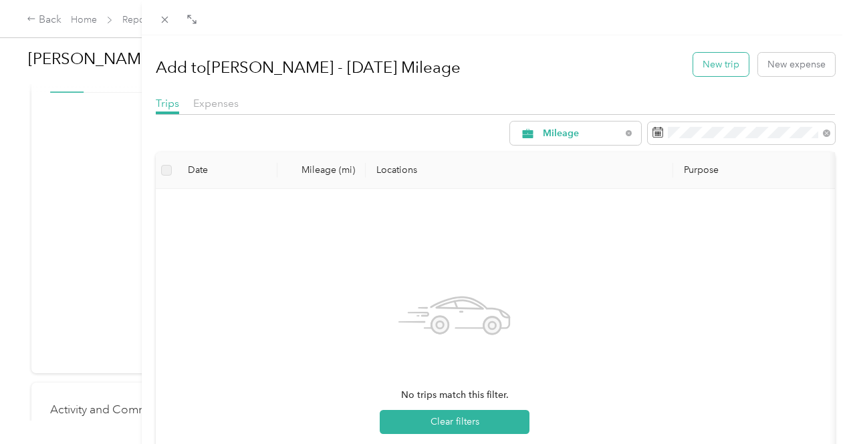
click at [710, 67] on button "New trip" at bounding box center [720, 64] width 55 height 23
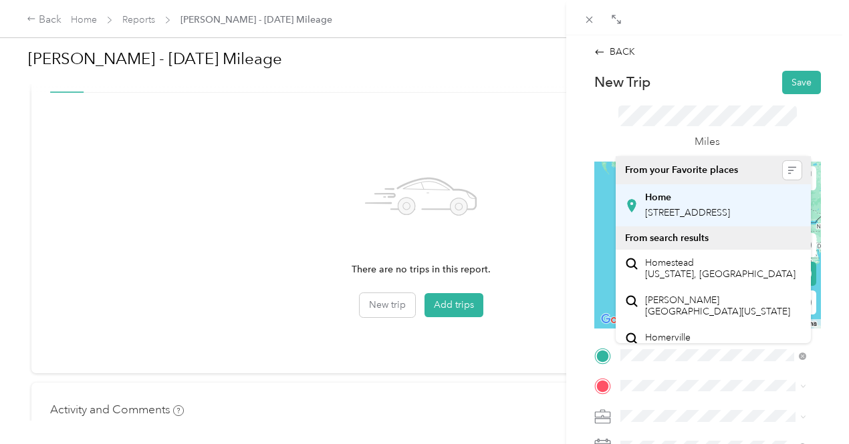
click at [726, 219] on span "[STREET_ADDRESS]" at bounding box center [687, 212] width 85 height 11
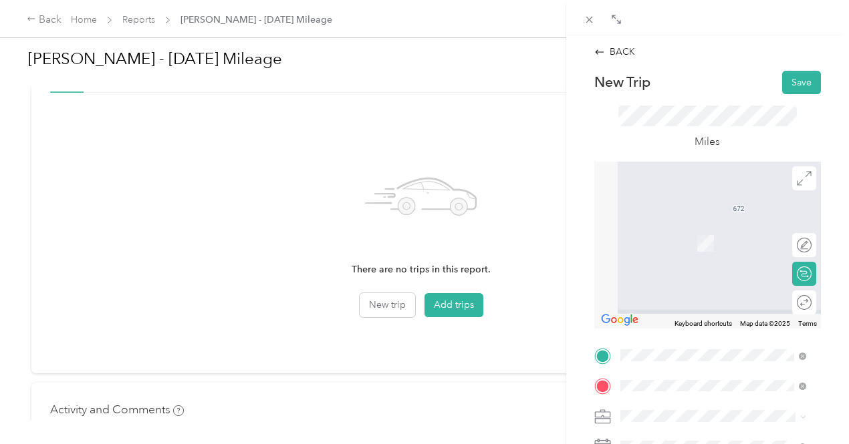
click at [736, 269] on span "[STREET_ADDRESS][US_STATE]" at bounding box center [712, 263] width 134 height 12
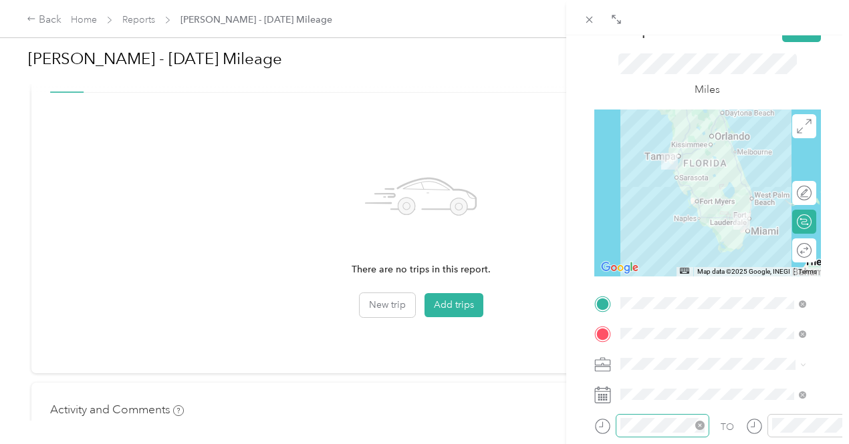
scroll to position [134, 0]
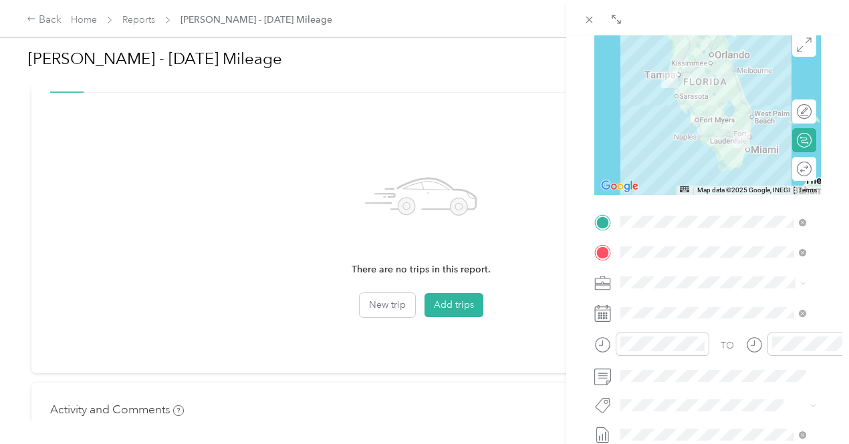
click at [670, 214] on li "Mileage" at bounding box center [712, 211] width 195 height 23
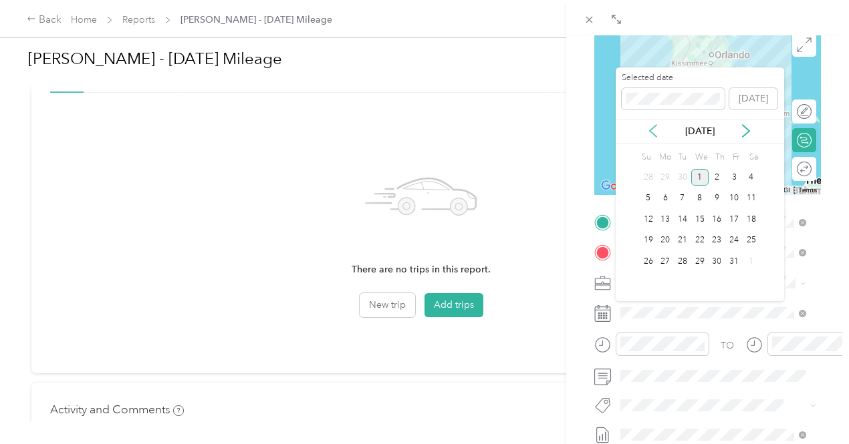
click at [652, 130] on icon at bounding box center [652, 130] width 13 height 13
click at [682, 259] on div "30" at bounding box center [682, 261] width 17 height 17
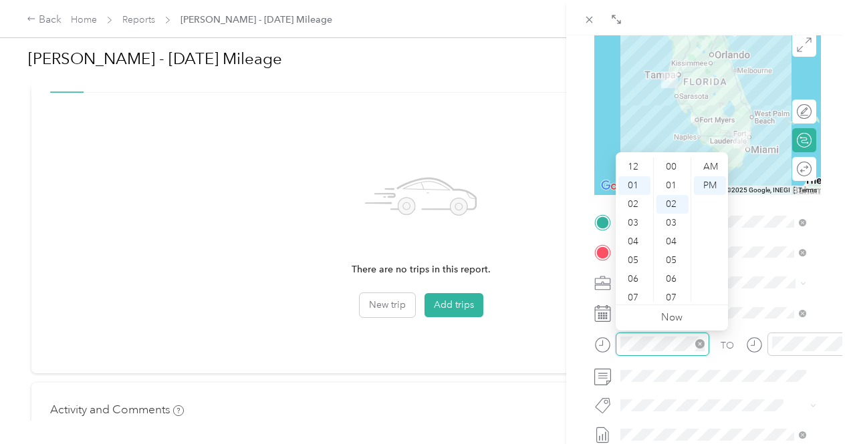
scroll to position [37, 0]
click at [600, 347] on div at bounding box center [651, 344] width 115 height 23
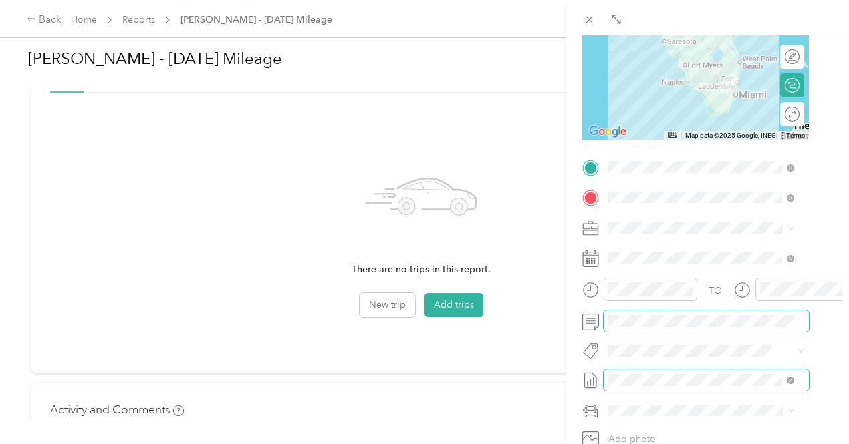
scroll to position [200, 17]
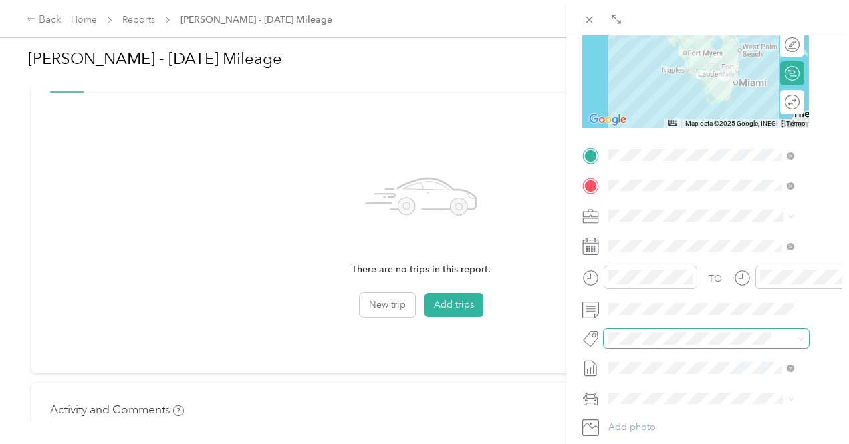
click at [690, 331] on span at bounding box center [694, 338] width 183 height 14
click at [647, 388] on div "Fobi" at bounding box center [695, 386] width 176 height 17
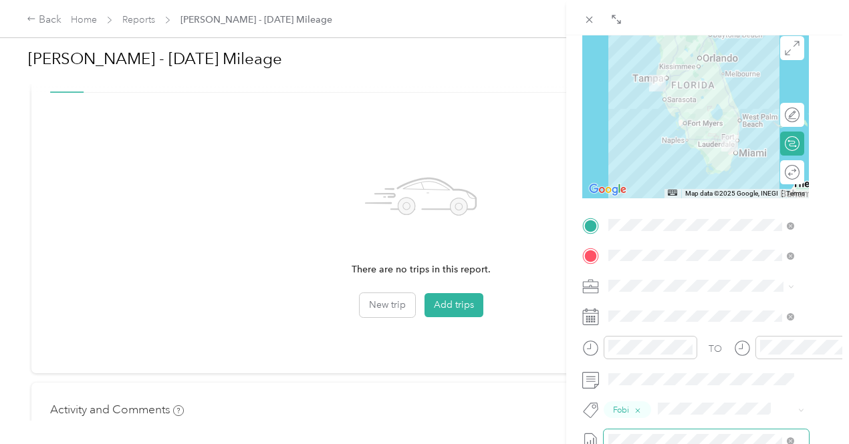
scroll to position [0, 17]
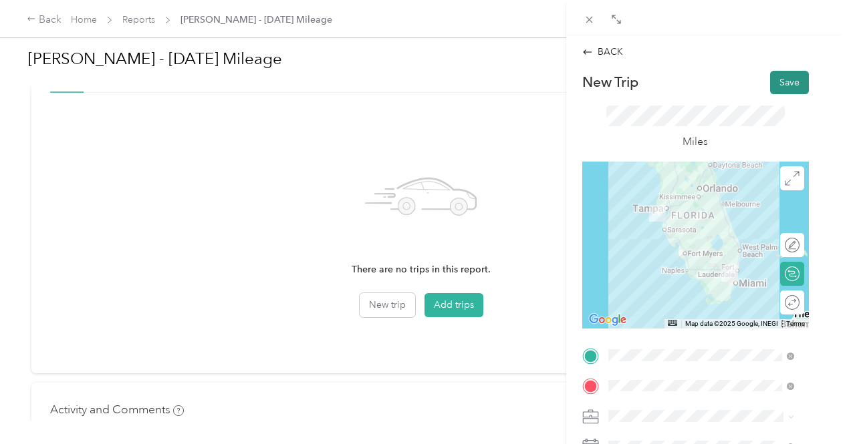
click at [776, 74] on button "Save" at bounding box center [789, 82] width 39 height 23
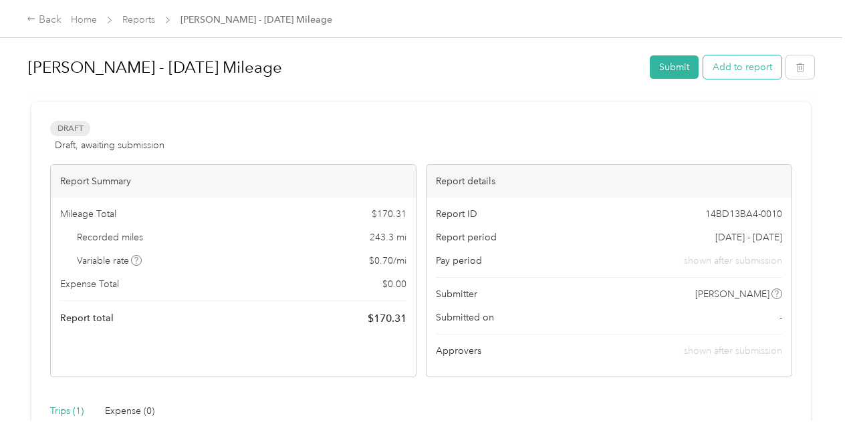
click at [742, 67] on button "Add to report" at bounding box center [742, 66] width 78 height 23
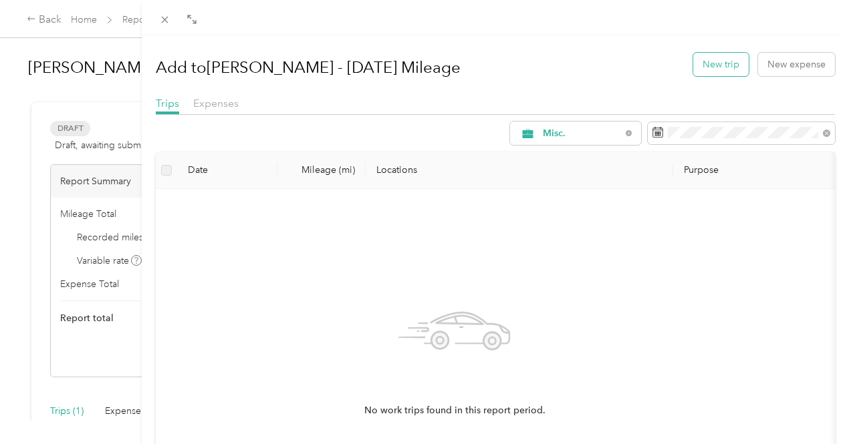
click at [720, 61] on button "New trip" at bounding box center [720, 64] width 55 height 23
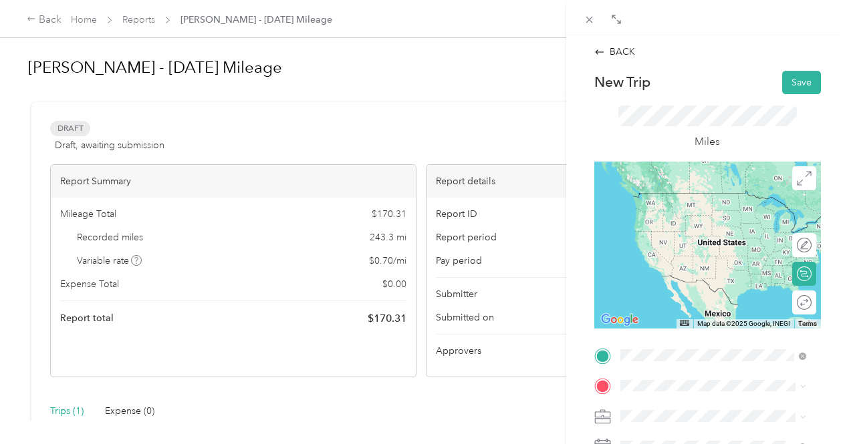
click at [756, 239] on span "[STREET_ADDRESS][US_STATE]" at bounding box center [712, 233] width 134 height 12
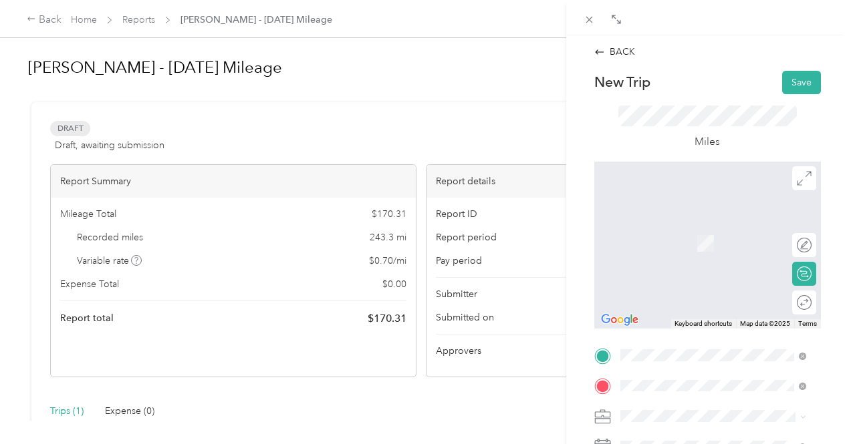
click at [729, 229] on span "[STREET_ADDRESS][US_STATE]" at bounding box center [712, 223] width 134 height 12
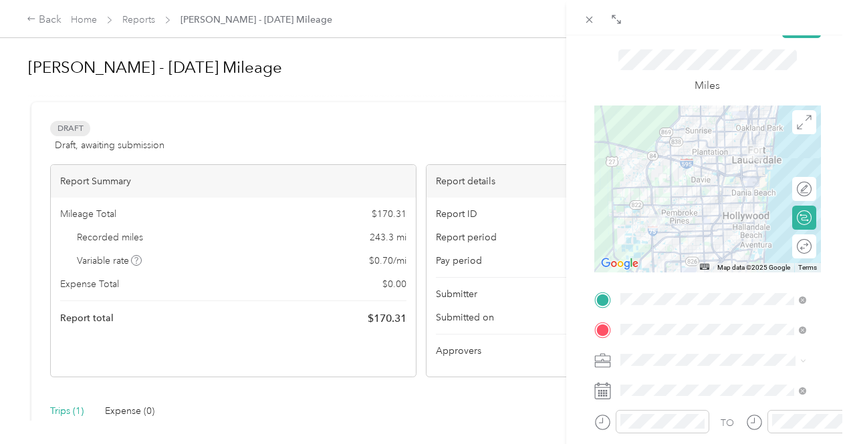
scroll to position [134, 0]
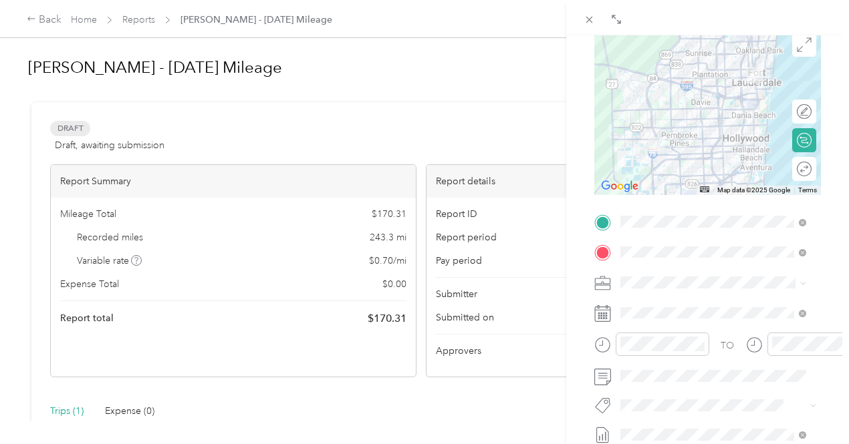
click at [670, 212] on div "Mileage" at bounding box center [713, 212] width 176 height 14
click at [610, 343] on div at bounding box center [651, 344] width 115 height 23
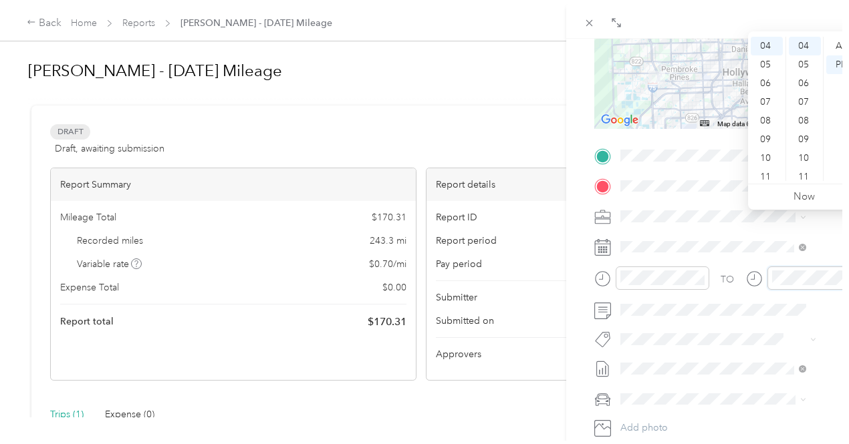
scroll to position [267, 0]
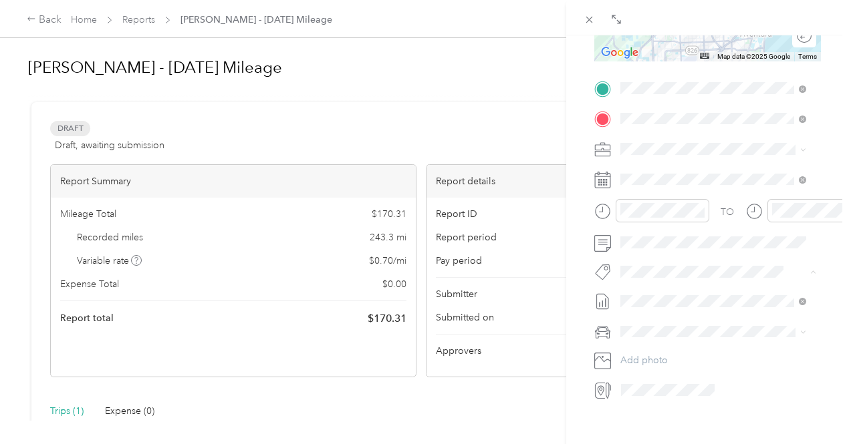
click at [656, 319] on button "Fobi" at bounding box center [642, 321] width 35 height 17
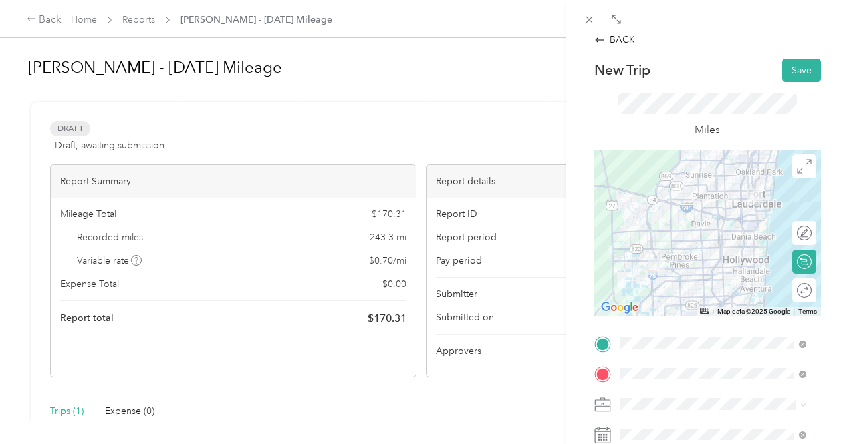
scroll to position [0, 0]
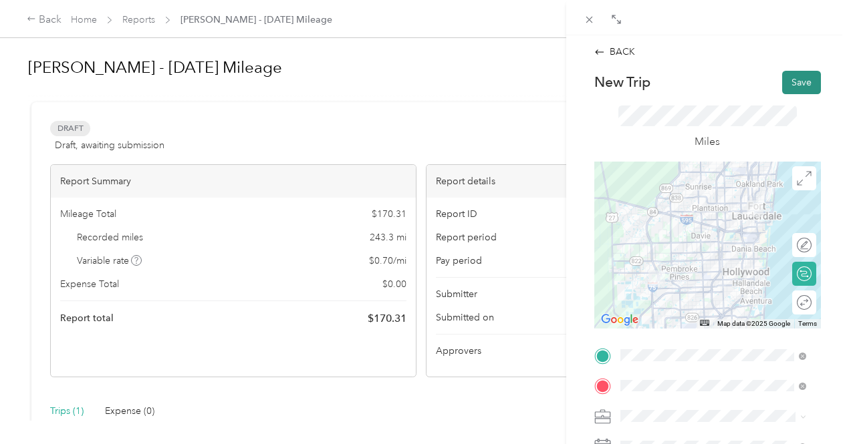
click at [797, 82] on button "Save" at bounding box center [801, 82] width 39 height 23
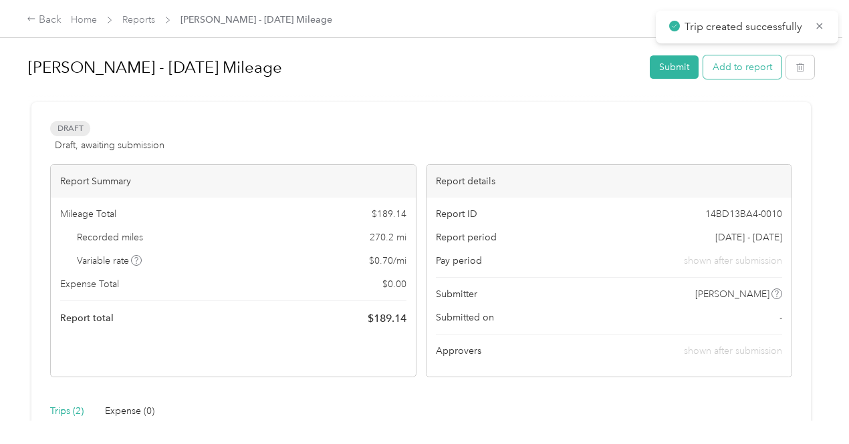
click at [729, 64] on button "Add to report" at bounding box center [742, 66] width 78 height 23
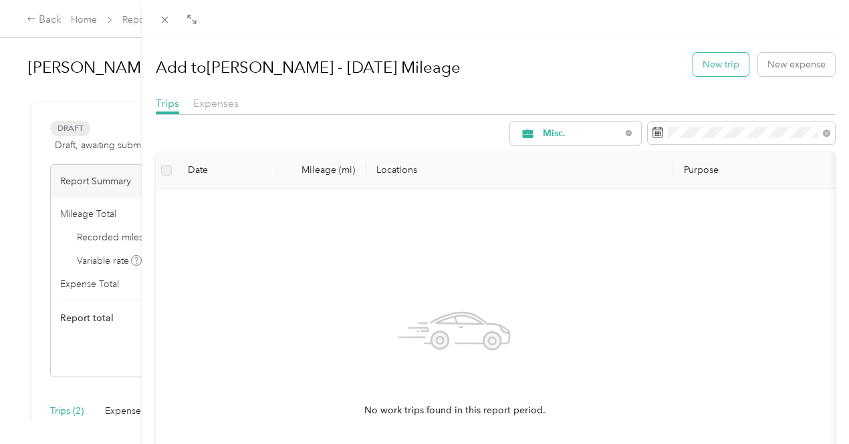
click at [708, 65] on button "New trip" at bounding box center [720, 64] width 55 height 23
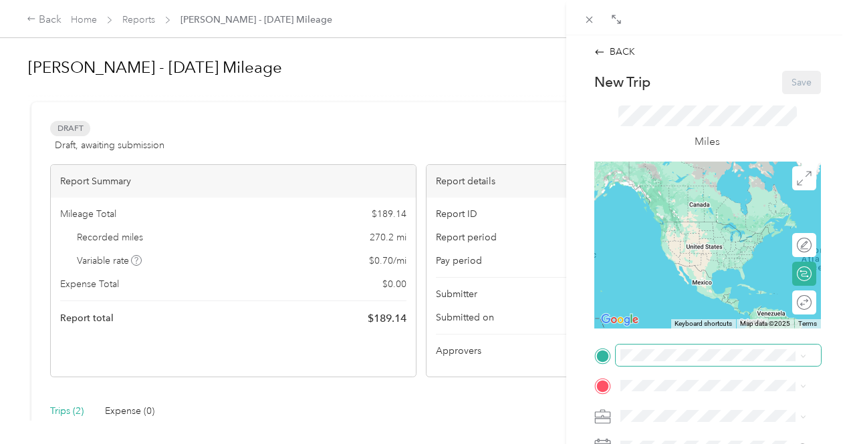
scroll to position [67, 0]
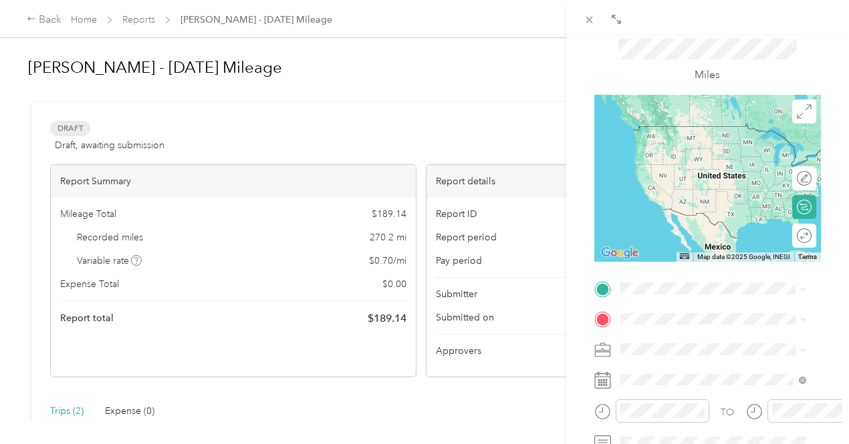
drag, startPoint x: 683, startPoint y: 133, endPoint x: 685, endPoint y: 159, distance: 26.1
click at [686, 132] on span "[STREET_ADDRESS][US_STATE]" at bounding box center [712, 126] width 134 height 12
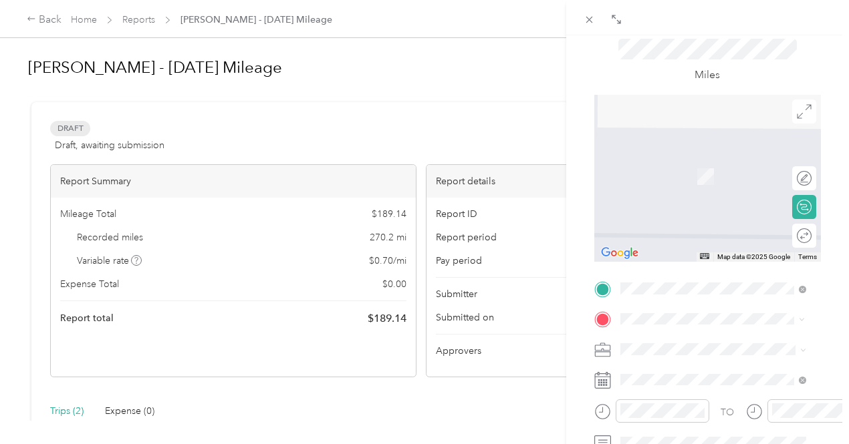
click at [730, 190] on span "[STREET_ADDRESS][US_STATE]" at bounding box center [712, 184] width 134 height 12
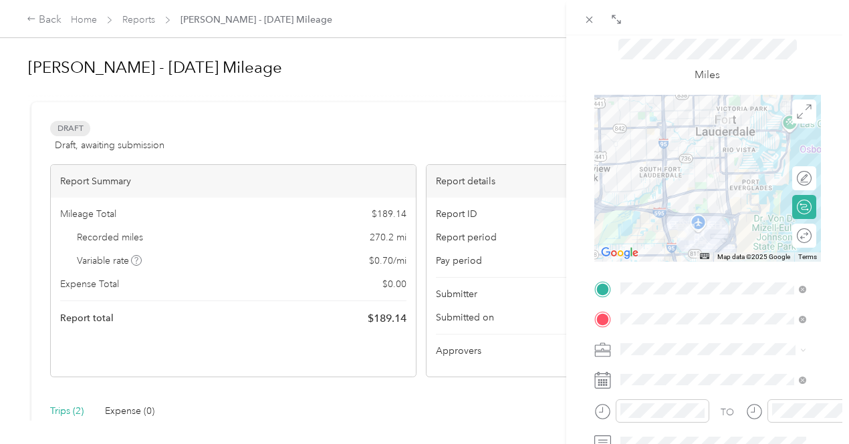
click at [666, 273] on div "Mileage" at bounding box center [713, 278] width 176 height 14
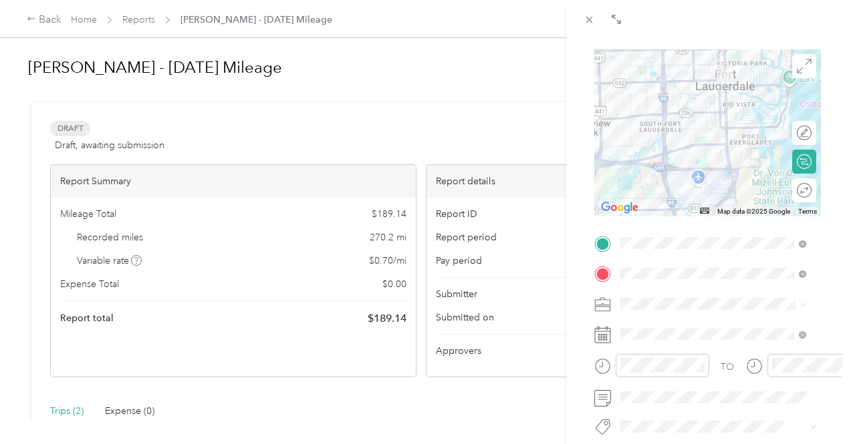
scroll to position [134, 0]
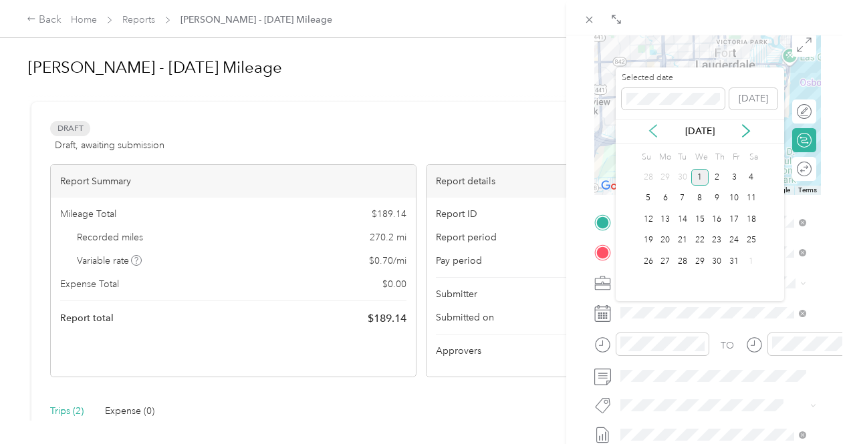
click at [658, 127] on icon at bounding box center [652, 130] width 13 height 13
click at [687, 261] on div "30" at bounding box center [682, 261] width 17 height 17
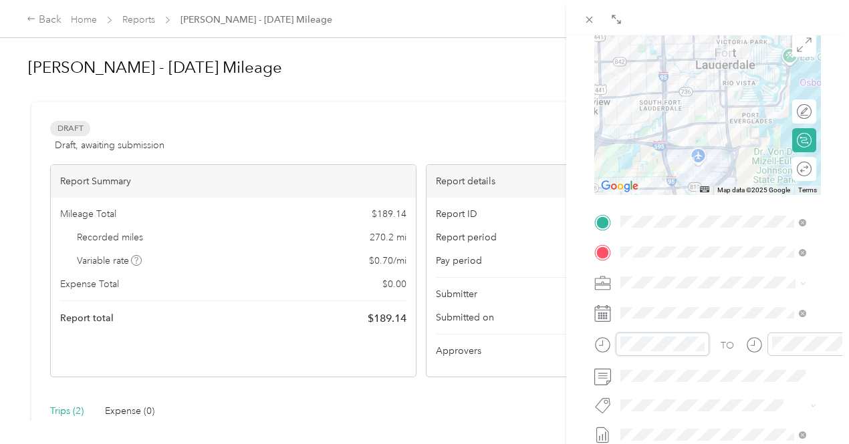
click at [586, 343] on form "New Trip Save This trip cannot be edited because it is either under review, app…" at bounding box center [707, 235] width 255 height 597
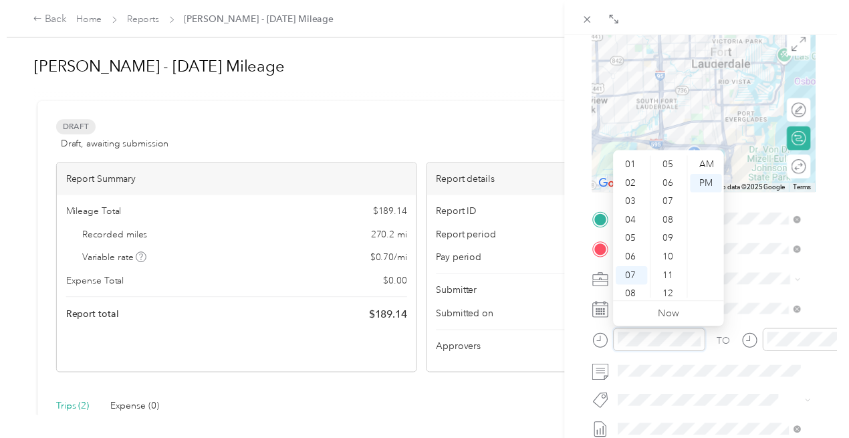
scroll to position [0, 0]
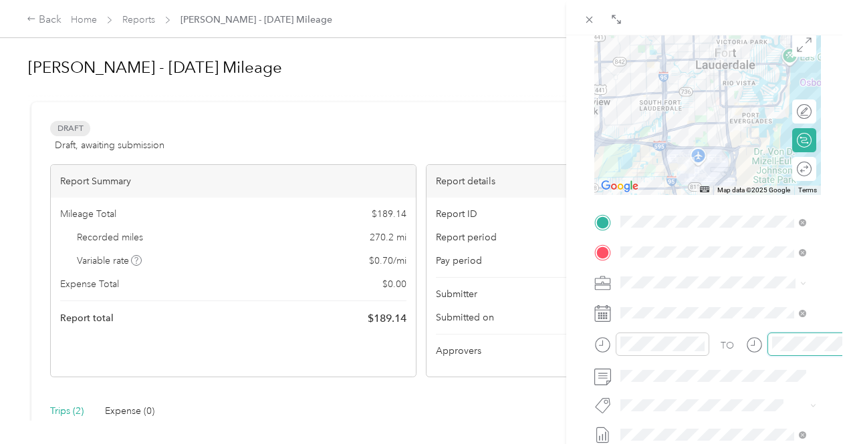
click at [770, 342] on div at bounding box center [814, 344] width 94 height 23
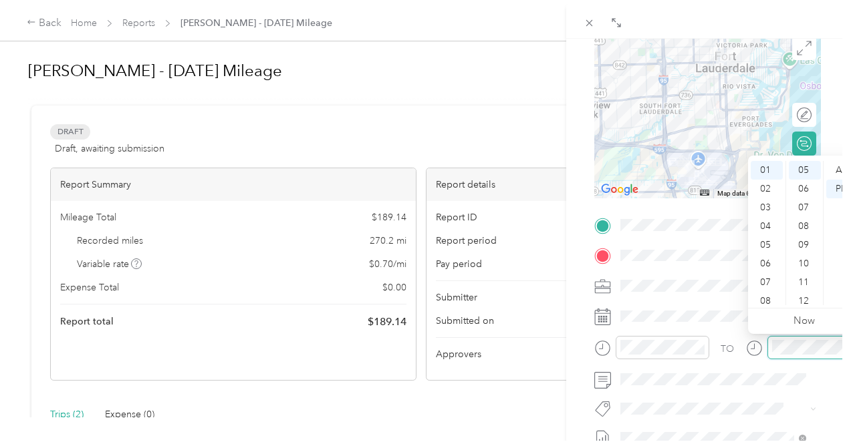
scroll to position [561, 0]
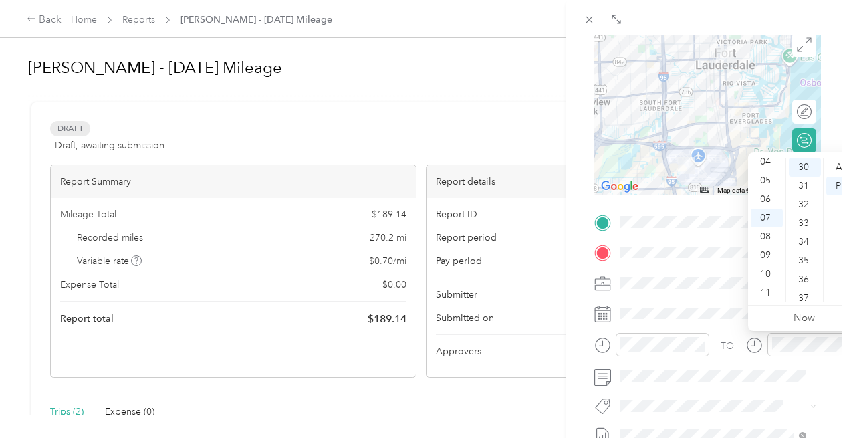
click at [653, 376] on div "TO Add photo" at bounding box center [707, 372] width 227 height 323
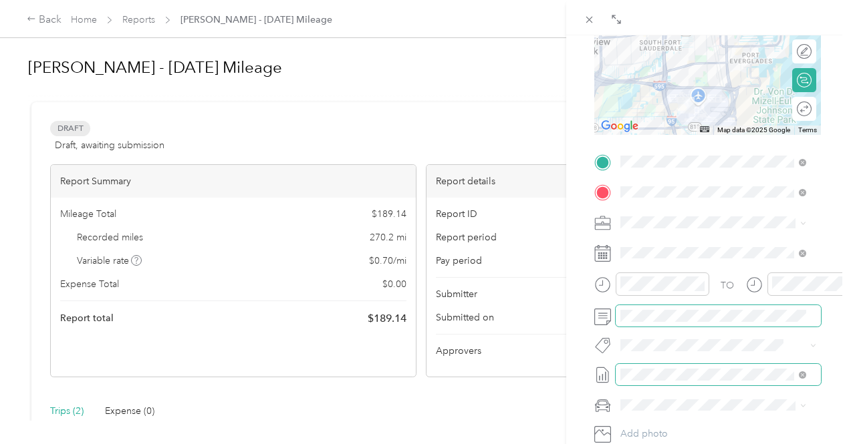
scroll to position [200, 0]
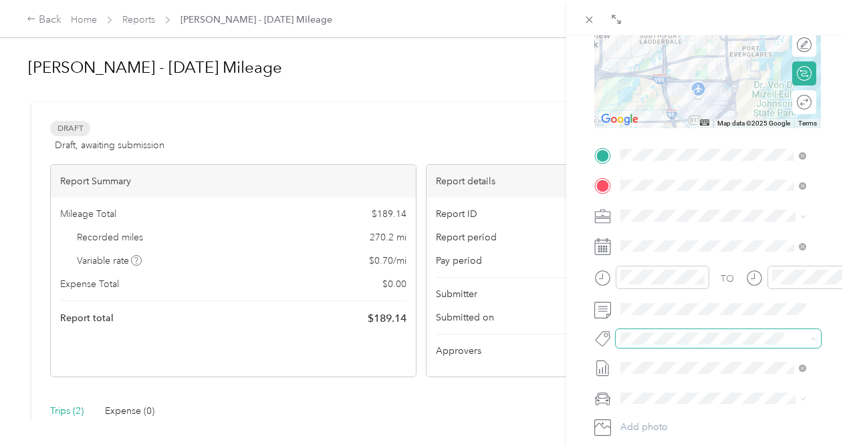
click at [664, 332] on span at bounding box center [706, 338] width 183 height 14
click at [662, 390] on div "Fobi" at bounding box center [713, 388] width 176 height 17
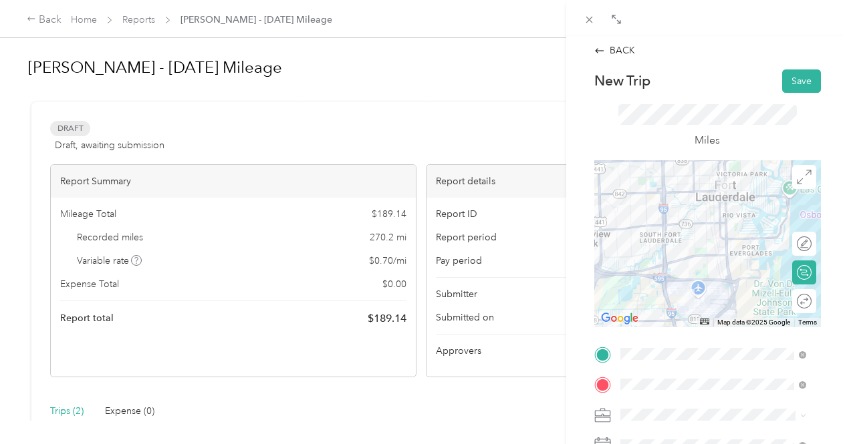
scroll to position [0, 0]
click at [798, 78] on button "Save" at bounding box center [801, 82] width 39 height 23
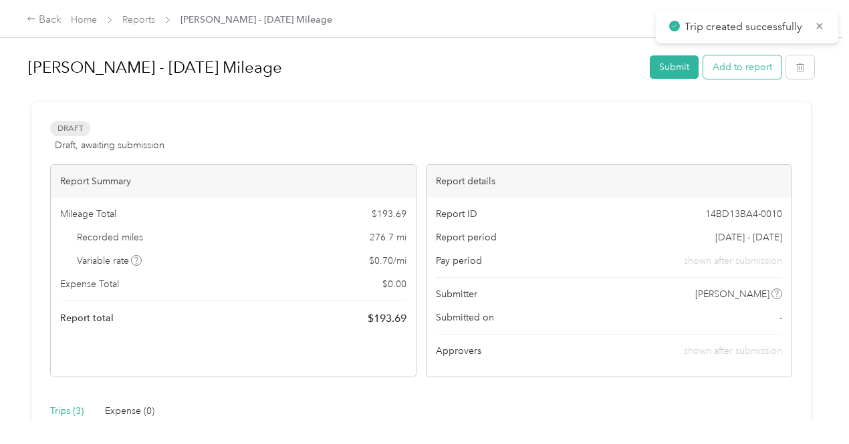
click at [744, 67] on button "Add to report" at bounding box center [742, 66] width 78 height 23
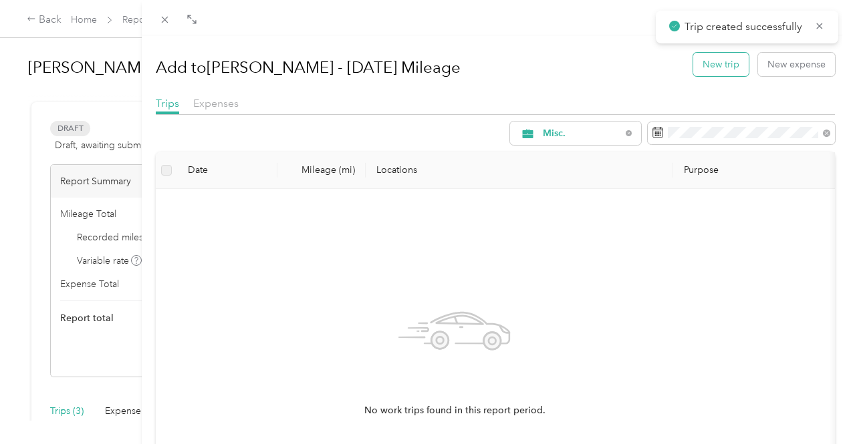
click at [716, 55] on button "New trip" at bounding box center [720, 64] width 55 height 23
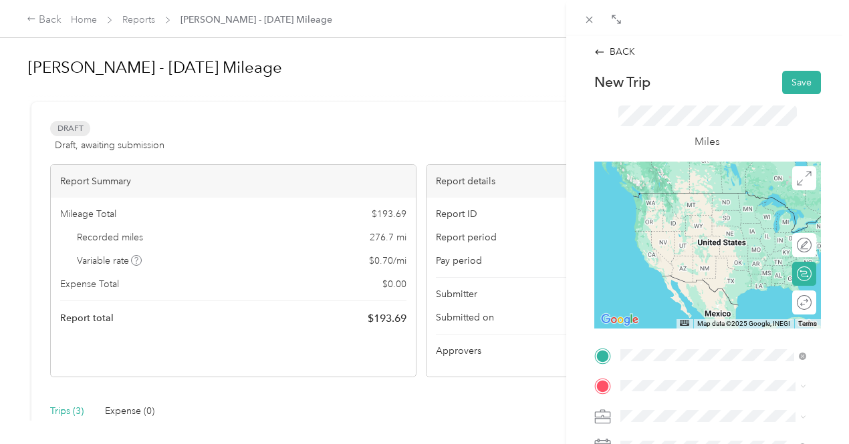
click at [724, 227] on span "[STREET_ADDRESS][US_STATE]" at bounding box center [712, 221] width 134 height 12
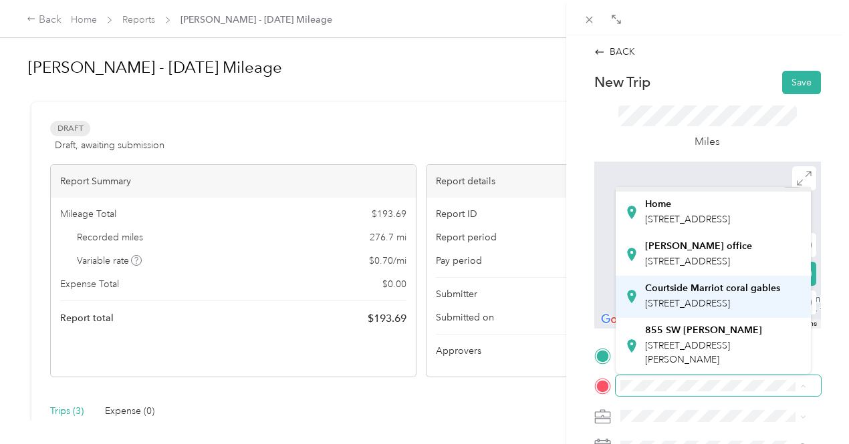
scroll to position [122, 0]
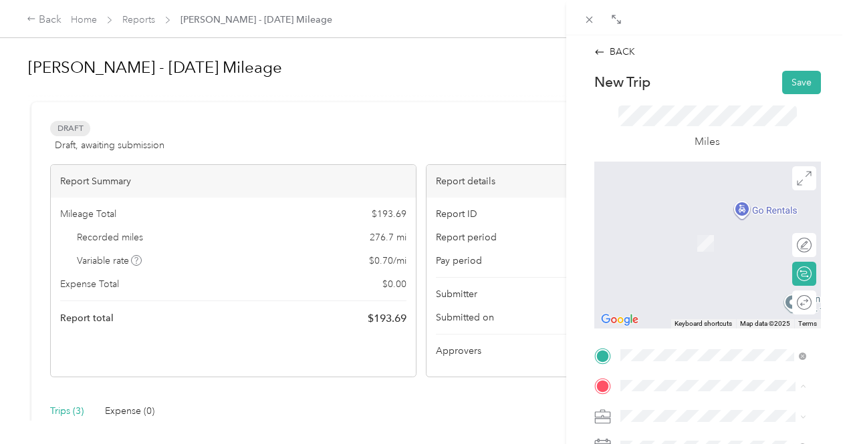
click at [716, 340] on span "[STREET_ADDRESS][PERSON_NAME]" at bounding box center [687, 352] width 85 height 25
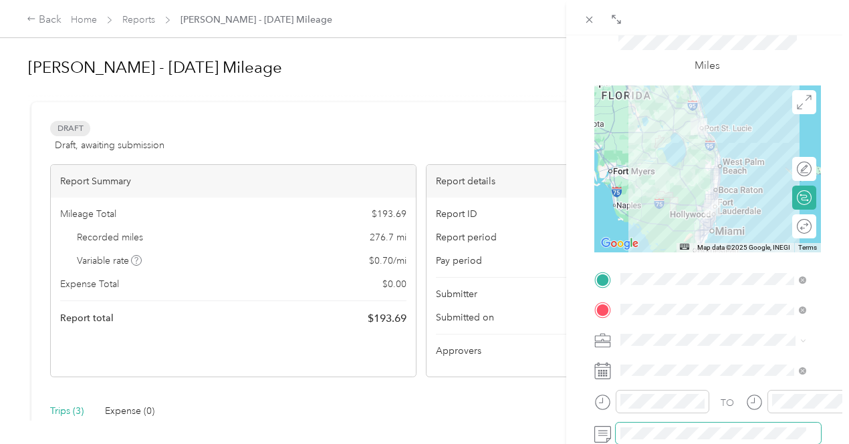
scroll to position [134, 0]
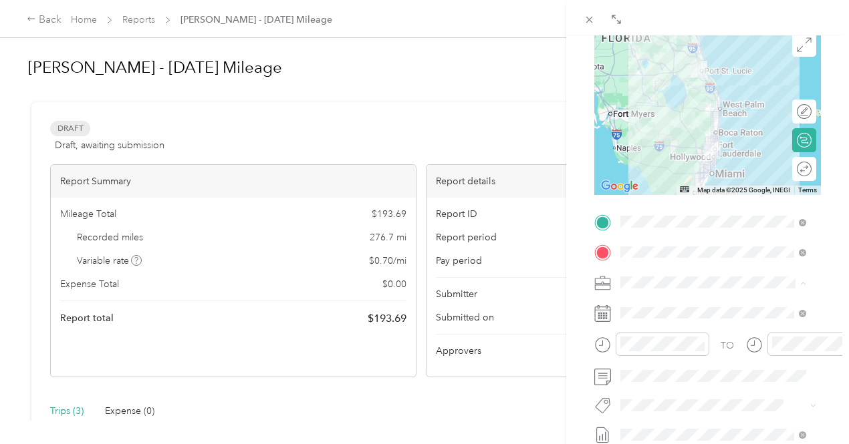
click at [670, 212] on div "Mileage" at bounding box center [713, 212] width 176 height 14
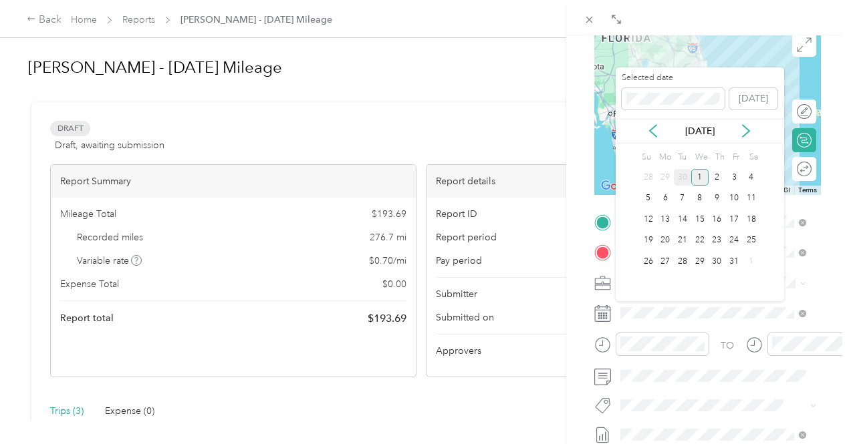
click at [682, 179] on div "30" at bounding box center [682, 177] width 17 height 17
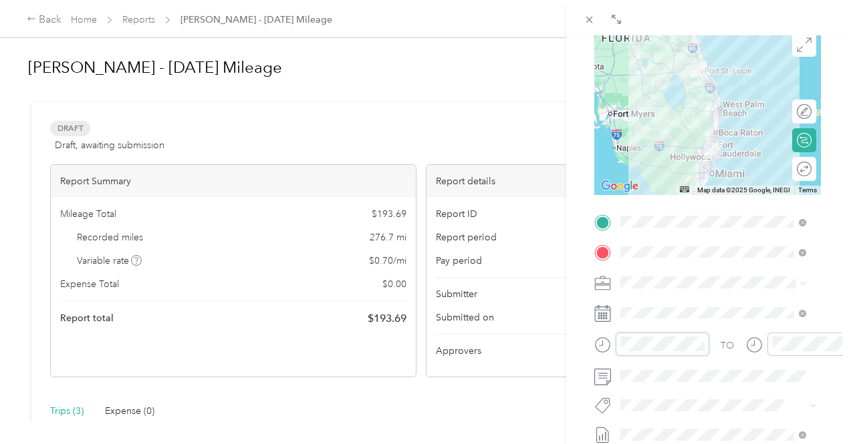
click at [574, 341] on div "BACK New Trip Save This trip cannot be edited because it is either under review…" at bounding box center [707, 257] width 283 height 444
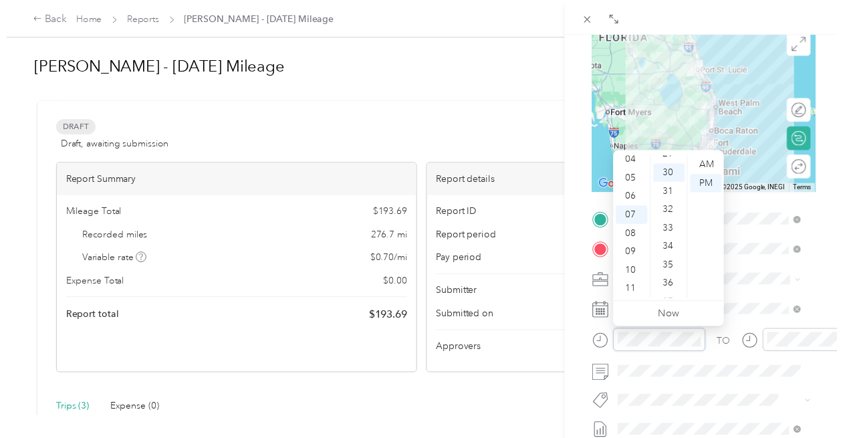
scroll to position [561, 0]
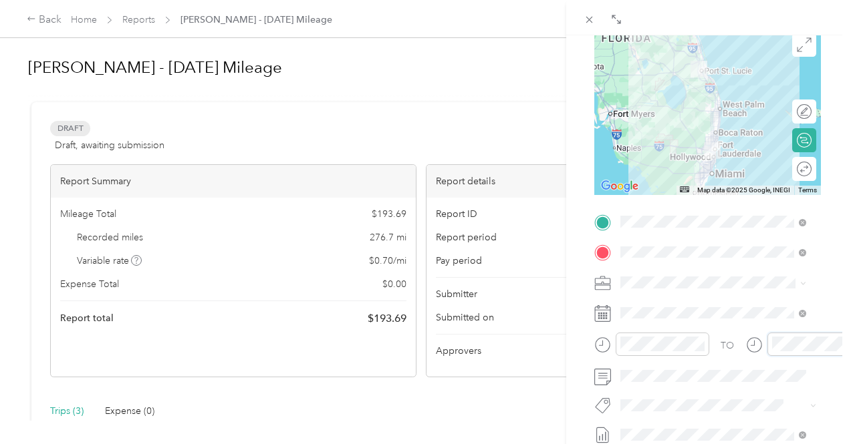
click at [729, 339] on div "TO" at bounding box center [707, 349] width 227 height 33
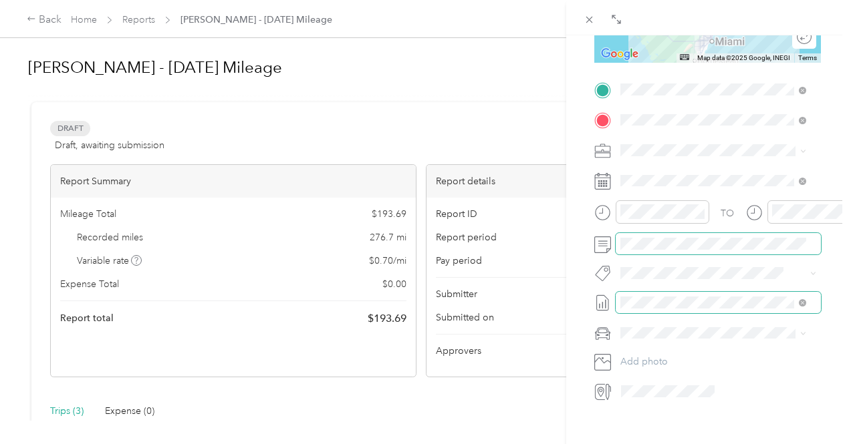
scroll to position [267, 0]
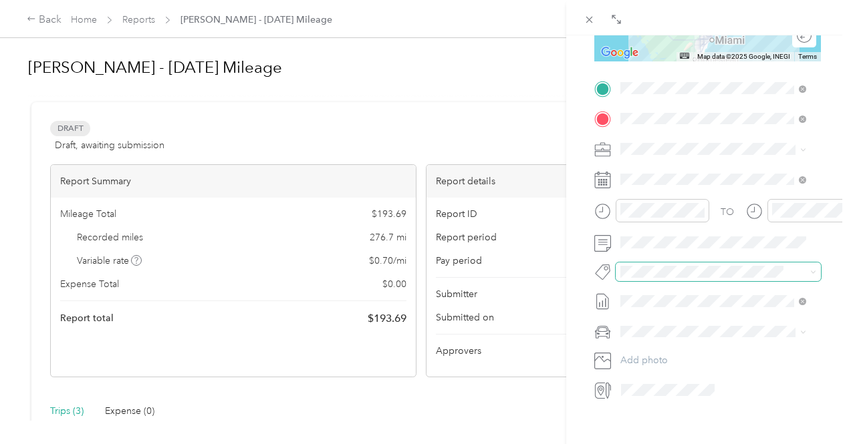
click at [666, 444] on div "Drag to resize Click to close BACK New Trip Save This trip cannot be edited bec…" at bounding box center [421, 444] width 842 height 0
click at [644, 295] on span "Fobi" at bounding box center [642, 295] width 16 height 12
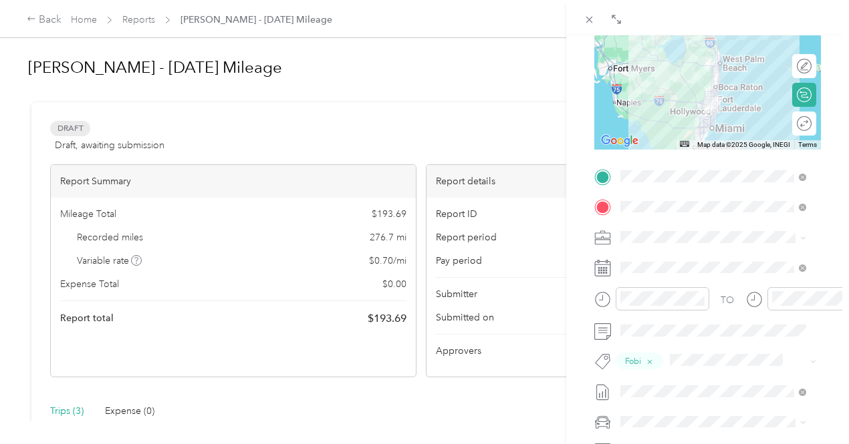
scroll to position [0, 0]
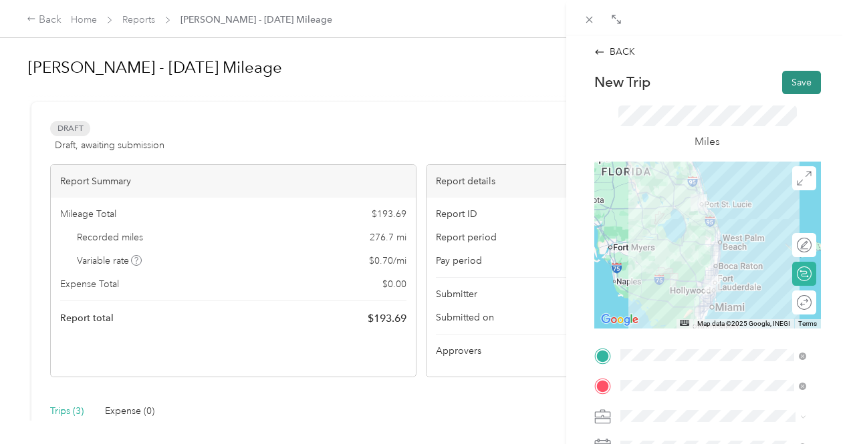
click at [788, 80] on button "Save" at bounding box center [801, 82] width 39 height 23
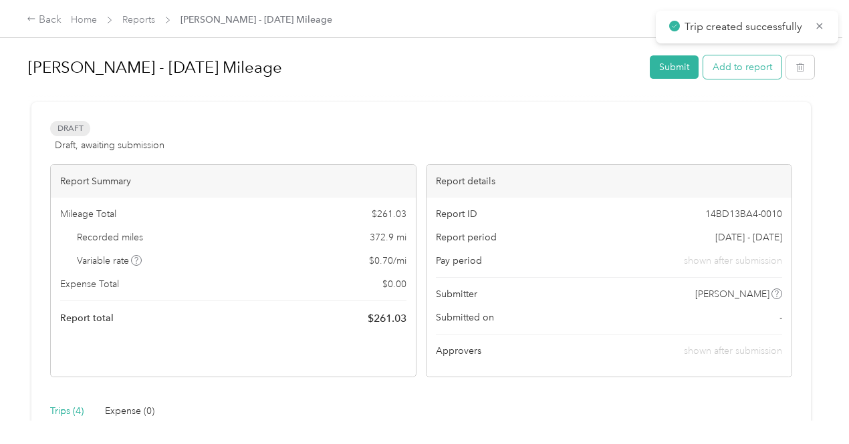
click at [734, 69] on button "Add to report" at bounding box center [742, 66] width 78 height 23
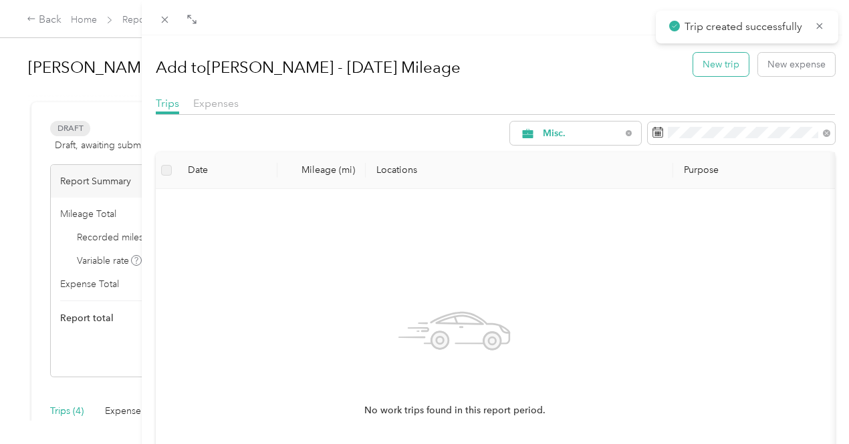
click at [722, 56] on button "New trip" at bounding box center [720, 64] width 55 height 23
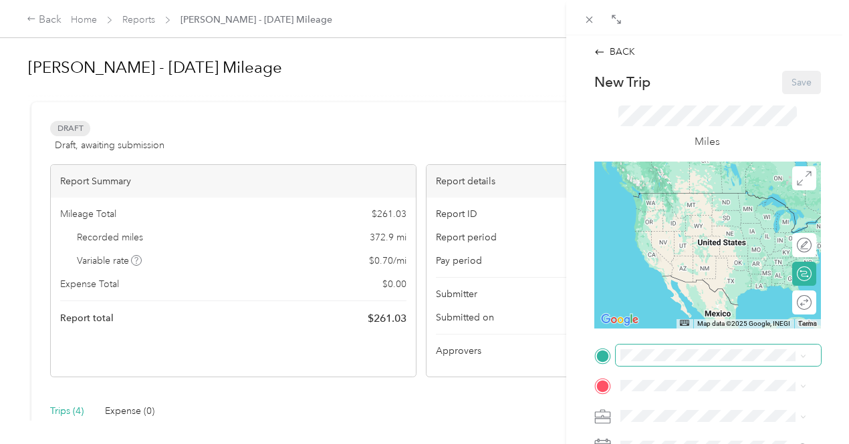
click at [680, 364] on span at bounding box center [717, 355] width 205 height 21
click at [678, 349] on span at bounding box center [717, 355] width 205 height 21
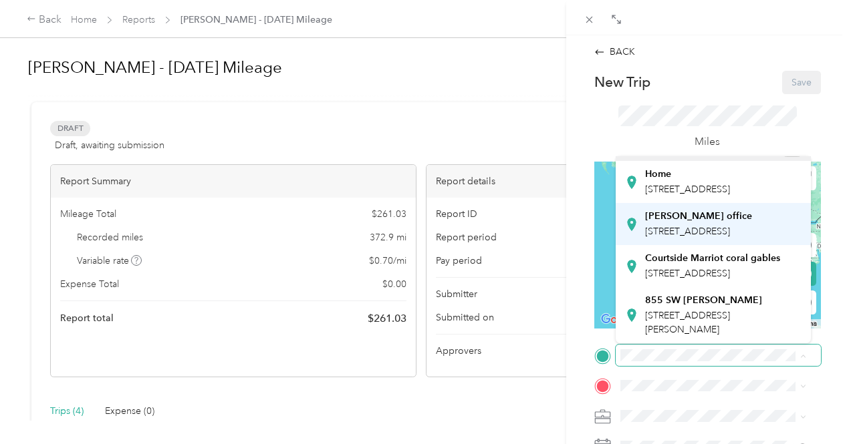
scroll to position [122, 0]
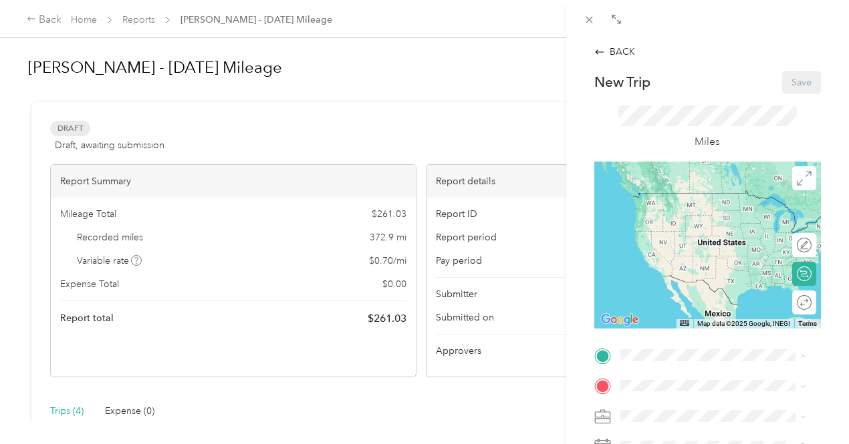
click at [705, 310] on span "[STREET_ADDRESS][PERSON_NAME]" at bounding box center [687, 322] width 85 height 25
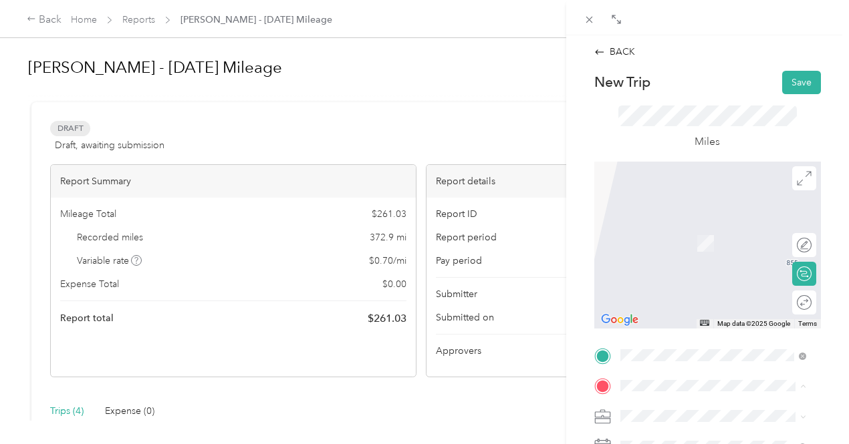
drag, startPoint x: 688, startPoint y: 257, endPoint x: 688, endPoint y: 275, distance: 17.4
click at [688, 249] on span "[STREET_ADDRESS]" at bounding box center [687, 242] width 85 height 11
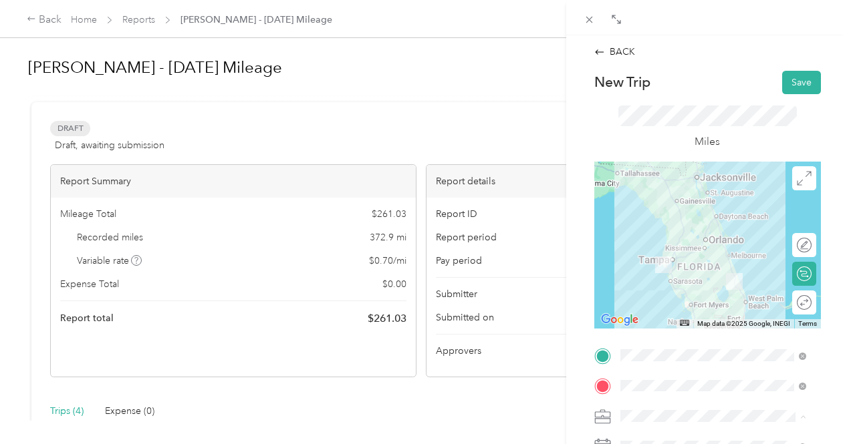
click at [672, 344] on div "Mileage" at bounding box center [713, 346] width 176 height 14
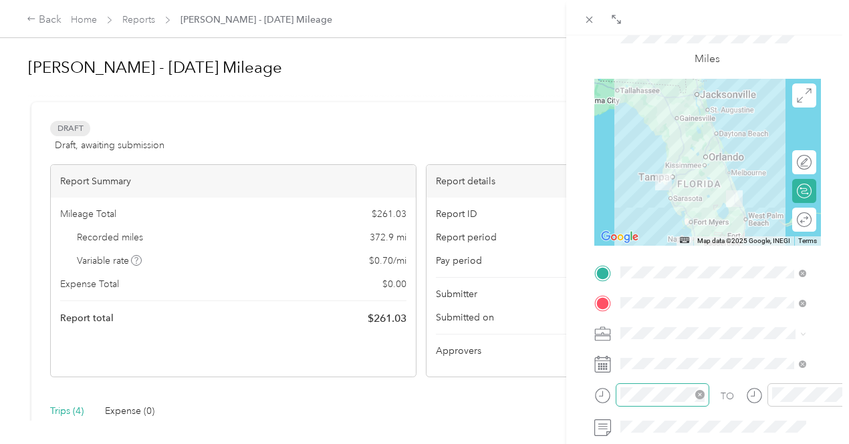
scroll to position [200, 0]
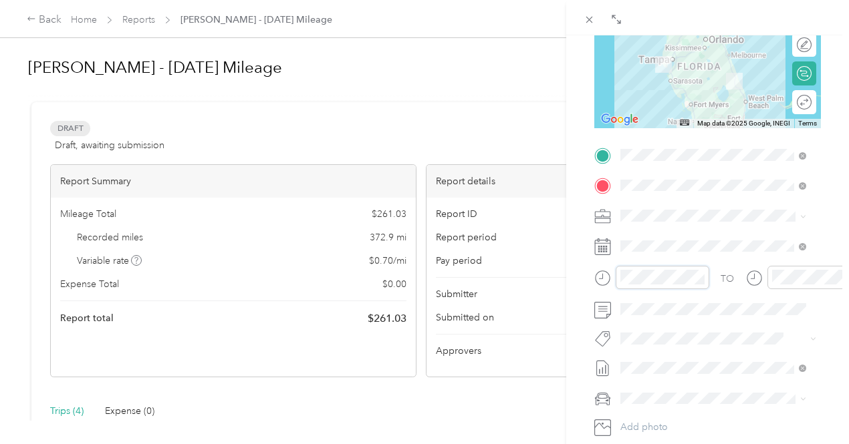
click at [564, 271] on div "BACK New Trip Save This trip cannot be edited because it is either under review…" at bounding box center [424, 222] width 849 height 444
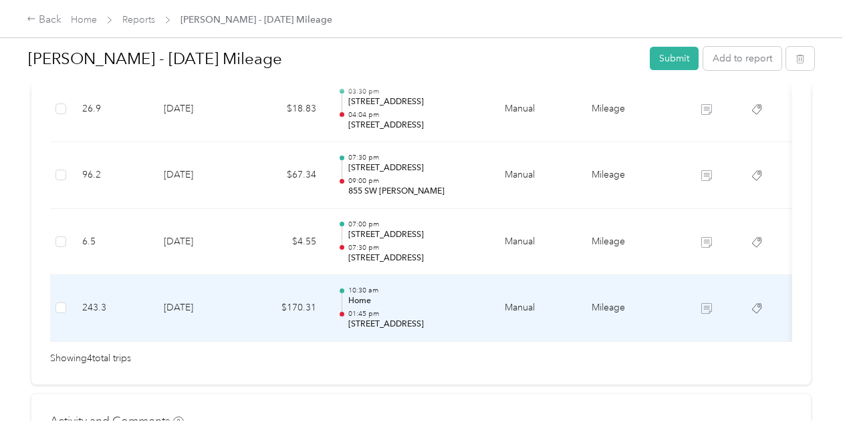
scroll to position [426, 0]
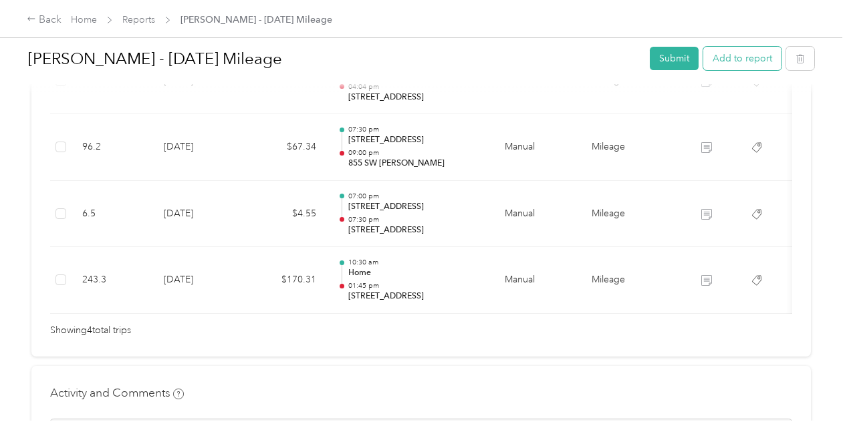
click at [755, 63] on button "Add to report" at bounding box center [742, 58] width 78 height 23
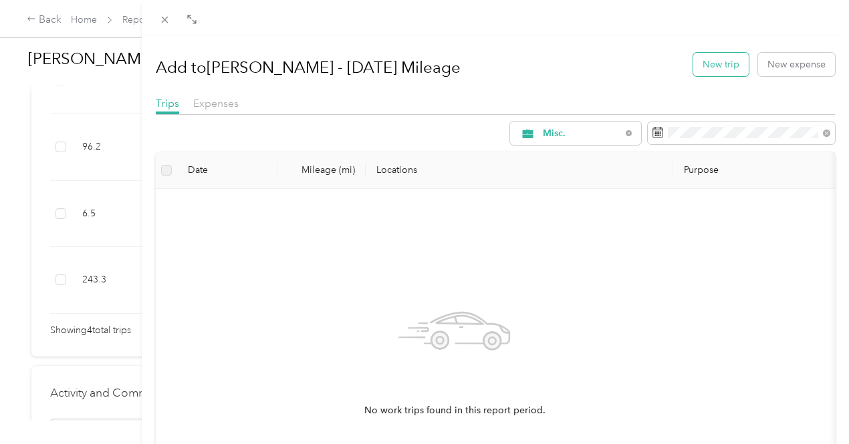
click at [711, 63] on button "New trip" at bounding box center [720, 64] width 55 height 23
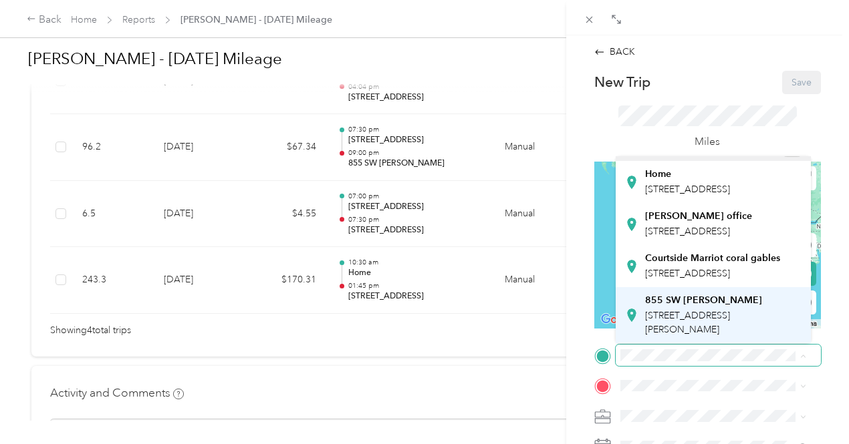
scroll to position [55, 0]
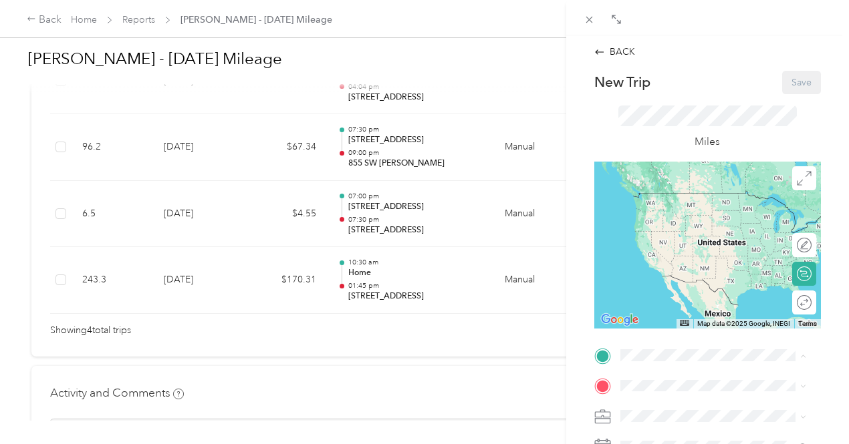
click at [723, 279] on span "[STREET_ADDRESS]" at bounding box center [687, 273] width 85 height 11
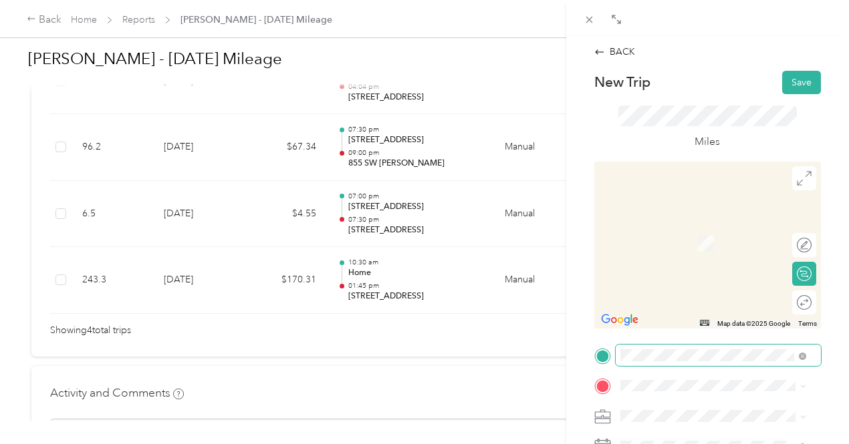
click at [805, 357] on icon at bounding box center [801, 356] width 7 height 7
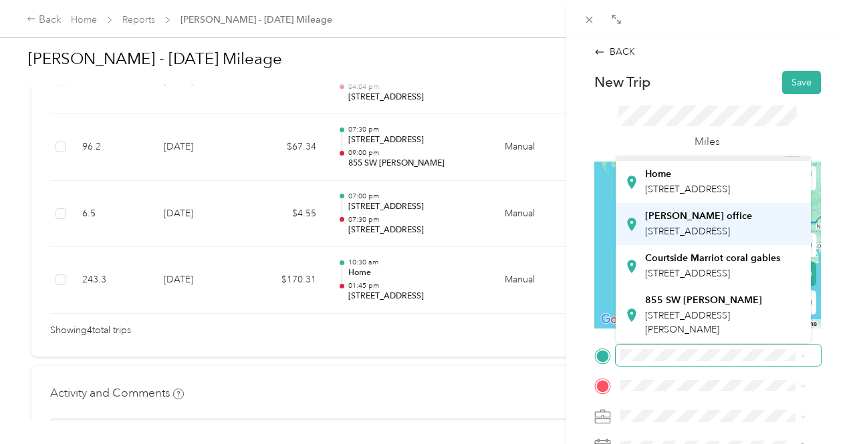
scroll to position [122, 0]
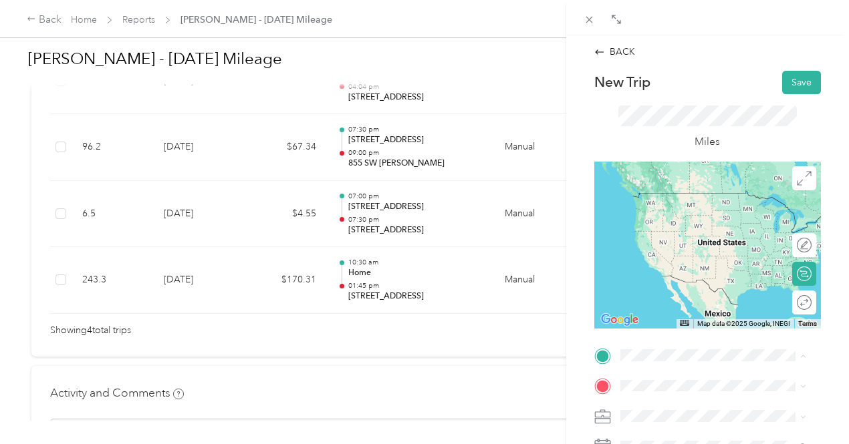
click at [722, 310] on span "[STREET_ADDRESS][PERSON_NAME]" at bounding box center [687, 322] width 85 height 25
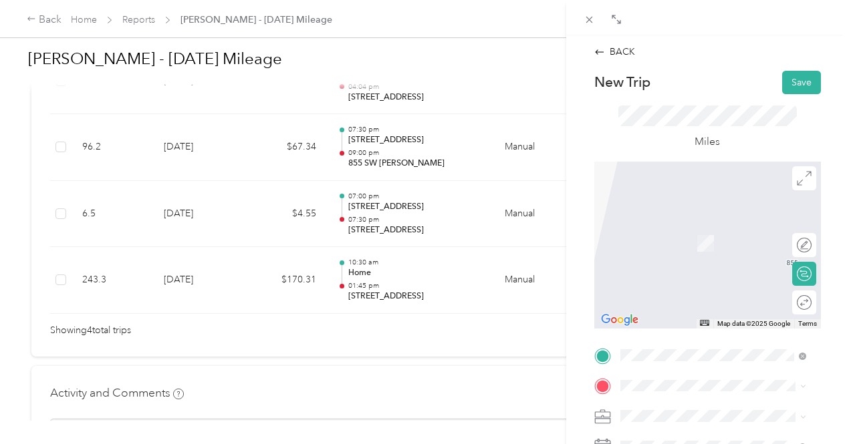
click at [687, 247] on div "Home [STREET_ADDRESS]" at bounding box center [687, 234] width 85 height 28
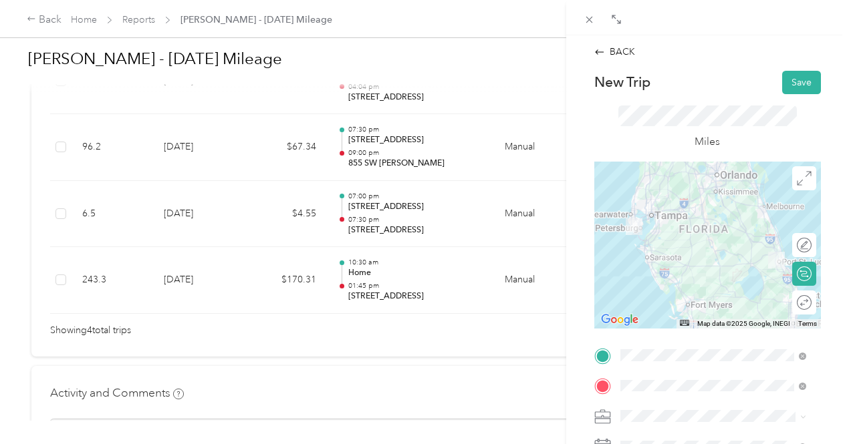
scroll to position [134, 0]
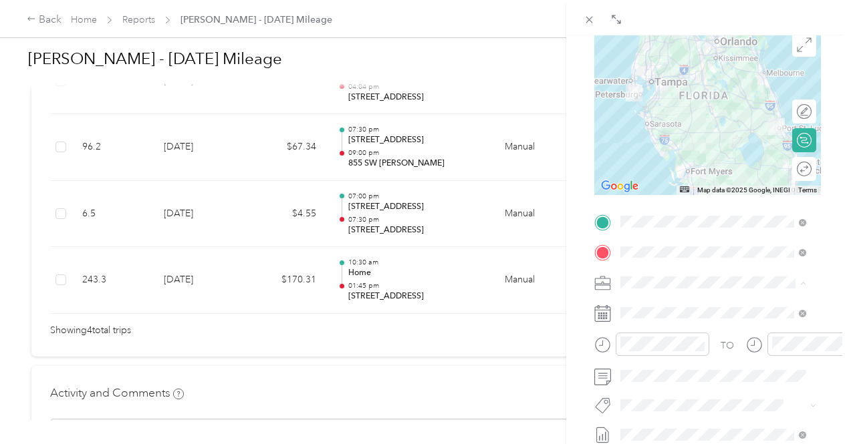
click at [661, 201] on li "Mileage" at bounding box center [712, 211] width 195 height 23
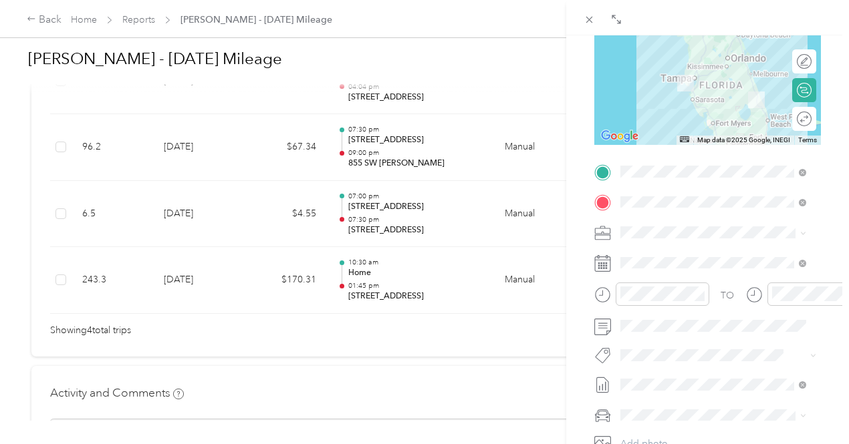
scroll to position [200, 0]
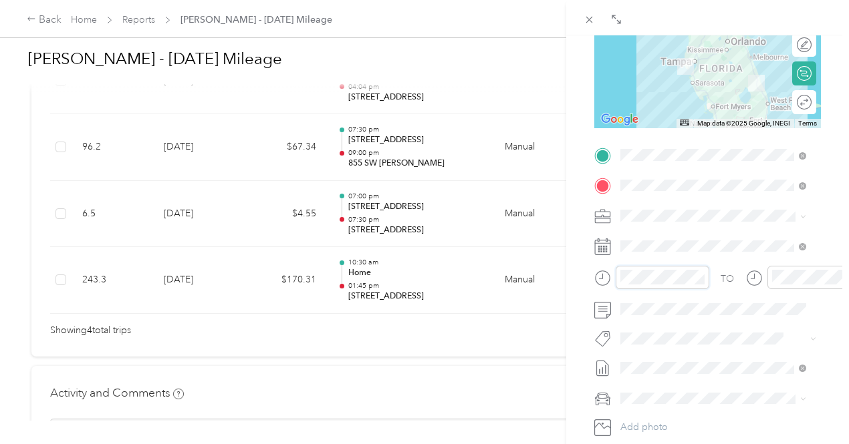
click at [595, 277] on div at bounding box center [651, 277] width 115 height 23
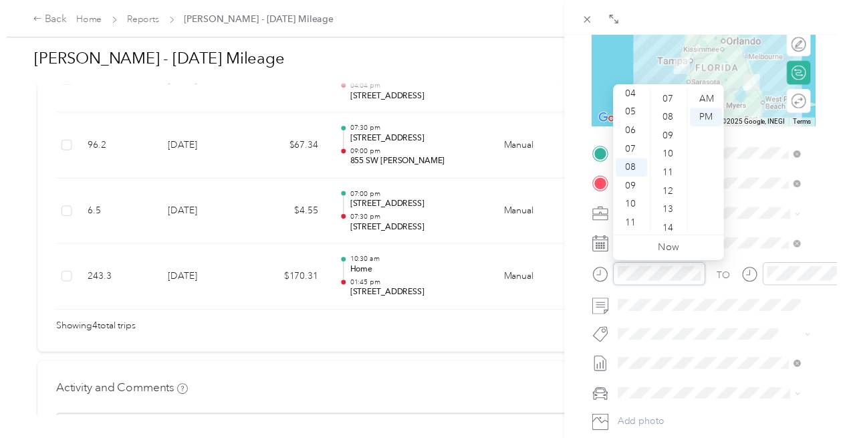
scroll to position [561, 0]
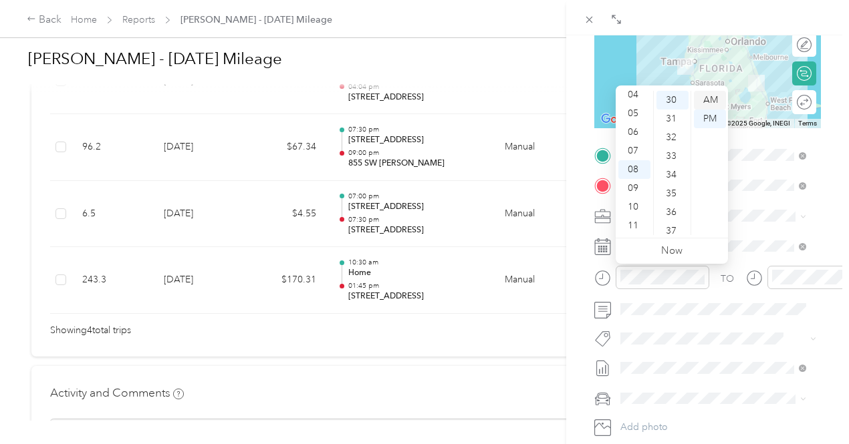
click at [706, 99] on div "AM" at bounding box center [710, 100] width 32 height 19
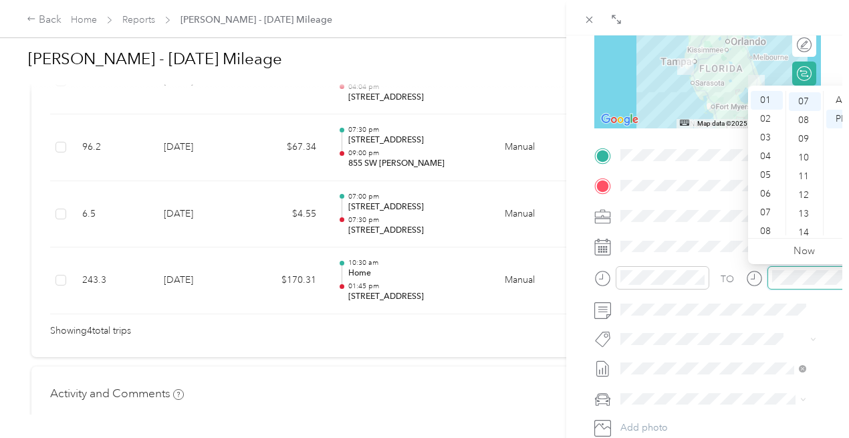
scroll to position [131, 0]
click at [748, 275] on div at bounding box center [803, 277] width 115 height 23
click at [840, 99] on div "AM" at bounding box center [842, 100] width 32 height 19
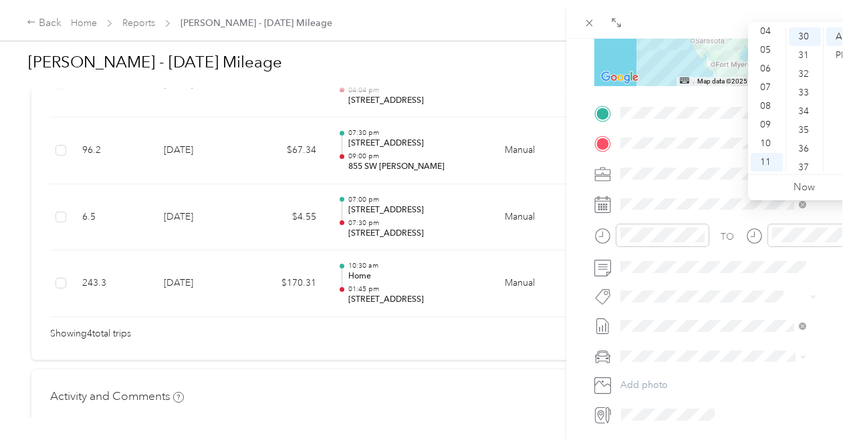
scroll to position [267, 0]
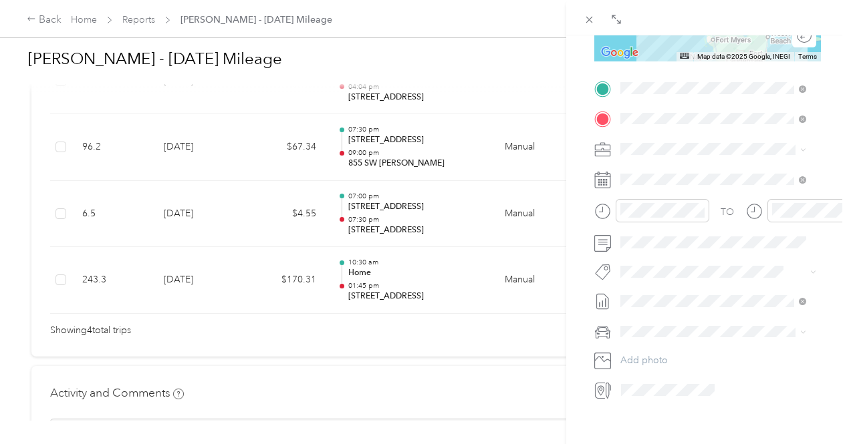
click at [653, 324] on button "Fobi" at bounding box center [642, 320] width 35 height 17
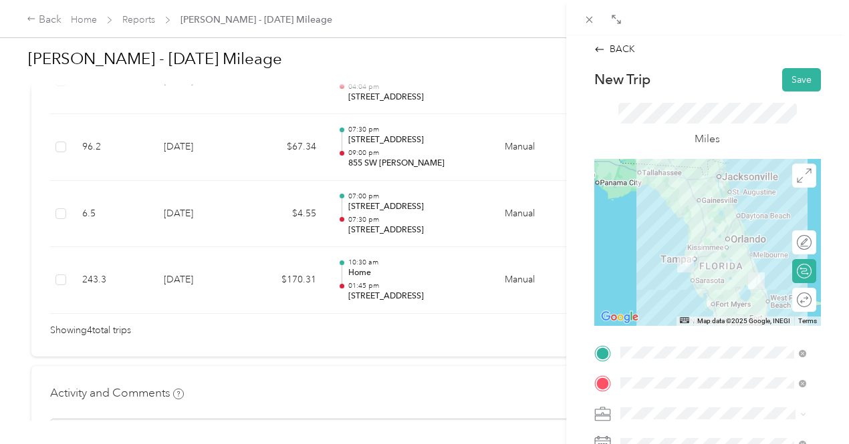
scroll to position [0, 0]
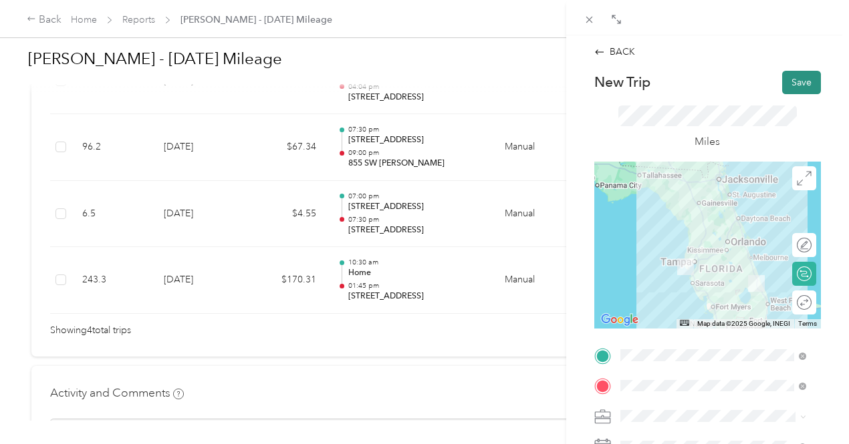
click at [787, 80] on button "Save" at bounding box center [801, 82] width 39 height 23
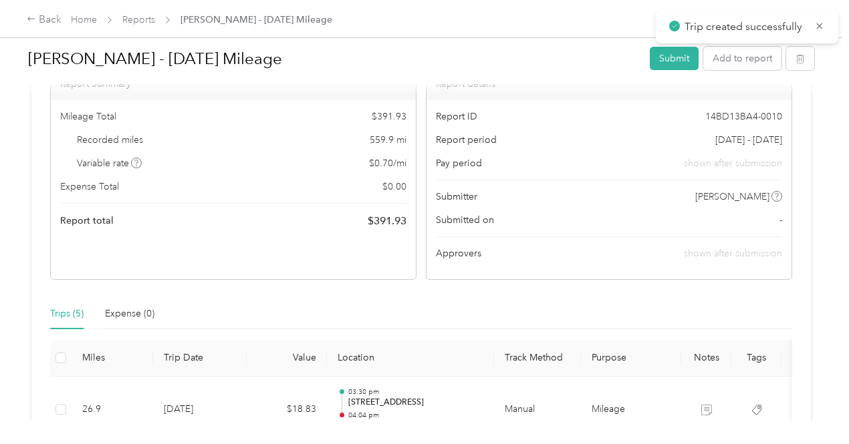
scroll to position [25, 0]
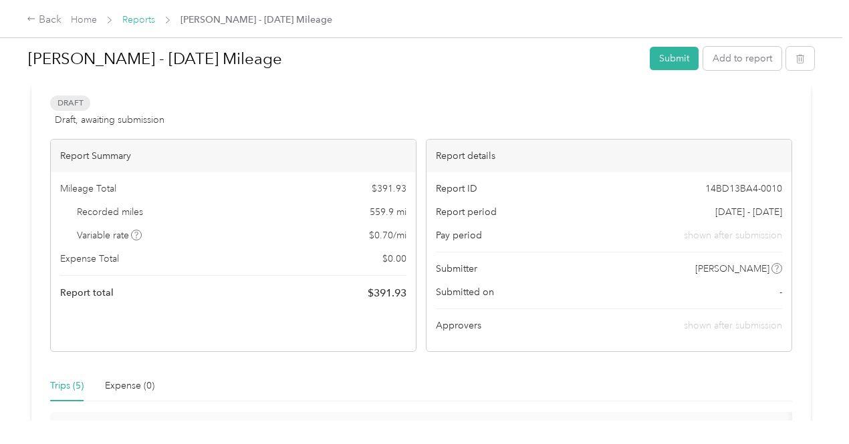
click at [142, 18] on link "Reports" at bounding box center [138, 19] width 33 height 11
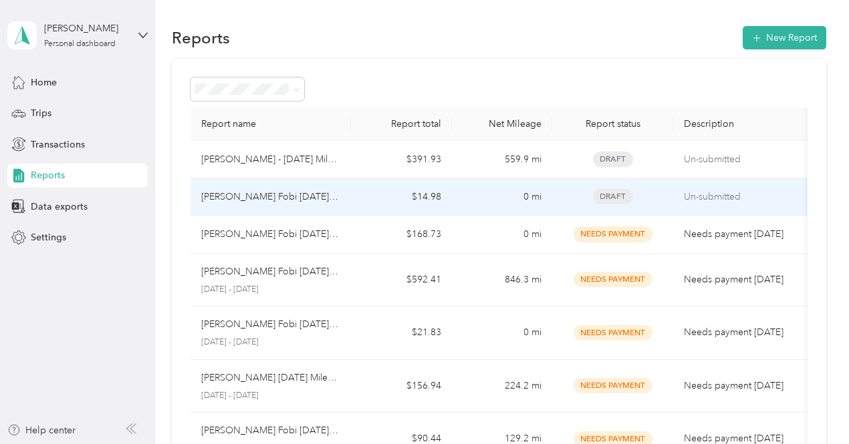
click at [500, 206] on td "0 mi" at bounding box center [502, 196] width 100 height 37
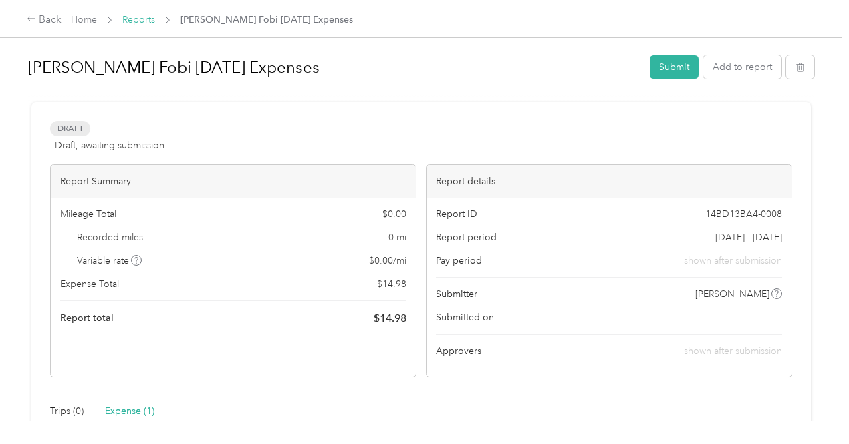
click at [147, 19] on link "Reports" at bounding box center [138, 19] width 33 height 11
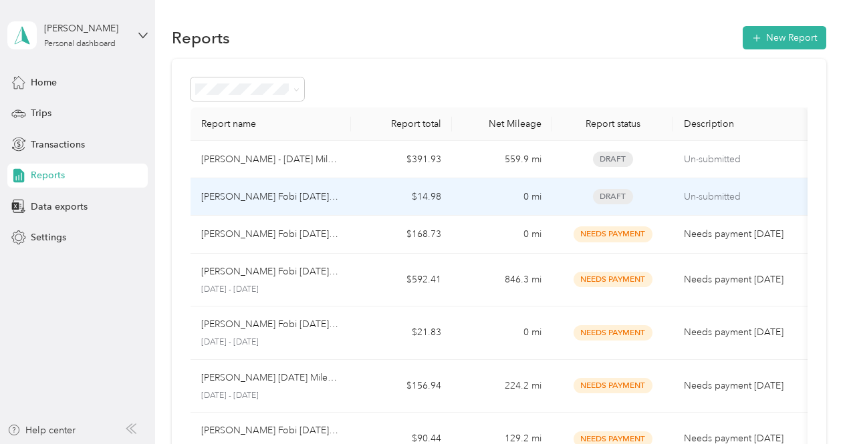
click at [316, 196] on p "[PERSON_NAME] Fobi [DATE] Expenses" at bounding box center [271, 197] width 140 height 15
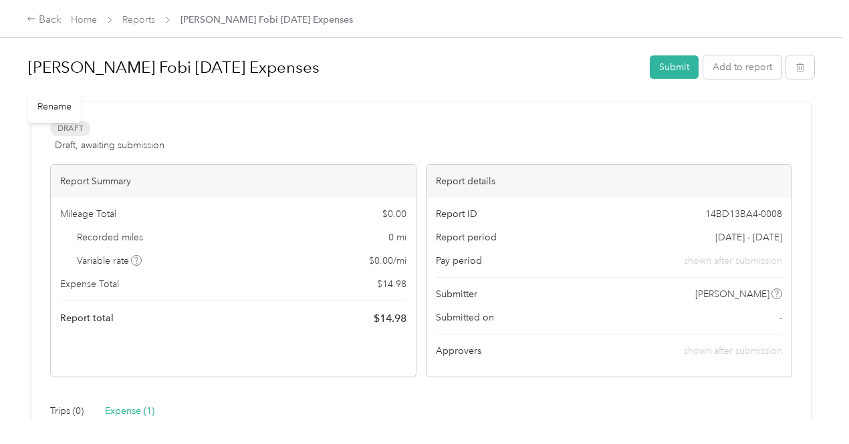
click at [219, 61] on h1 "[PERSON_NAME] Fobi [DATE] Expenses" at bounding box center [334, 67] width 612 height 32
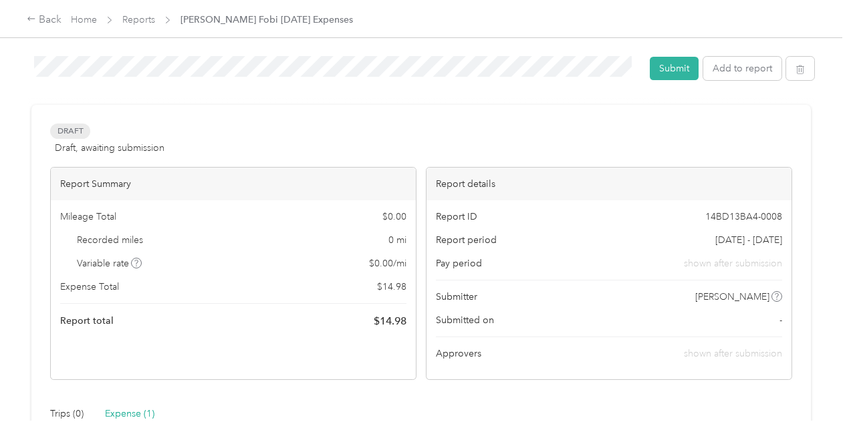
click at [389, 95] on div at bounding box center [421, 99] width 786 height 14
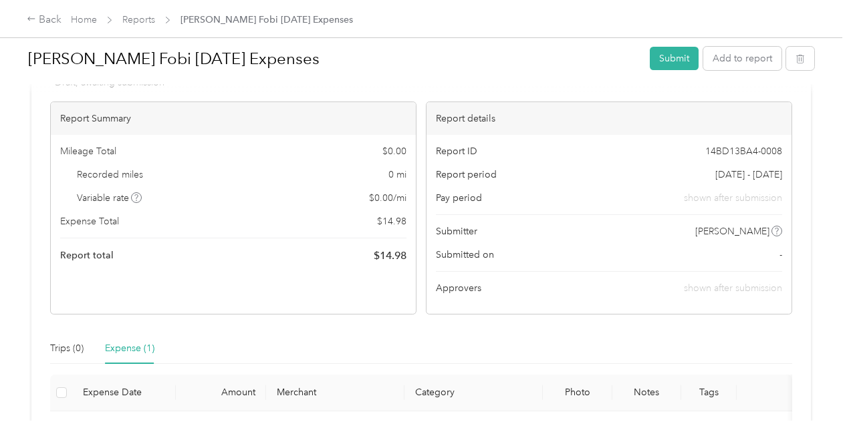
scroll to position [200, 0]
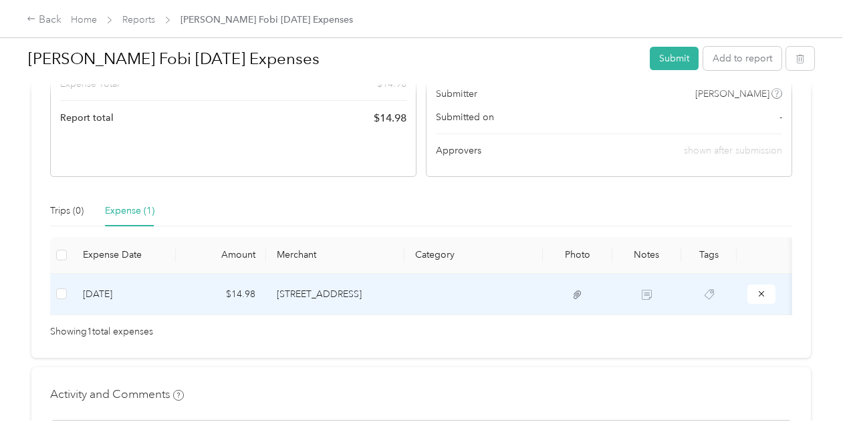
click at [345, 297] on td "[STREET_ADDRESS]" at bounding box center [335, 294] width 138 height 41
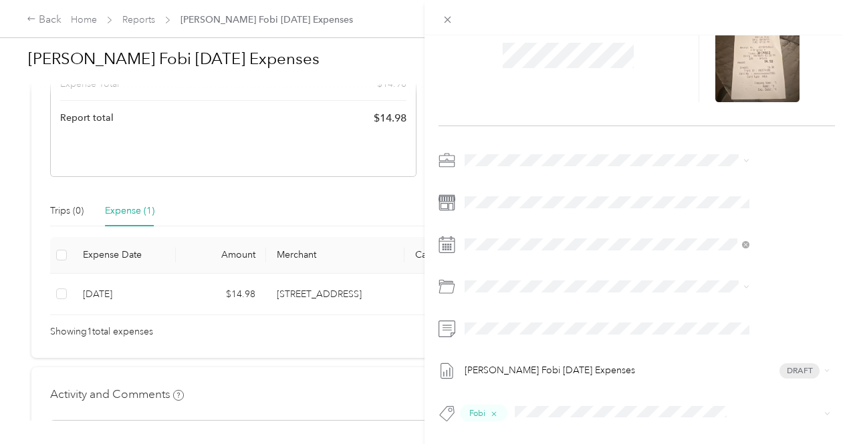
scroll to position [0, 0]
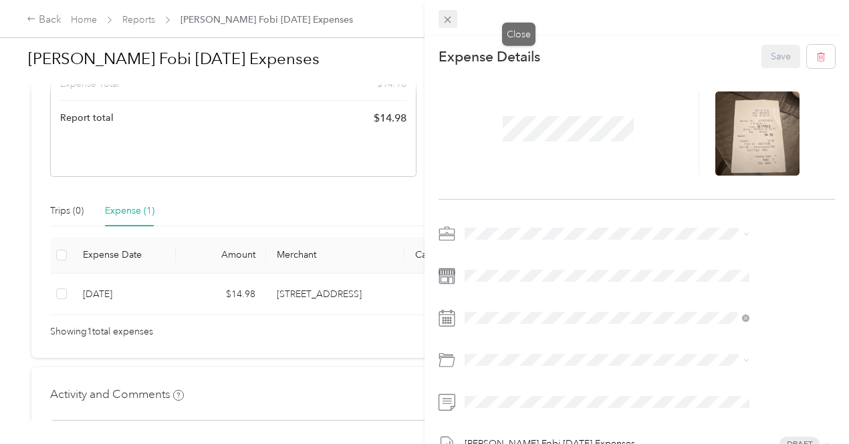
click at [453, 19] on icon at bounding box center [447, 19] width 11 height 11
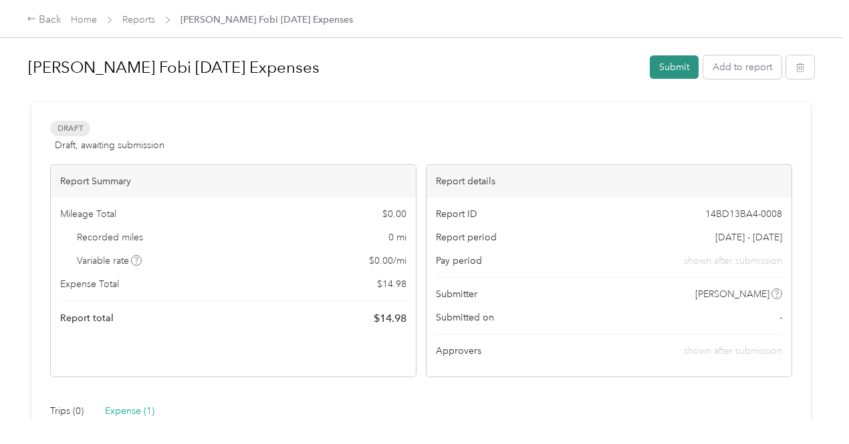
click at [663, 69] on button "Submit" at bounding box center [673, 66] width 49 height 23
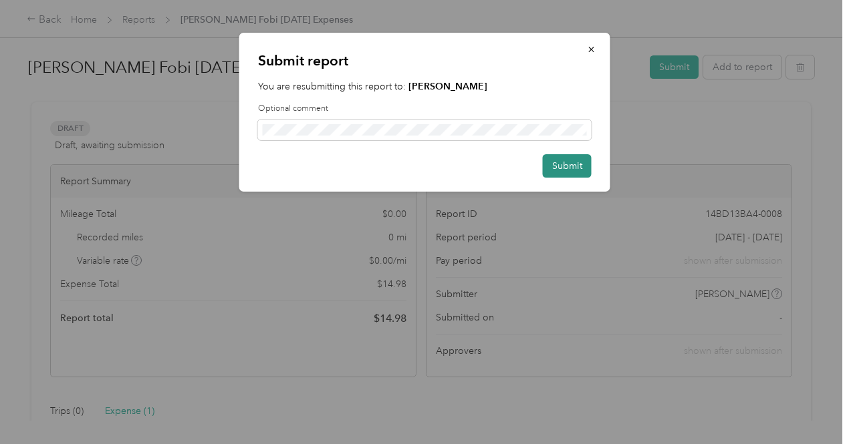
click at [571, 165] on button "Submit" at bounding box center [567, 165] width 49 height 23
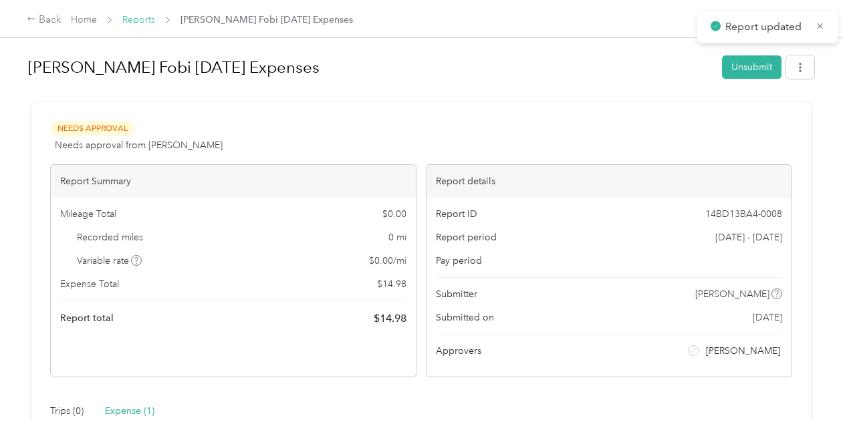
click at [146, 21] on link "Reports" at bounding box center [138, 19] width 33 height 11
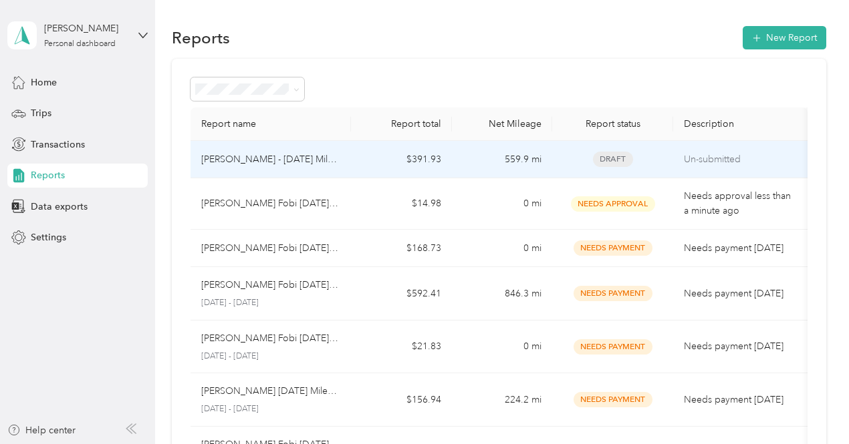
click at [291, 157] on p "[PERSON_NAME] - [DATE] Mileage" at bounding box center [271, 159] width 140 height 15
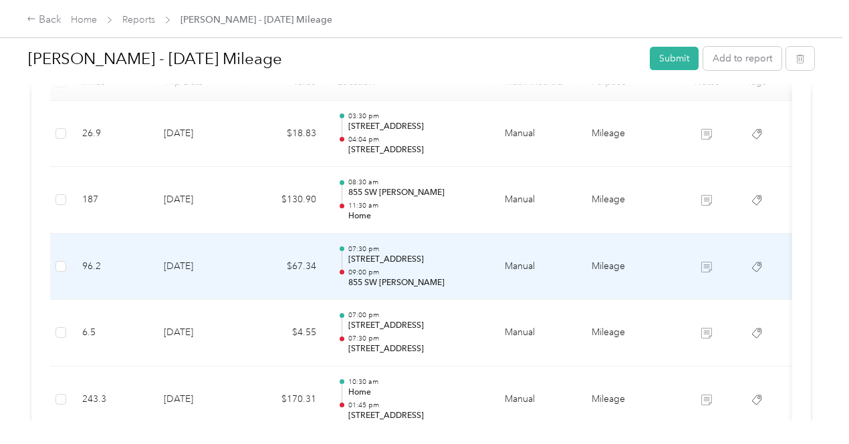
scroll to position [267, 0]
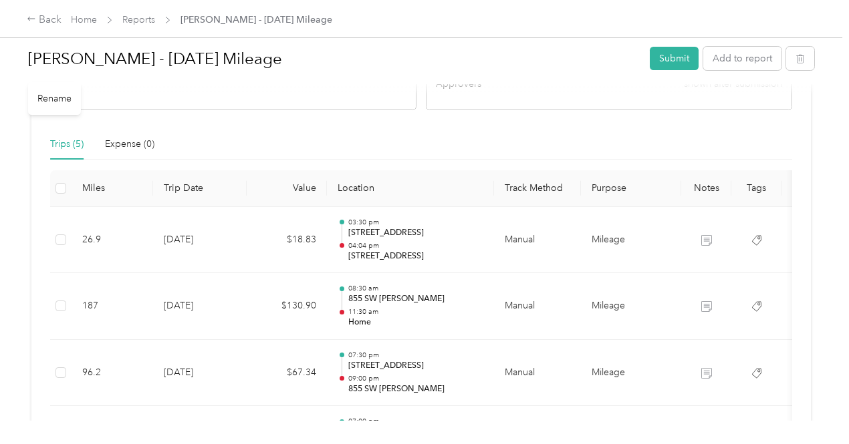
click at [216, 64] on h1 "[PERSON_NAME] - [DATE] Mileage" at bounding box center [334, 59] width 612 height 32
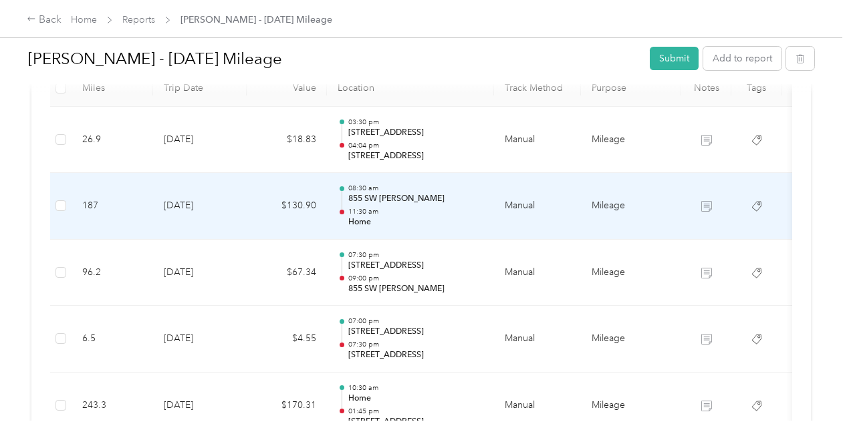
scroll to position [293, 0]
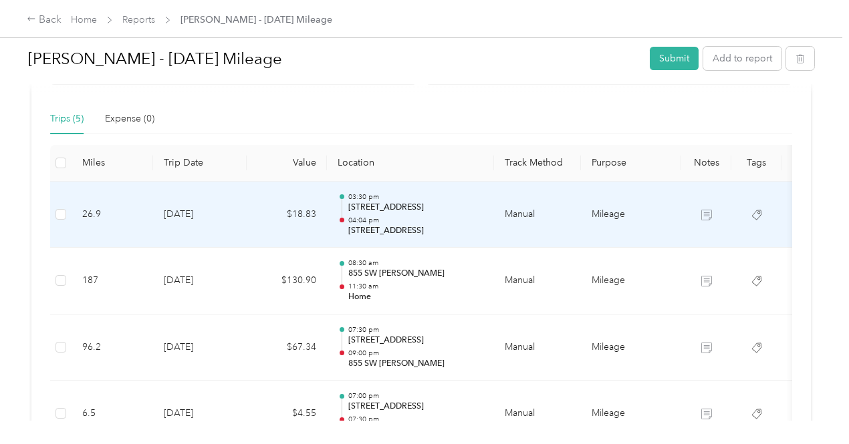
click at [206, 208] on td "[DATE]" at bounding box center [200, 215] width 94 height 67
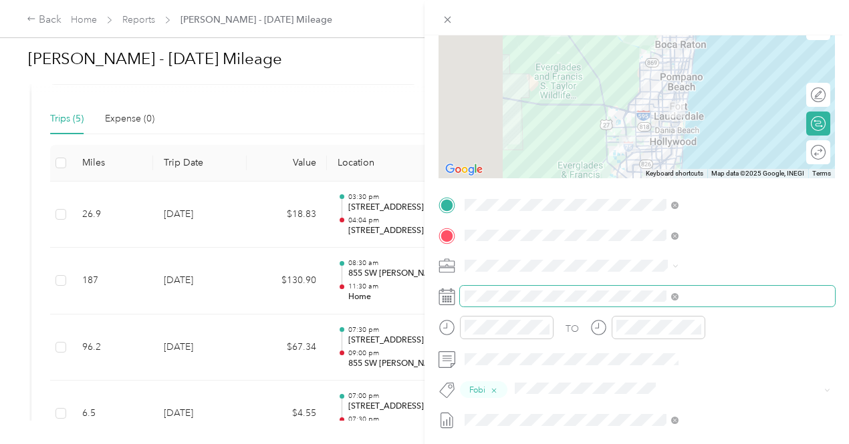
scroll to position [134, 0]
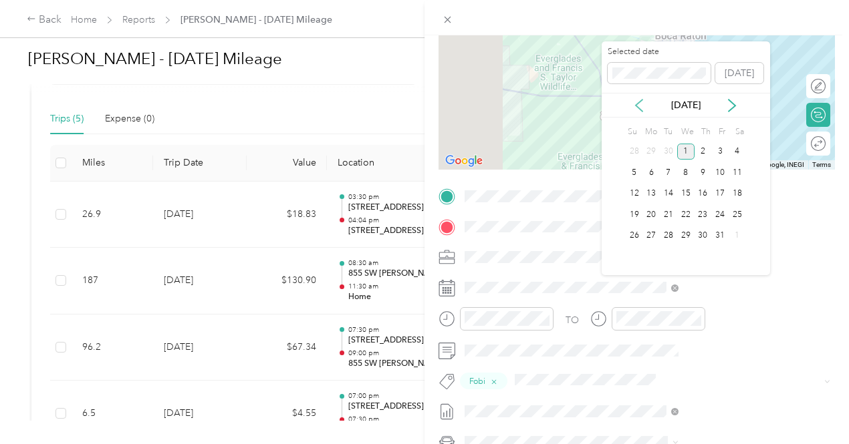
click at [637, 102] on icon at bounding box center [638, 105] width 13 height 13
click at [672, 232] on div "30" at bounding box center [668, 236] width 17 height 17
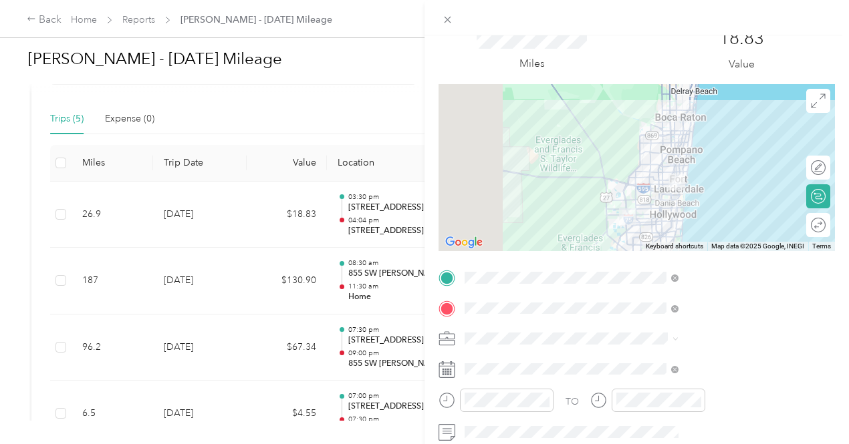
scroll to position [0, 0]
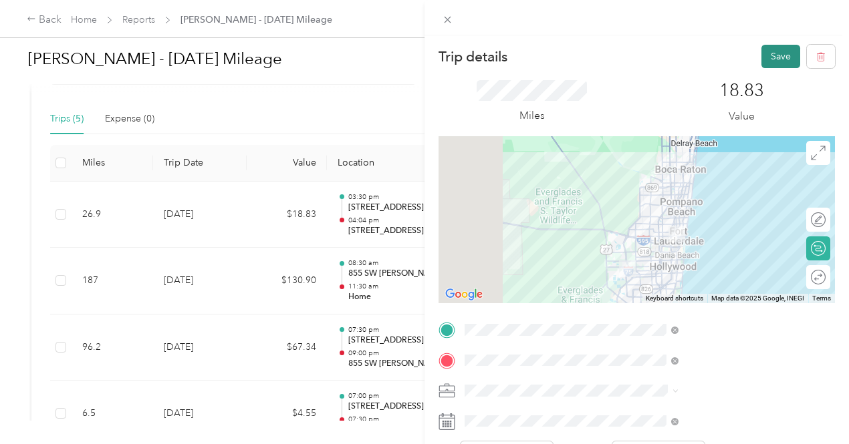
click at [772, 59] on button "Save" at bounding box center [780, 56] width 39 height 23
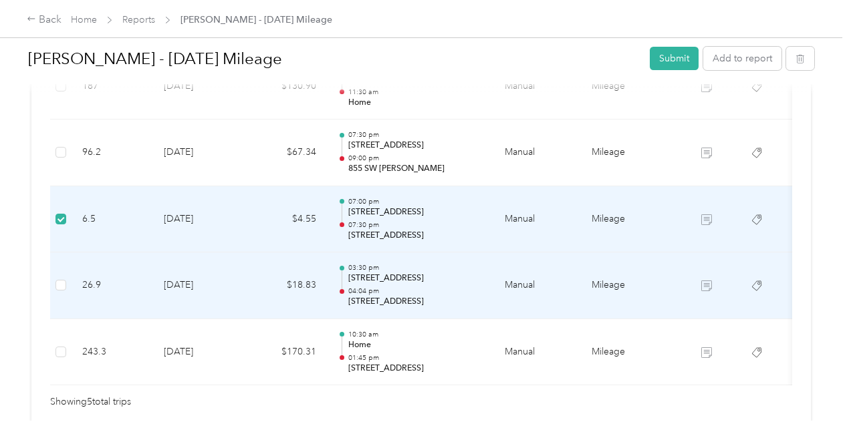
scroll to position [426, 0]
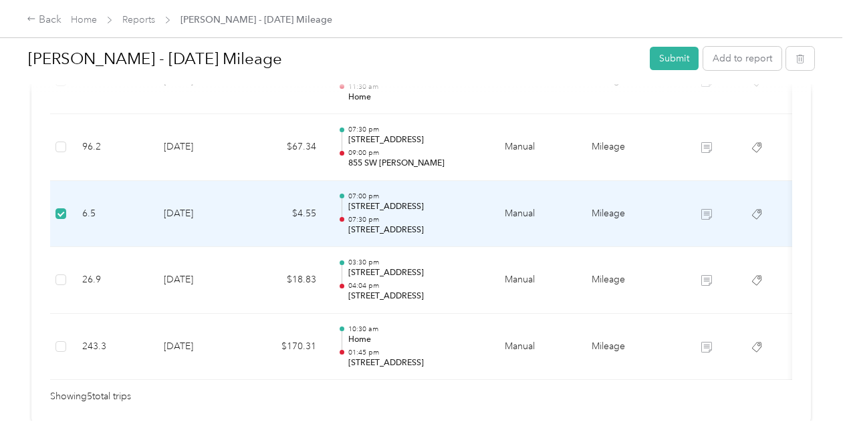
click at [253, 212] on td "$4.55" at bounding box center [287, 214] width 80 height 67
click at [260, 212] on td "$4.55" at bounding box center [287, 214] width 80 height 67
drag, startPoint x: 274, startPoint y: 216, endPoint x: 794, endPoint y: 244, distance: 520.6
click at [811, 247] on div "[PERSON_NAME] - [DATE] Mileage Submit Add to report Draft Draft, awaiting submi…" at bounding box center [421, 79] width 788 height 918
click at [420, 212] on div "07:00 pm [STREET_ADDRESS] 07:30 pm [STREET_ADDRESS]" at bounding box center [415, 214] width 135 height 45
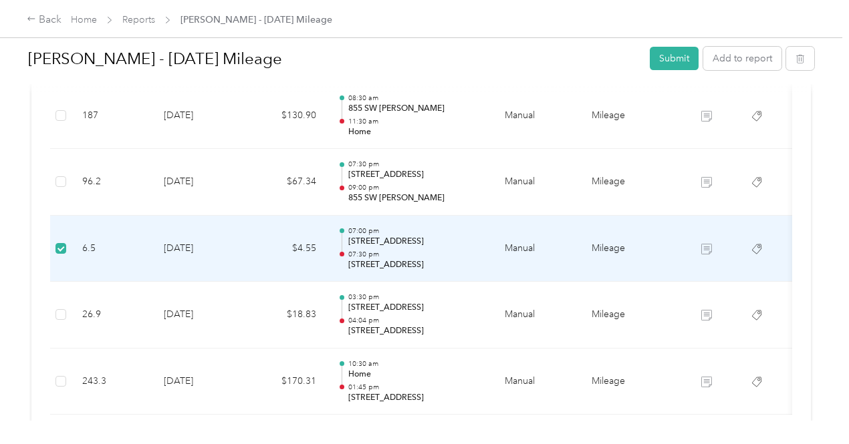
scroll to position [401, 0]
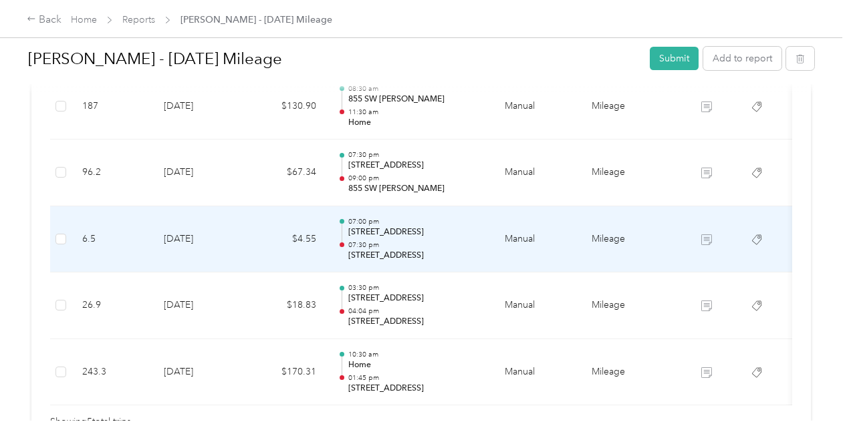
click at [197, 237] on td "[DATE]" at bounding box center [200, 239] width 94 height 67
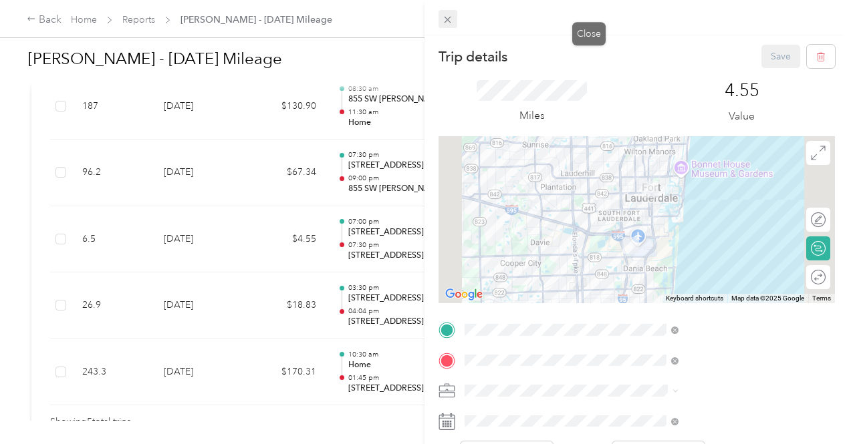
click at [453, 17] on icon at bounding box center [447, 19] width 11 height 11
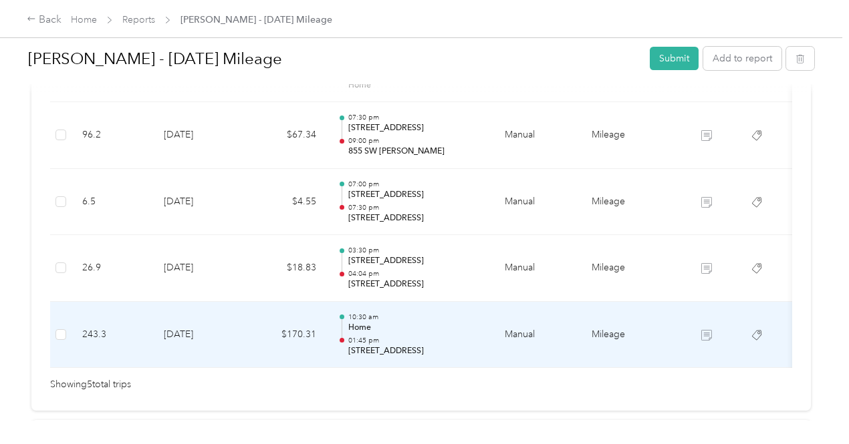
scroll to position [426, 0]
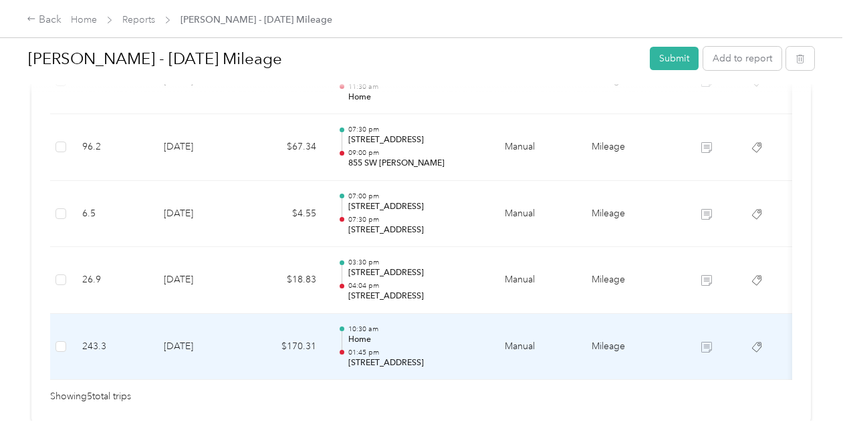
click at [451, 339] on p "Home" at bounding box center [415, 340] width 135 height 12
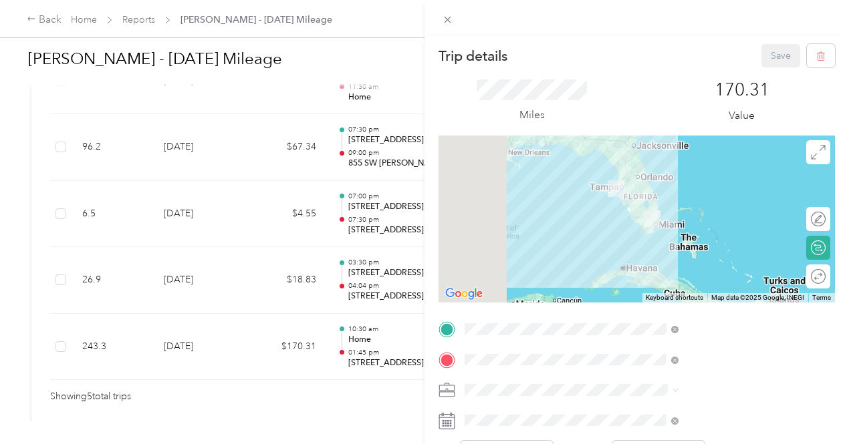
scroll to position [0, 0]
click at [453, 17] on icon at bounding box center [447, 19] width 11 height 11
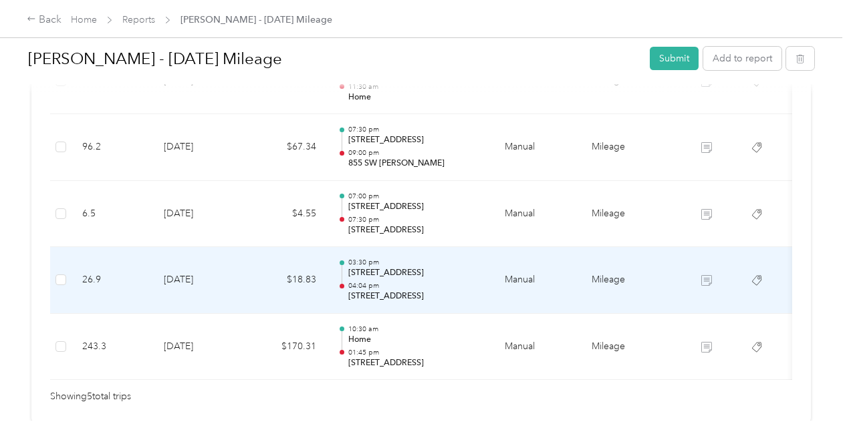
click at [463, 282] on p "04:04 pm" at bounding box center [415, 285] width 135 height 9
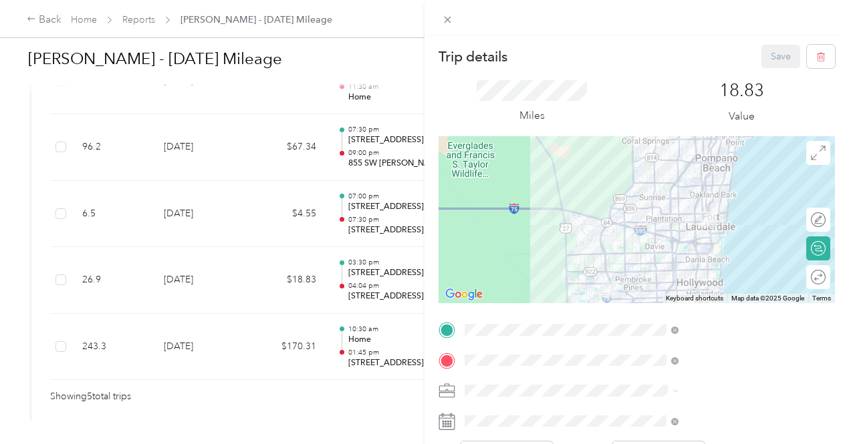
drag, startPoint x: 755, startPoint y: 263, endPoint x: 730, endPoint y: 141, distance: 124.2
click at [730, 141] on div at bounding box center [636, 219] width 396 height 167
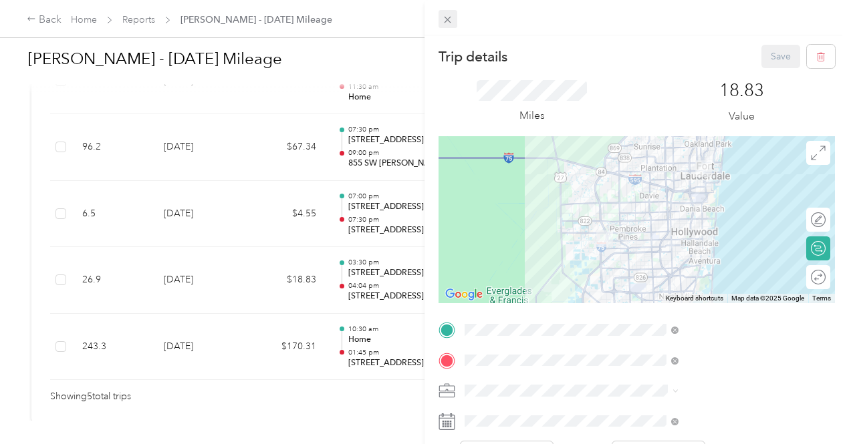
click at [457, 13] on span at bounding box center [447, 19] width 19 height 19
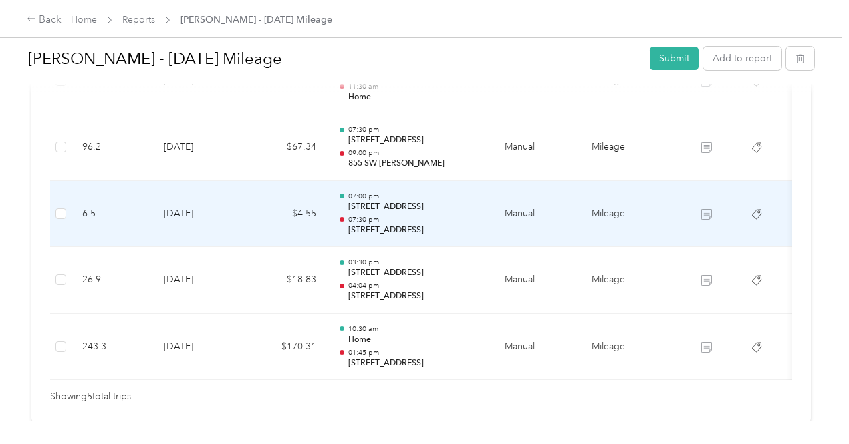
click at [299, 215] on td "$4.55" at bounding box center [287, 214] width 80 height 67
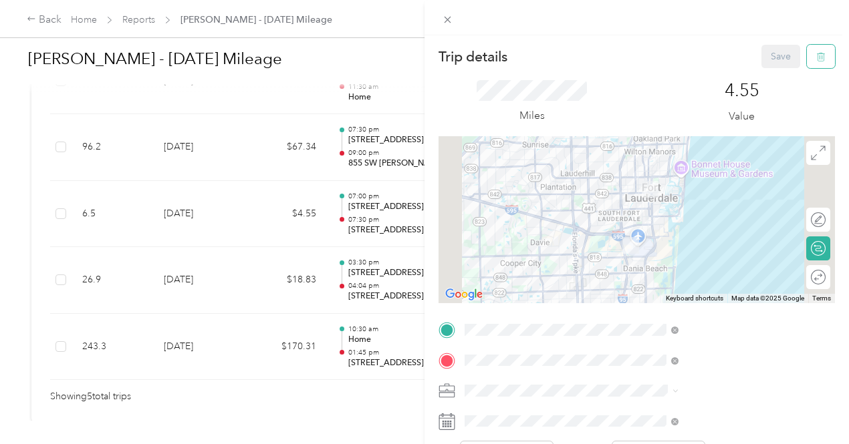
click at [816, 59] on icon "button" at bounding box center [820, 56] width 9 height 9
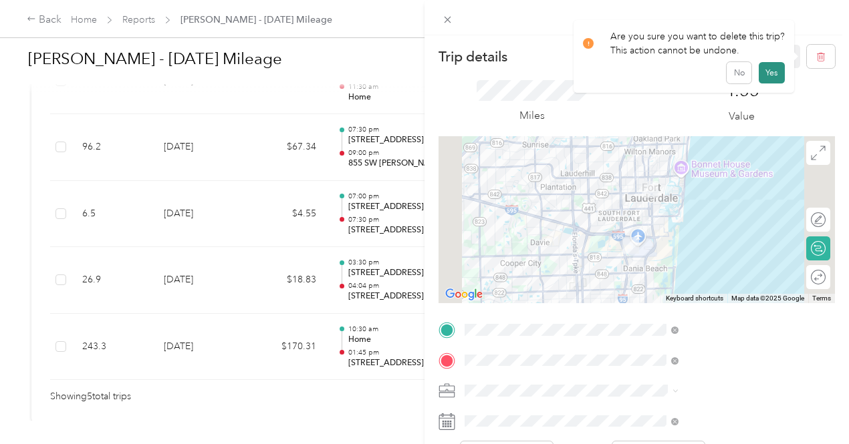
click at [770, 74] on button "Yes" at bounding box center [771, 72] width 26 height 21
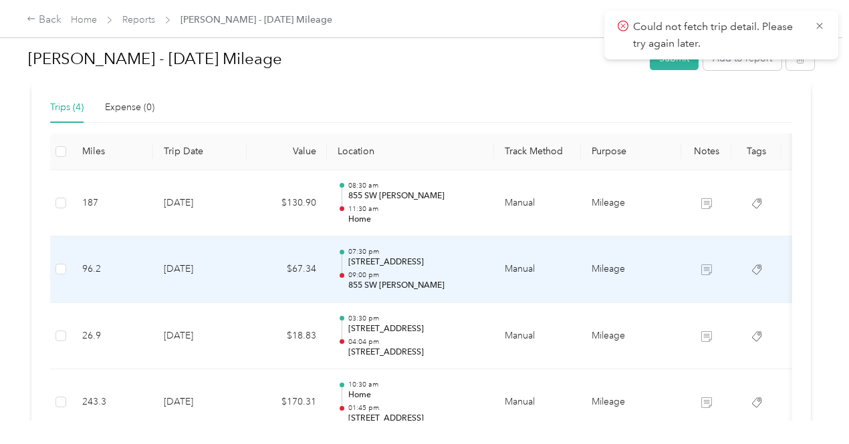
scroll to position [293, 0]
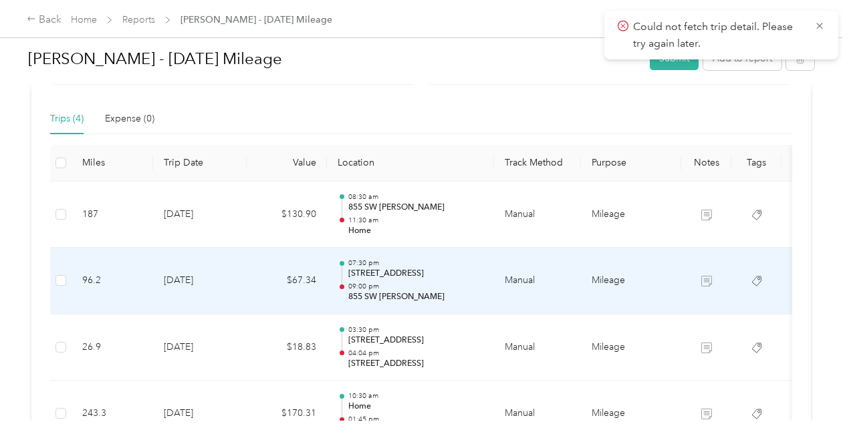
click at [466, 285] on p "09:00 pm" at bounding box center [415, 286] width 135 height 9
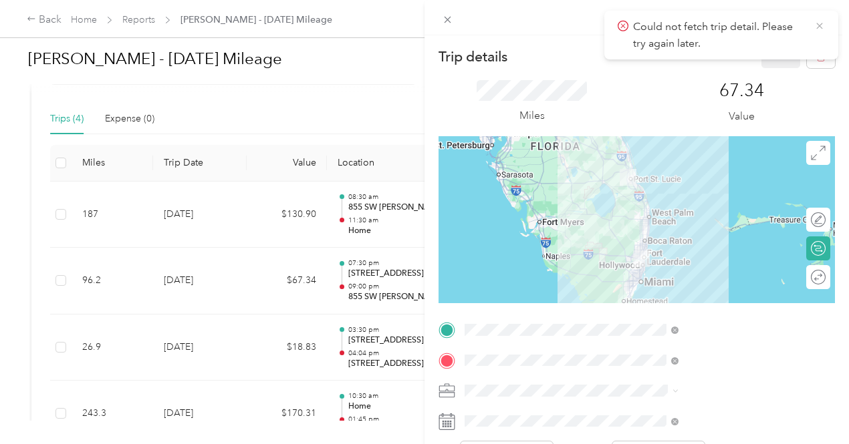
click at [820, 23] on icon at bounding box center [819, 26] width 11 height 12
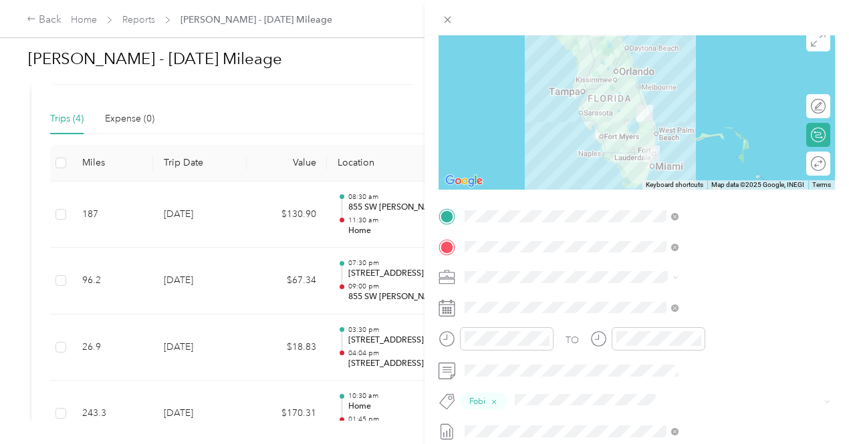
scroll to position [134, 0]
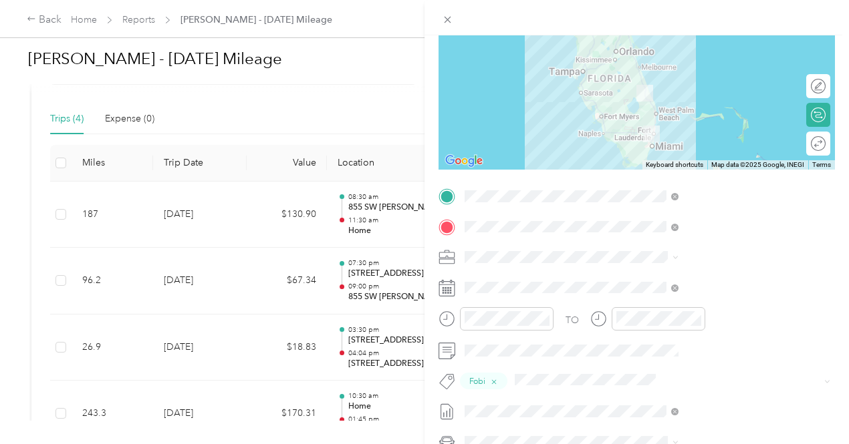
click at [417, 204] on div "Trip details Save This trip cannot be edited because it is either under review,…" at bounding box center [424, 222] width 849 height 444
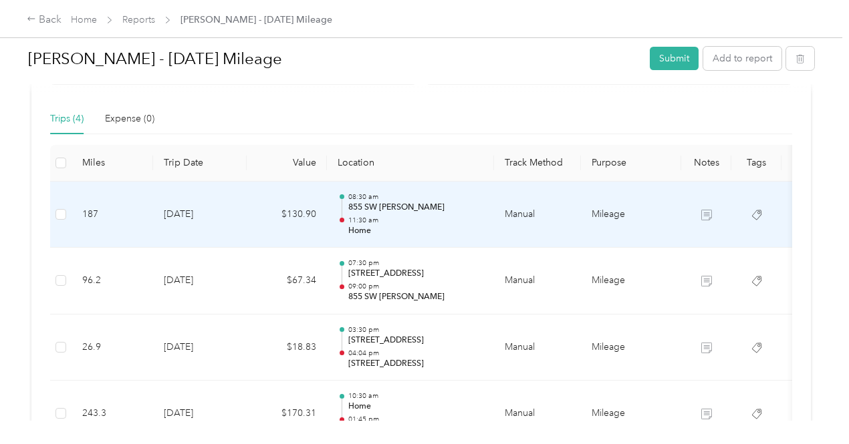
click at [411, 212] on p "855 SW [PERSON_NAME]" at bounding box center [415, 208] width 135 height 12
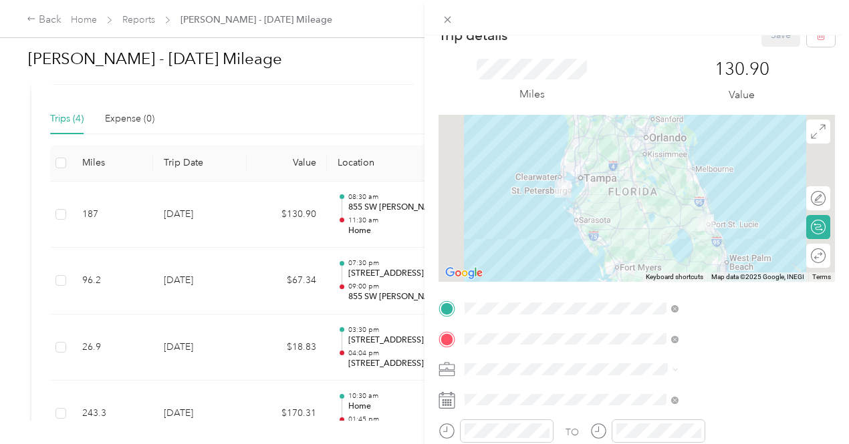
scroll to position [0, 0]
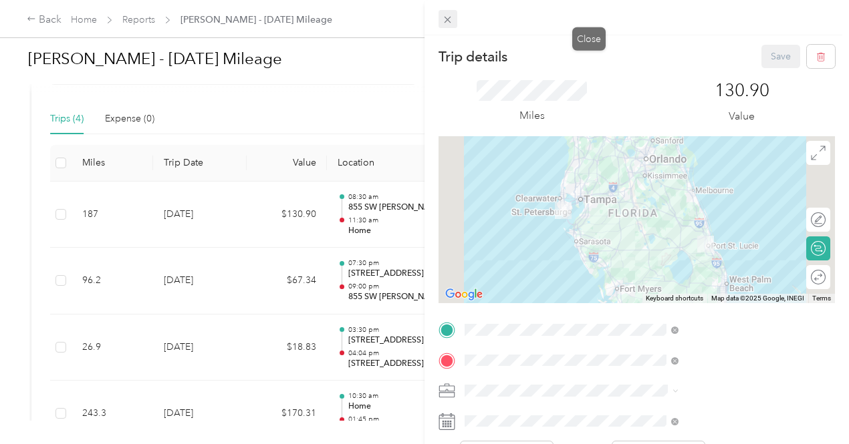
click at [453, 16] on icon at bounding box center [447, 19] width 11 height 11
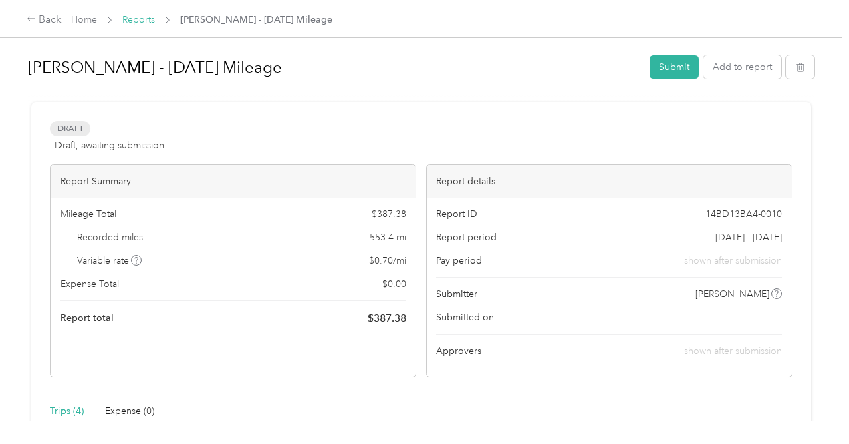
click at [138, 20] on link "Reports" at bounding box center [138, 19] width 33 height 11
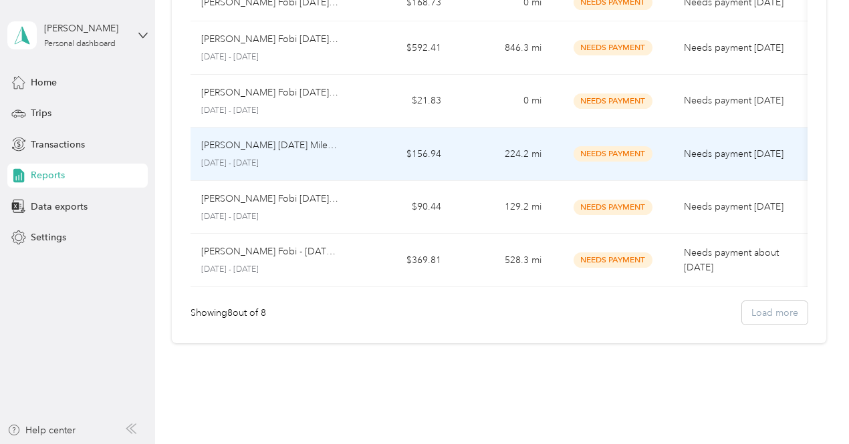
scroll to position [267, 0]
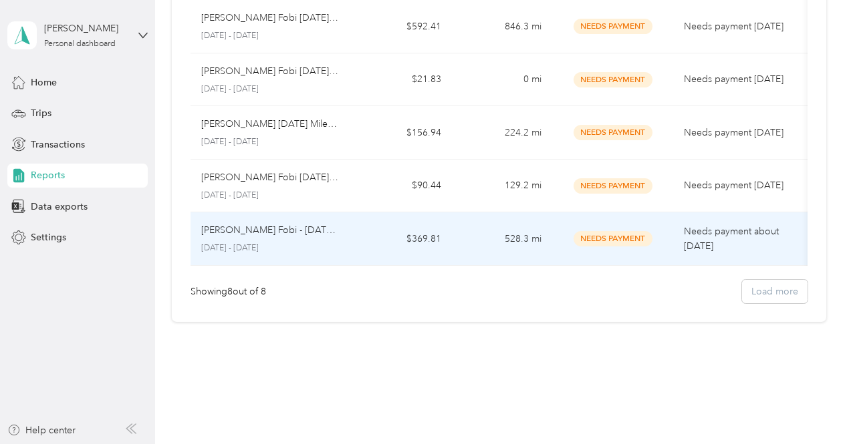
click at [615, 247] on span "Needs Payment" at bounding box center [612, 238] width 79 height 15
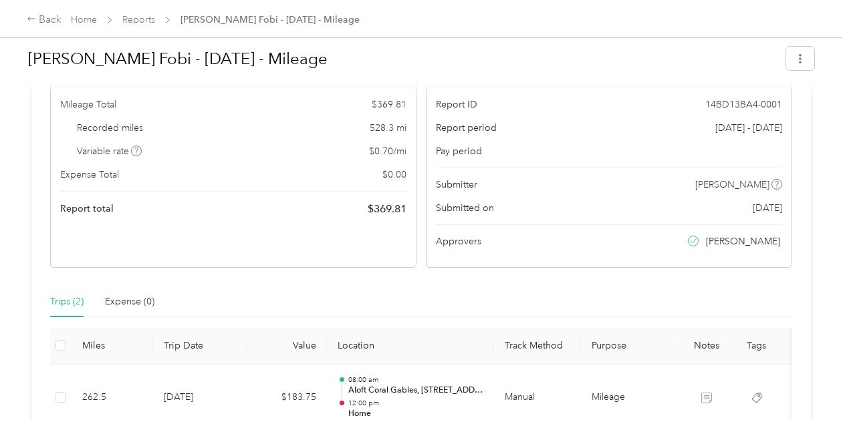
scroll to position [94, 0]
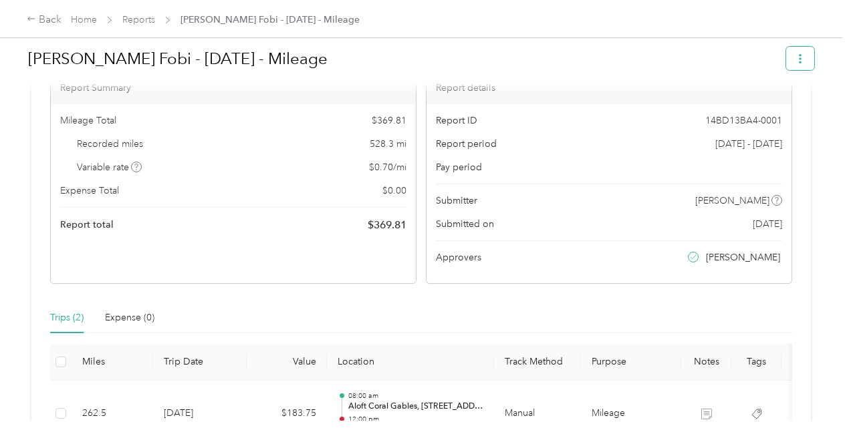
click at [805, 59] on button "button" at bounding box center [800, 58] width 28 height 23
click at [649, 63] on h1 "[PERSON_NAME] Fobi - [DATE] - Mileage" at bounding box center [402, 59] width 748 height 32
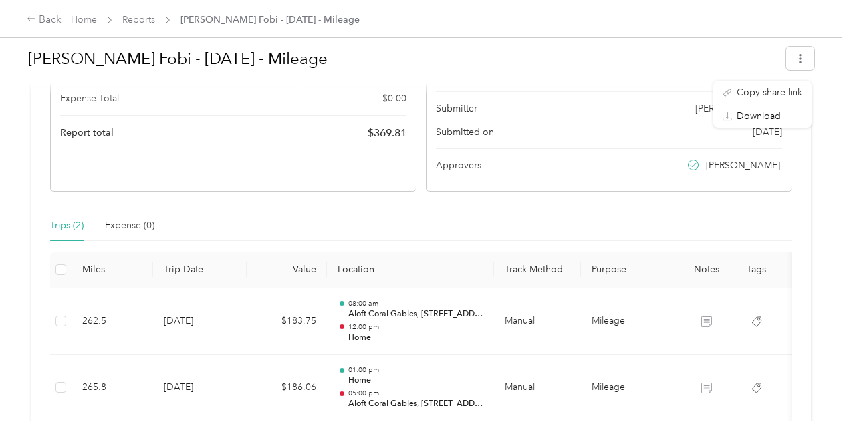
scroll to position [0, 0]
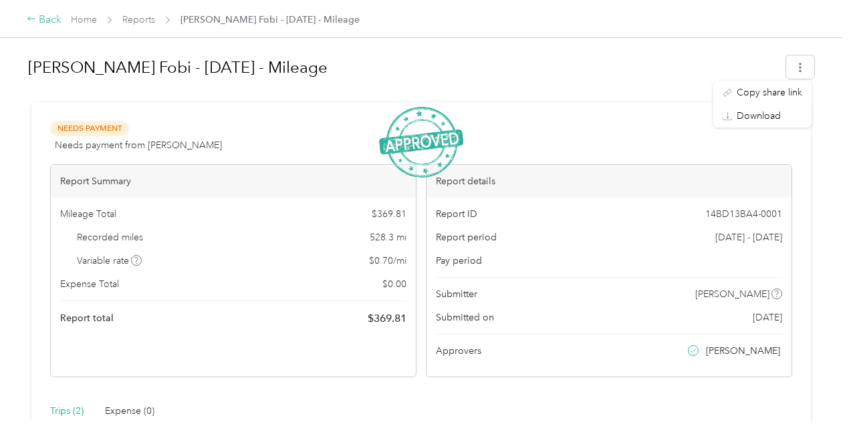
click at [47, 19] on div "Back" at bounding box center [44, 20] width 35 height 16
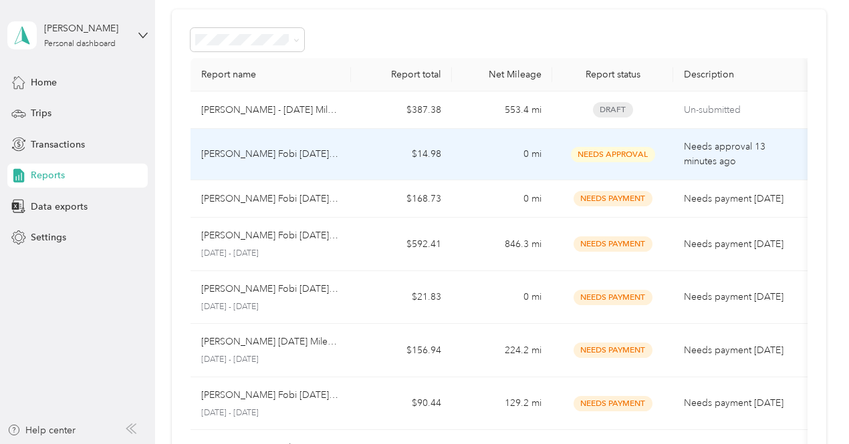
scroll to position [67, 0]
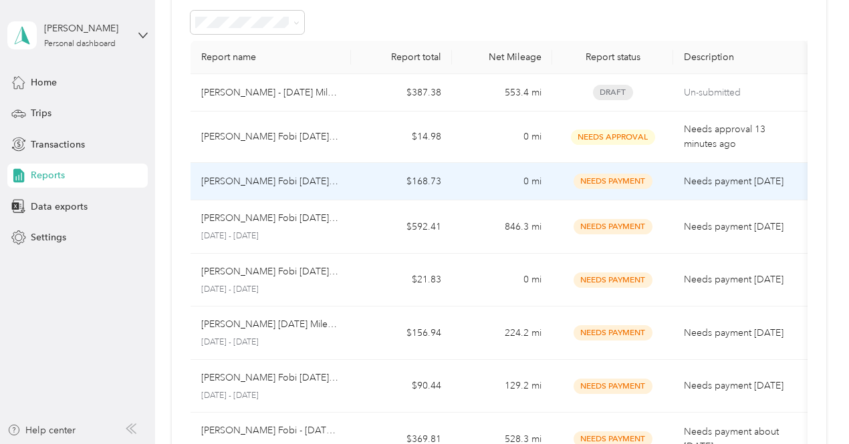
click at [317, 186] on p "[PERSON_NAME] Fobi [DATE] Expense" at bounding box center [271, 181] width 140 height 15
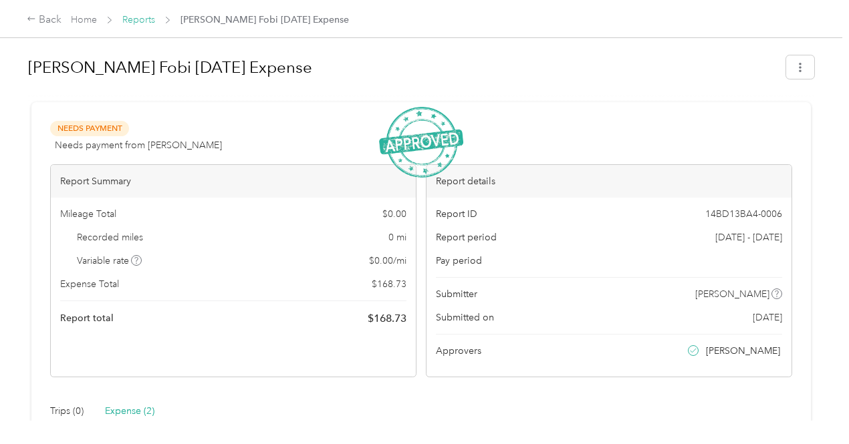
click at [142, 14] on link "Reports" at bounding box center [138, 19] width 33 height 11
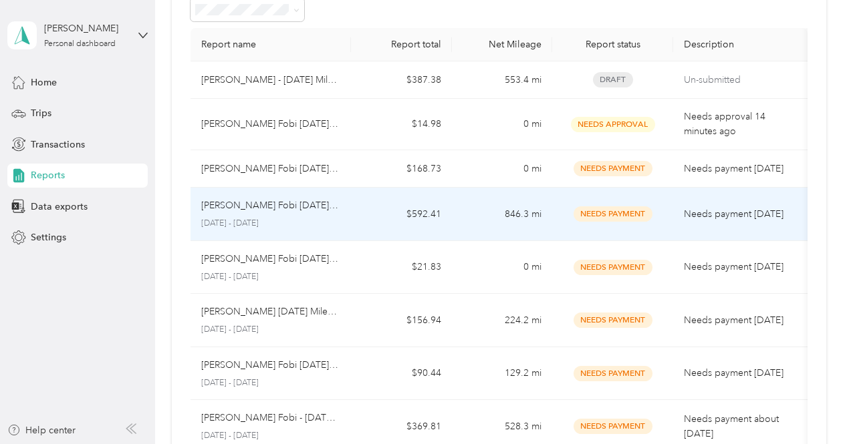
scroll to position [67, 0]
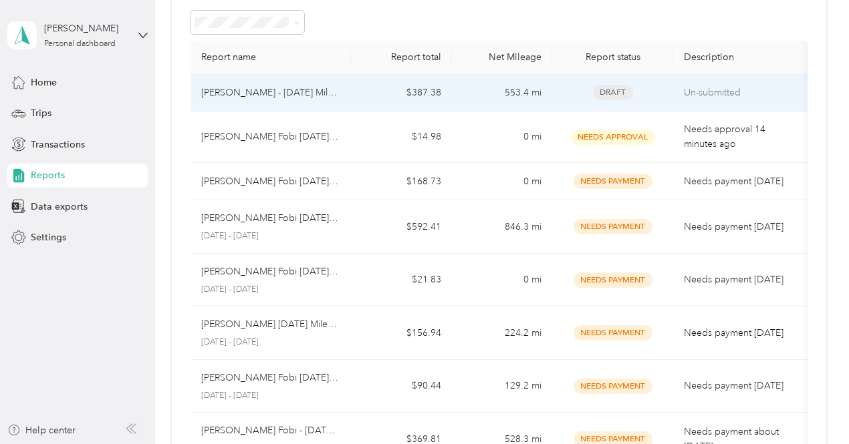
click at [384, 90] on td "$387.38" at bounding box center [401, 92] width 100 height 37
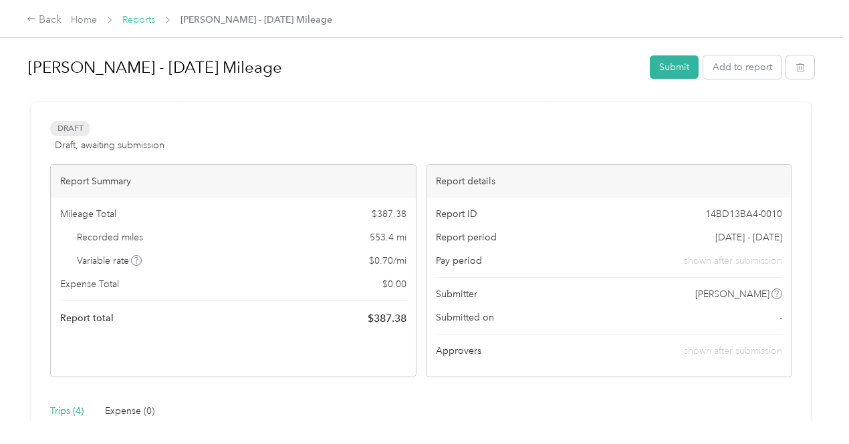
click at [154, 19] on link "Reports" at bounding box center [138, 19] width 33 height 11
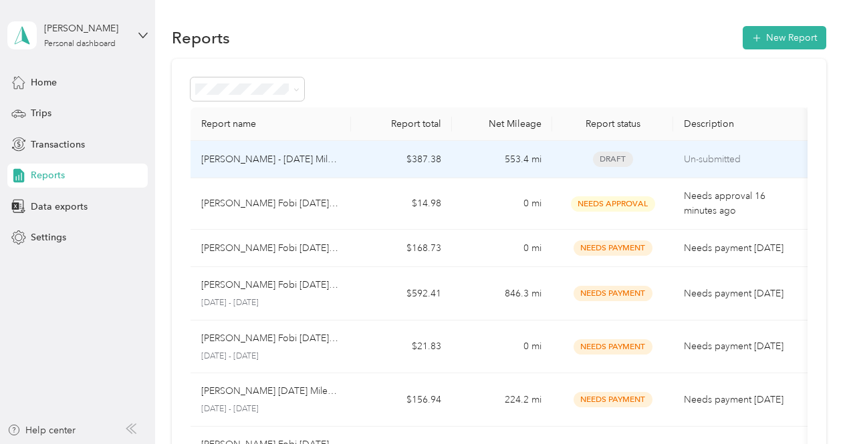
click at [309, 153] on p "[PERSON_NAME] - [DATE] Mileage" at bounding box center [271, 159] width 140 height 15
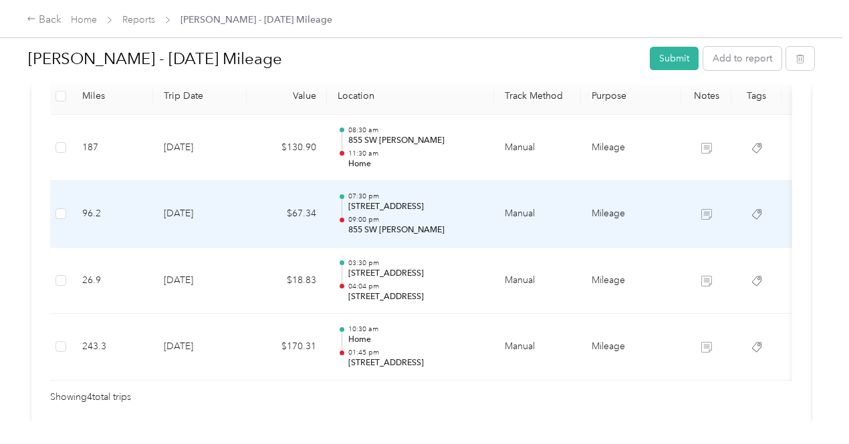
scroll to position [293, 0]
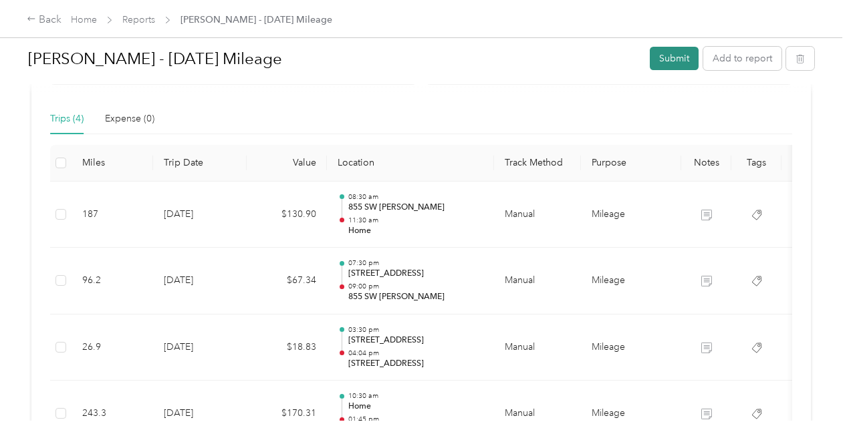
click at [686, 59] on button "Submit" at bounding box center [673, 58] width 49 height 23
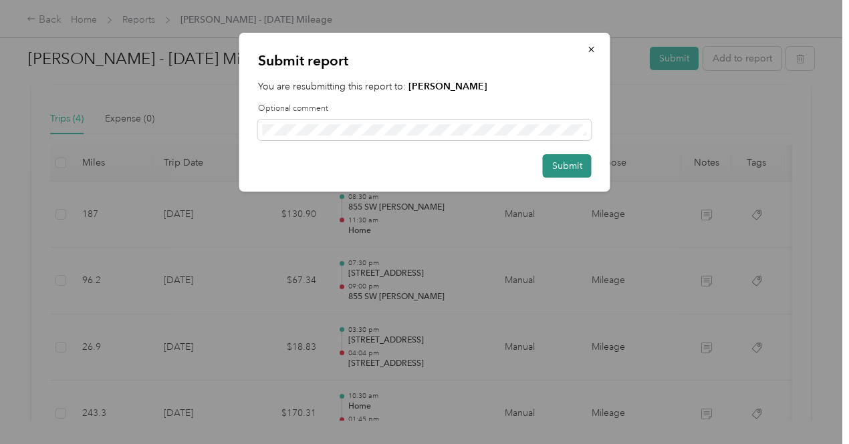
click at [585, 165] on button "Submit" at bounding box center [567, 165] width 49 height 23
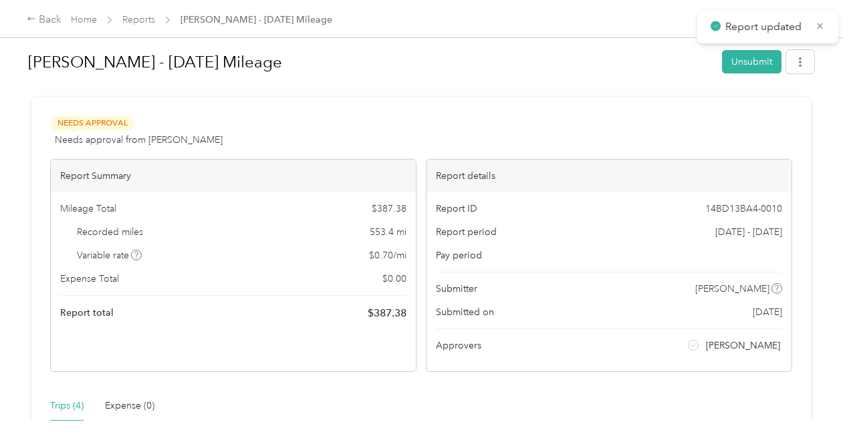
scroll to position [0, 0]
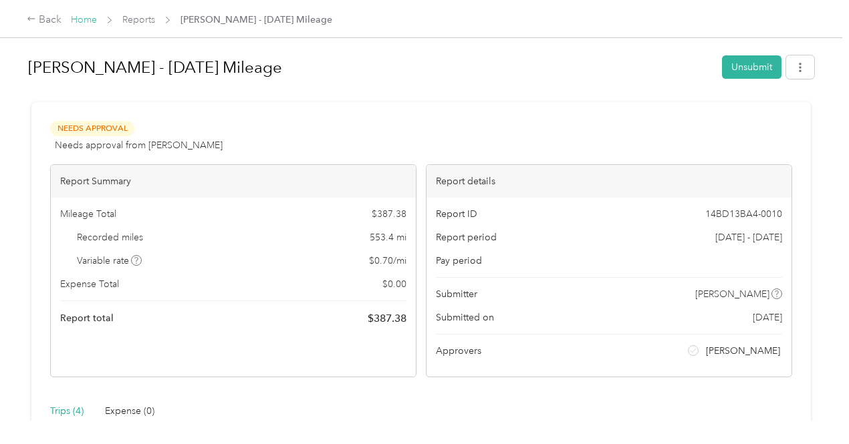
click at [74, 21] on link "Home" at bounding box center [84, 19] width 26 height 11
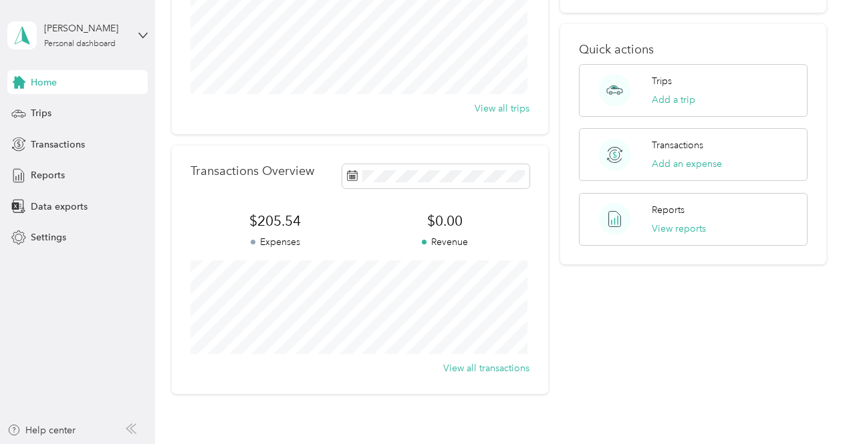
scroll to position [67, 0]
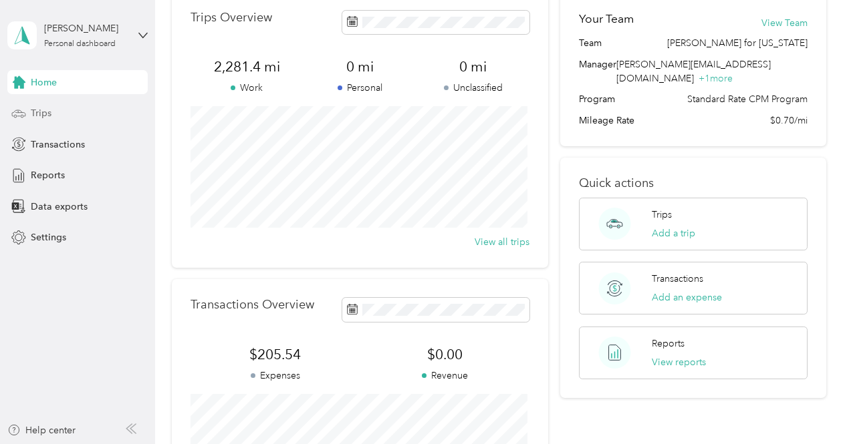
click at [35, 112] on span "Trips" at bounding box center [41, 113] width 21 height 14
